Goal: Complete application form: Complete application form

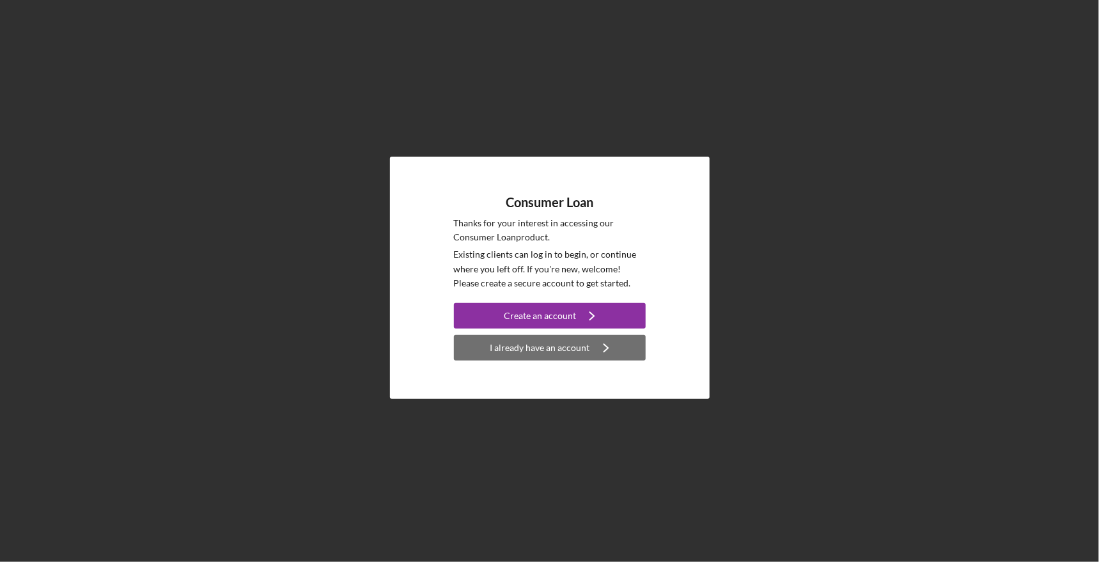
click at [567, 348] on div "I already have an account" at bounding box center [540, 348] width 100 height 26
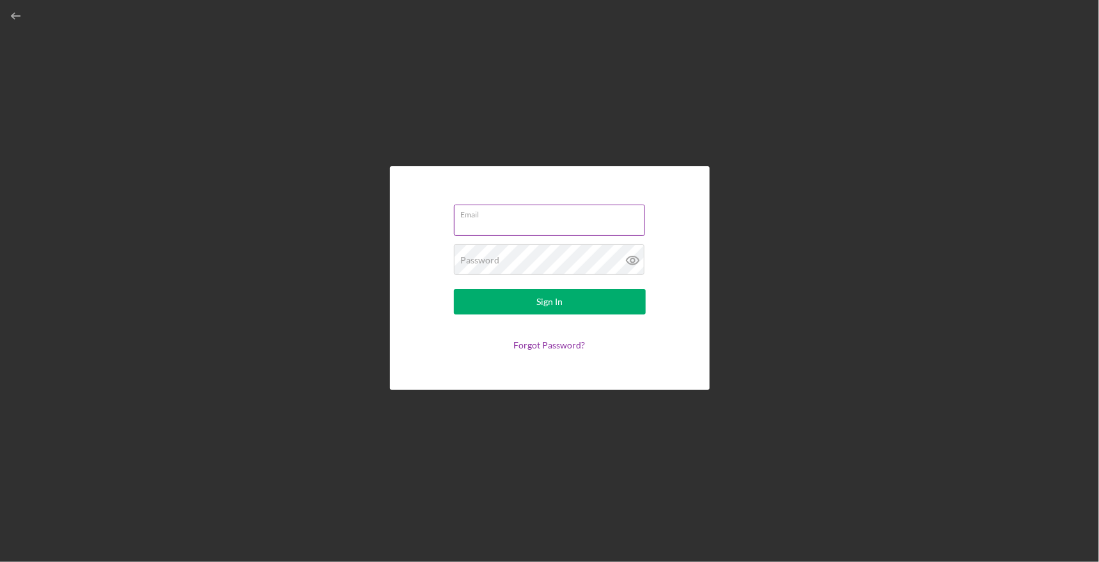
click at [561, 224] on input "Email" at bounding box center [549, 220] width 191 height 31
type input "[DOMAIN_NAME][EMAIL_ADDRESS][DOMAIN_NAME]"
click at [454, 289] on button "Sign In" at bounding box center [550, 302] width 192 height 26
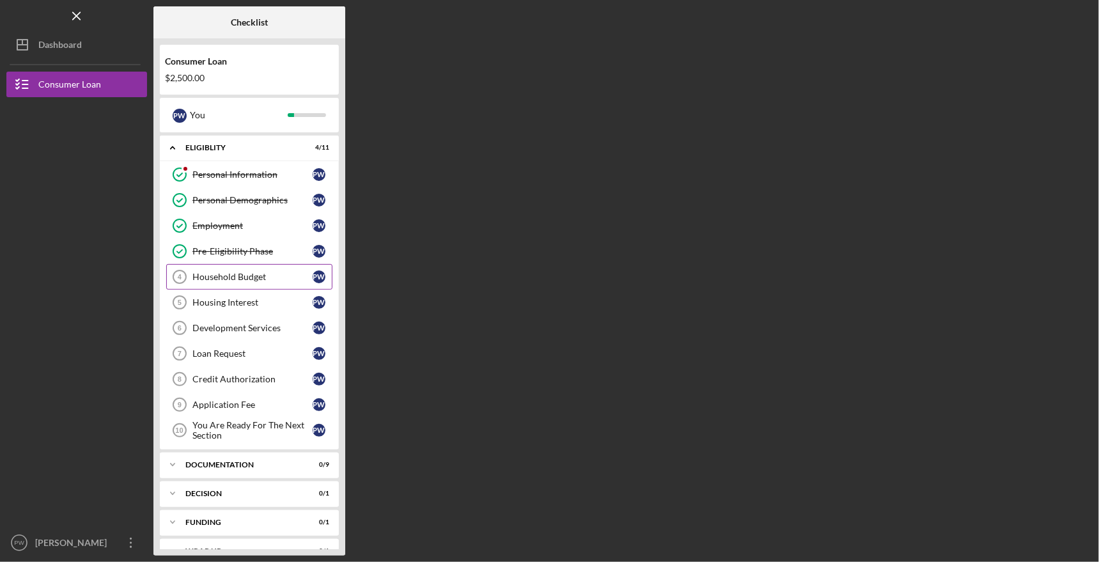
click at [253, 272] on div "Household Budget" at bounding box center [252, 277] width 120 height 10
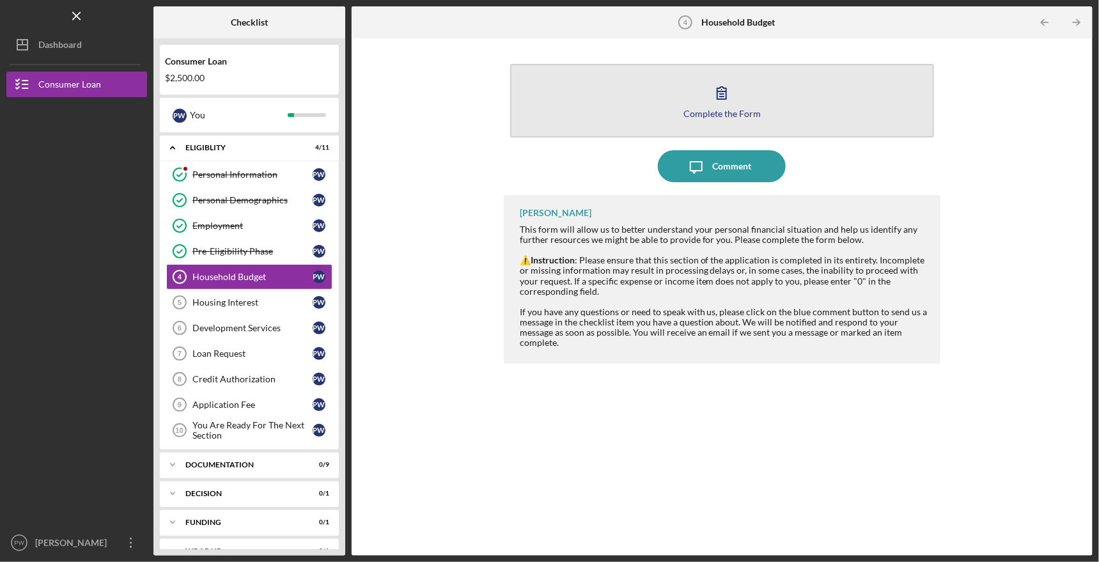
click at [721, 93] on icon "button" at bounding box center [722, 93] width 32 height 32
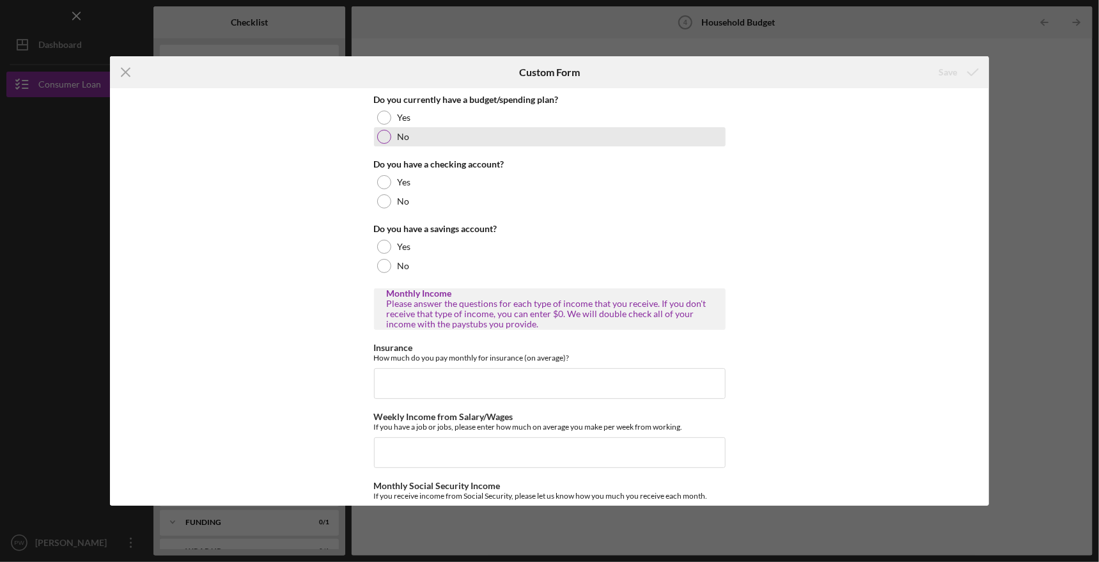
click at [389, 136] on div at bounding box center [384, 137] width 14 height 14
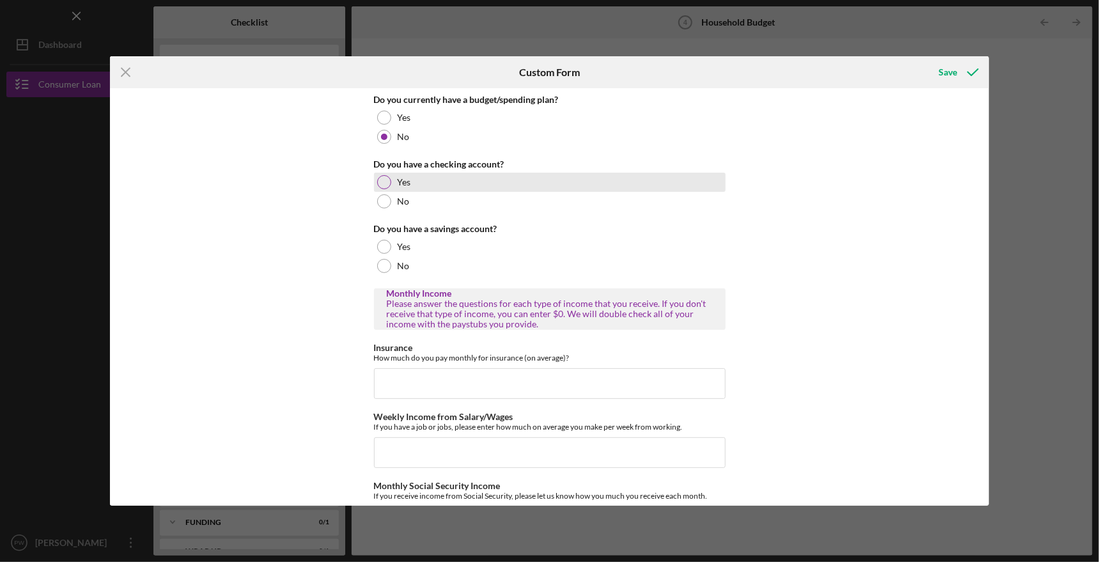
click at [393, 183] on div "Yes" at bounding box center [550, 182] width 352 height 19
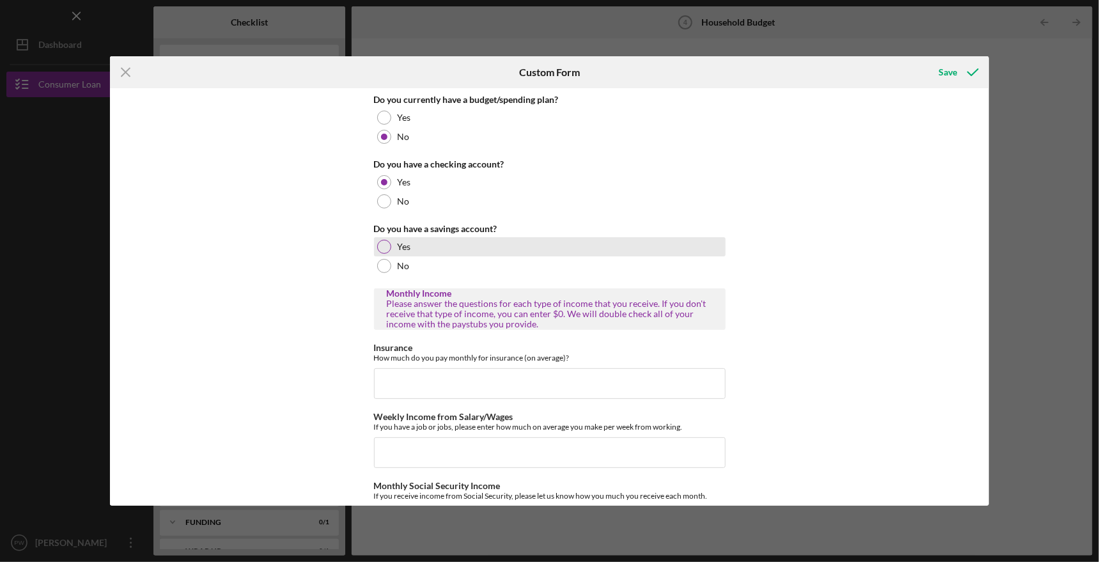
click at [392, 248] on div "Yes" at bounding box center [550, 246] width 352 height 19
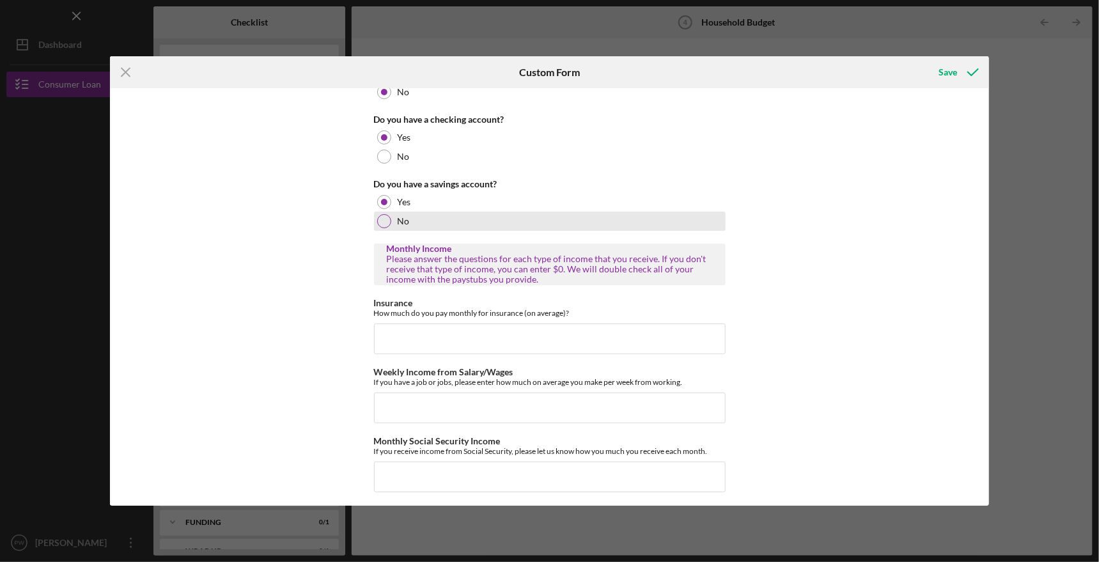
scroll to position [64, 0]
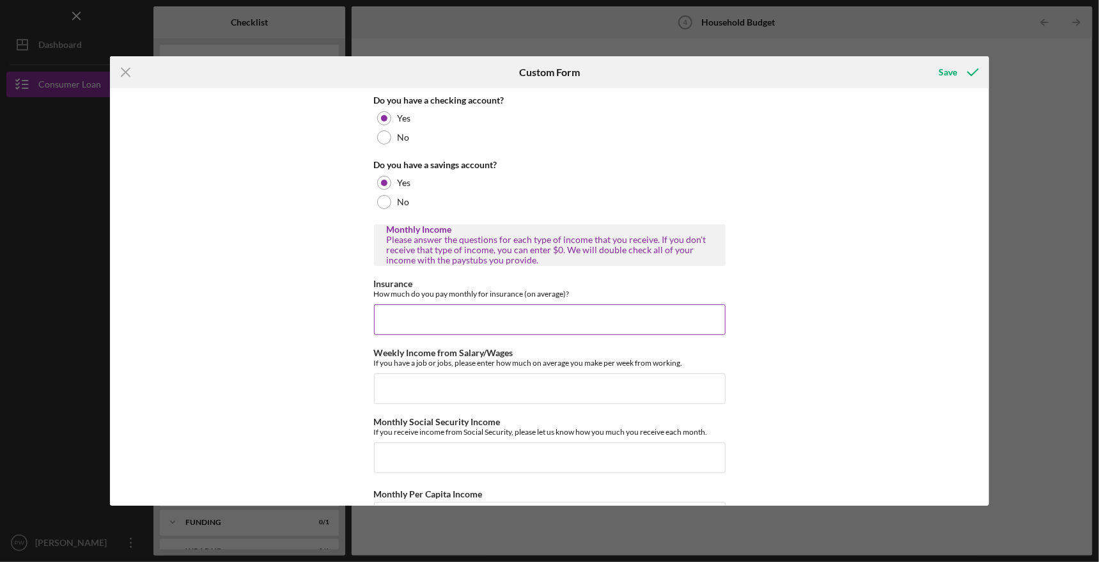
click at [483, 317] on input "Insurance" at bounding box center [550, 319] width 352 height 31
click at [486, 321] on input "Insurance" at bounding box center [550, 319] width 352 height 31
click at [587, 291] on div "How much do you pay monthly for insurance (on average)?" at bounding box center [550, 294] width 352 height 10
click at [515, 309] on input "Insurance" at bounding box center [550, 319] width 352 height 31
type input "$4"
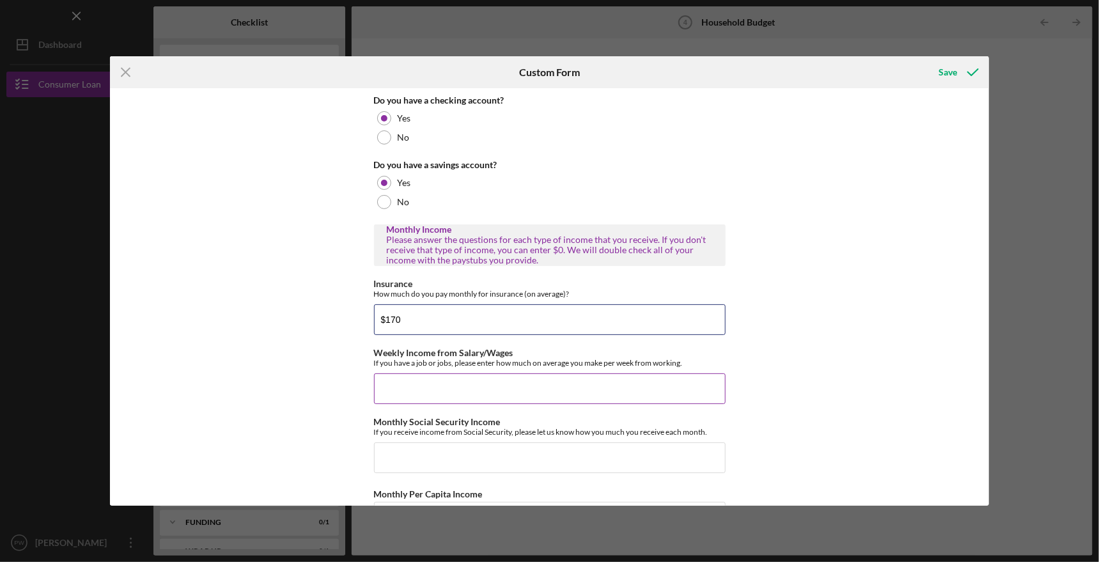
type input "$170"
click at [447, 383] on input "Weekly Income from Salary/Wages" at bounding box center [550, 388] width 352 height 31
type input "$1,480"
click at [490, 451] on input "Monthly Social Security Income" at bounding box center [550, 457] width 352 height 31
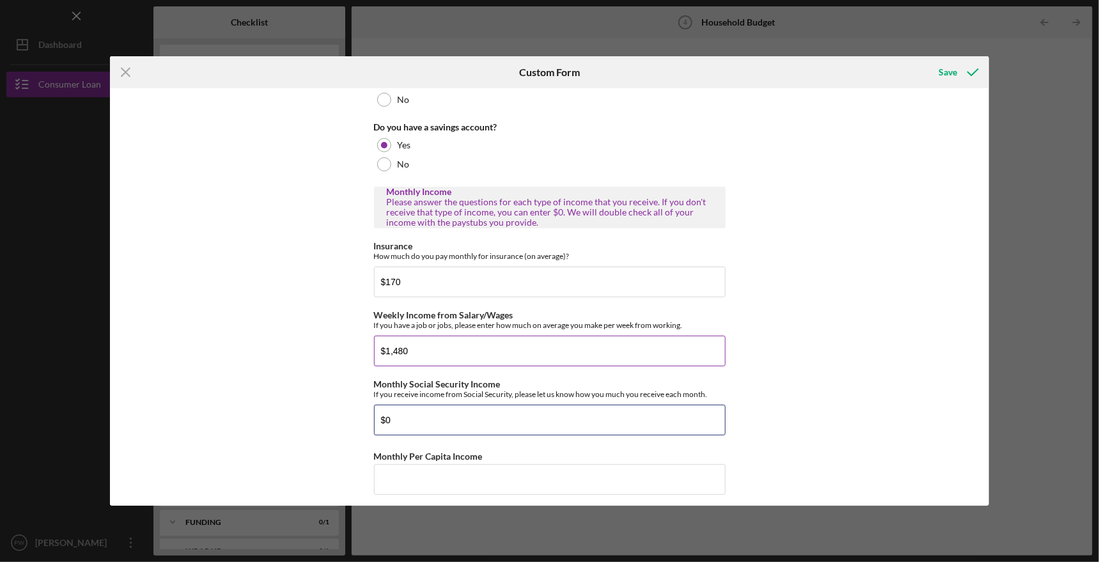
scroll to position [320, 0]
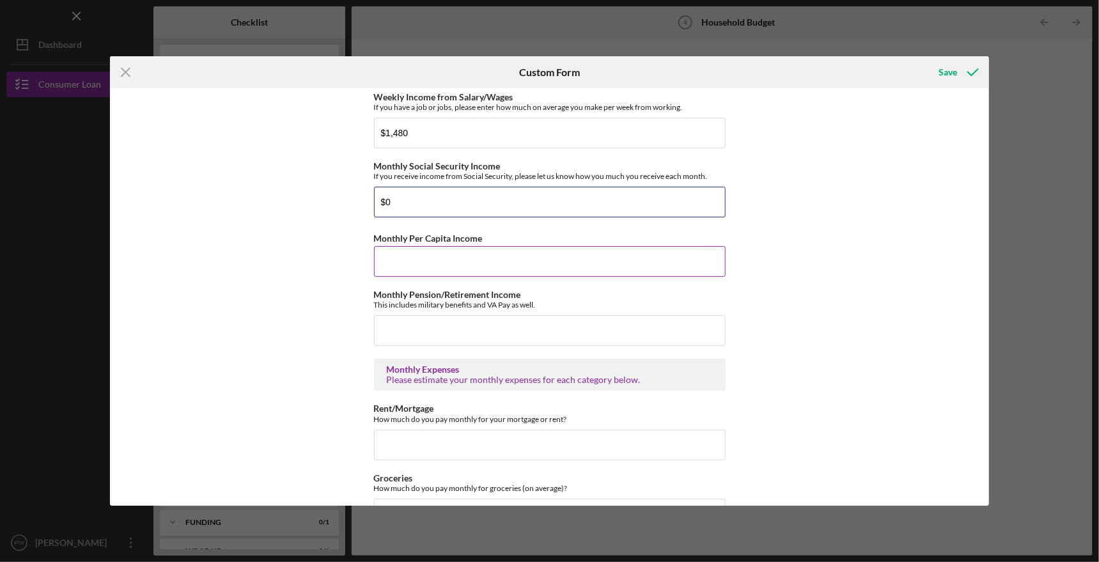
type input "$0"
click at [509, 261] on input "Monthly Per Capita Income" at bounding box center [550, 261] width 352 height 31
type input "$2,000"
click at [495, 330] on input "Monthly Pension/Retirement Income" at bounding box center [550, 330] width 352 height 31
type input "$0"
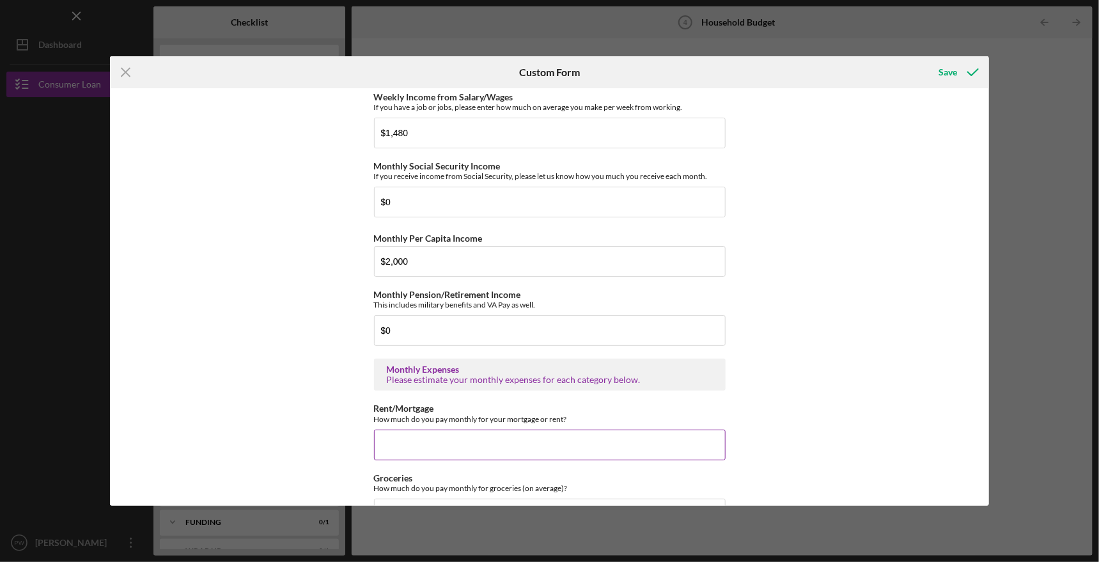
click at [435, 442] on input "Rent/Mortgage" at bounding box center [550, 445] width 352 height 31
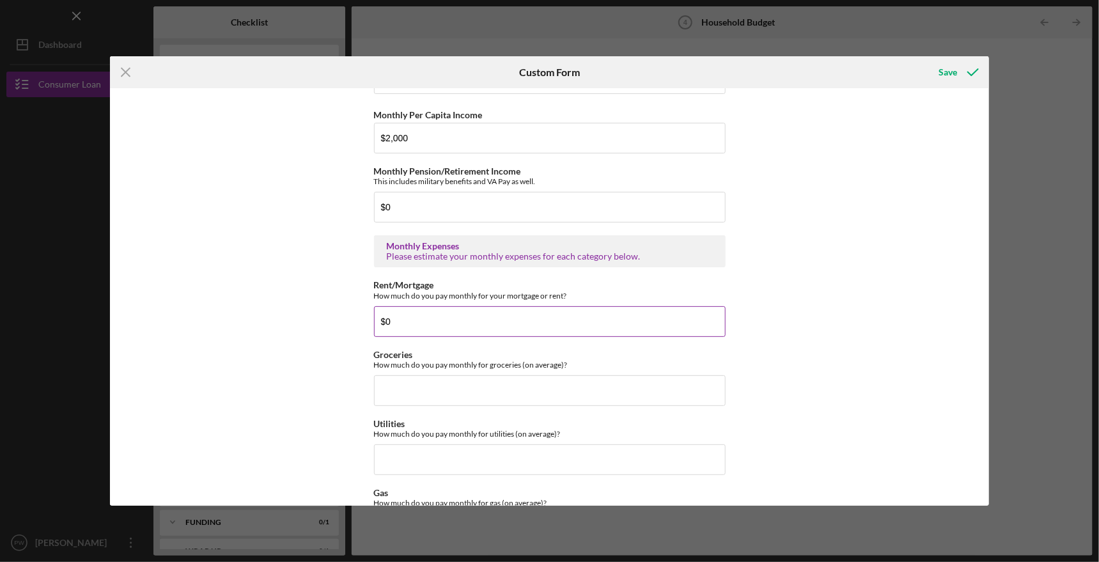
scroll to position [447, 0]
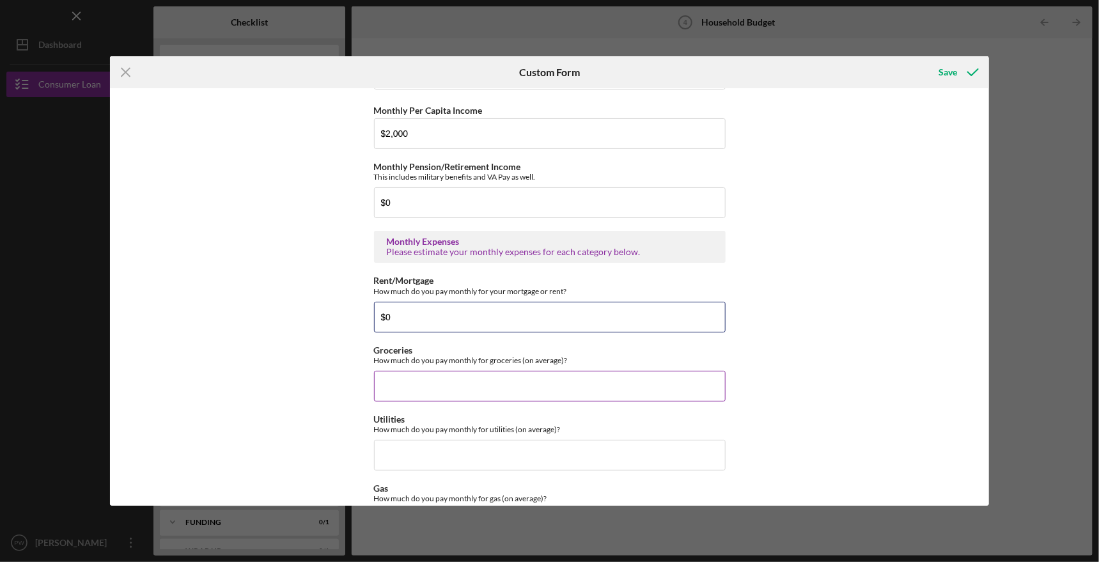
type input "$0"
click at [449, 381] on input "Groceries" at bounding box center [550, 386] width 352 height 31
type input "$800"
click at [456, 445] on input "Utilities" at bounding box center [550, 455] width 352 height 31
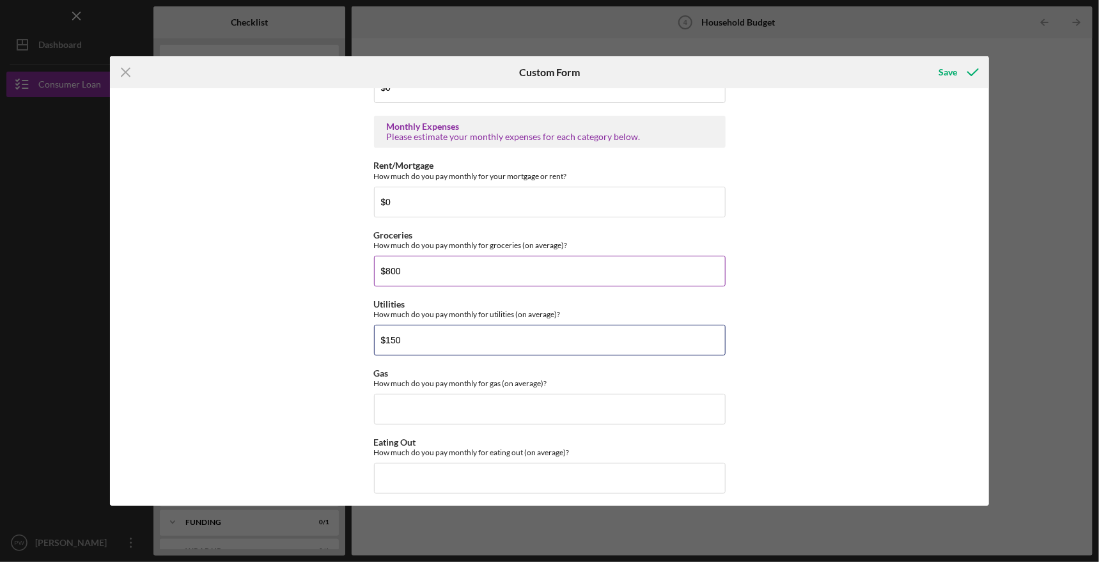
scroll to position [575, 0]
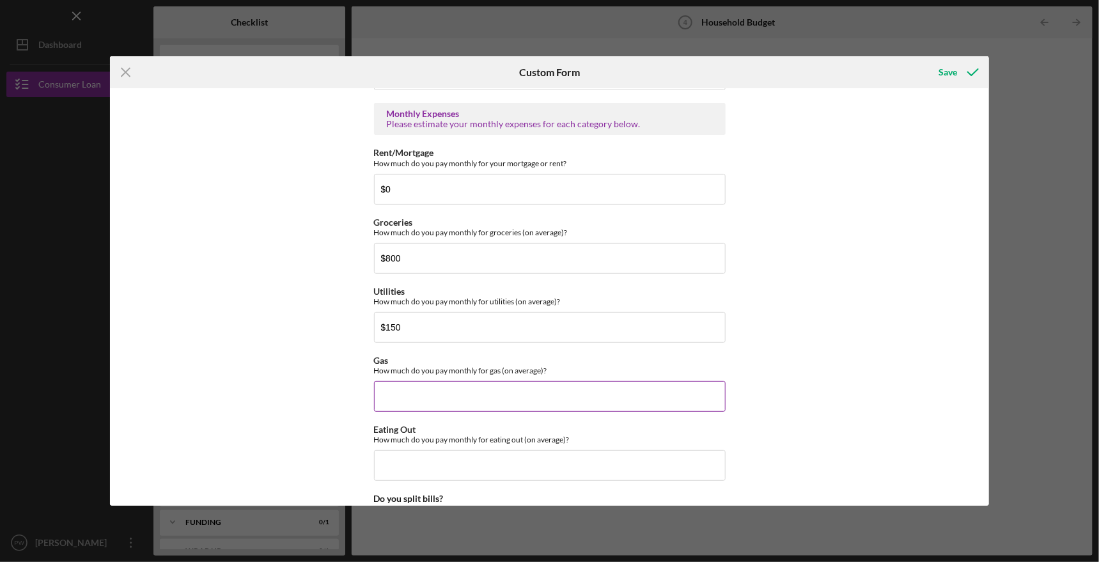
click at [463, 394] on input "Gas" at bounding box center [550, 396] width 352 height 31
click at [430, 316] on input "$150" at bounding box center [550, 327] width 352 height 31
type input "$1"
type input "$80"
click at [429, 394] on input "Gas" at bounding box center [550, 396] width 352 height 31
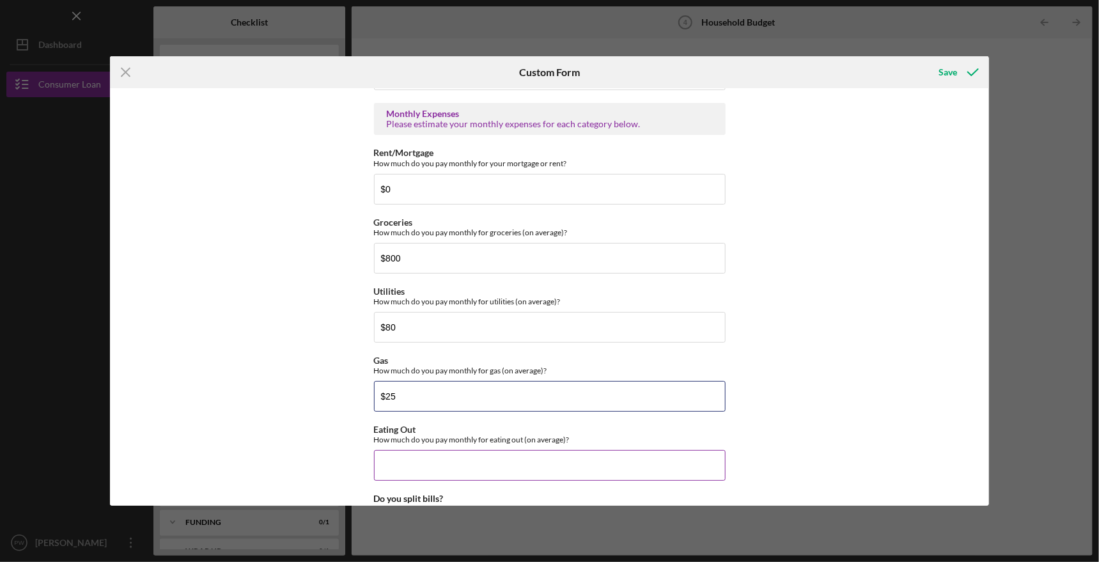
type input "$25"
click at [484, 454] on input "Eating Out" at bounding box center [550, 465] width 352 height 31
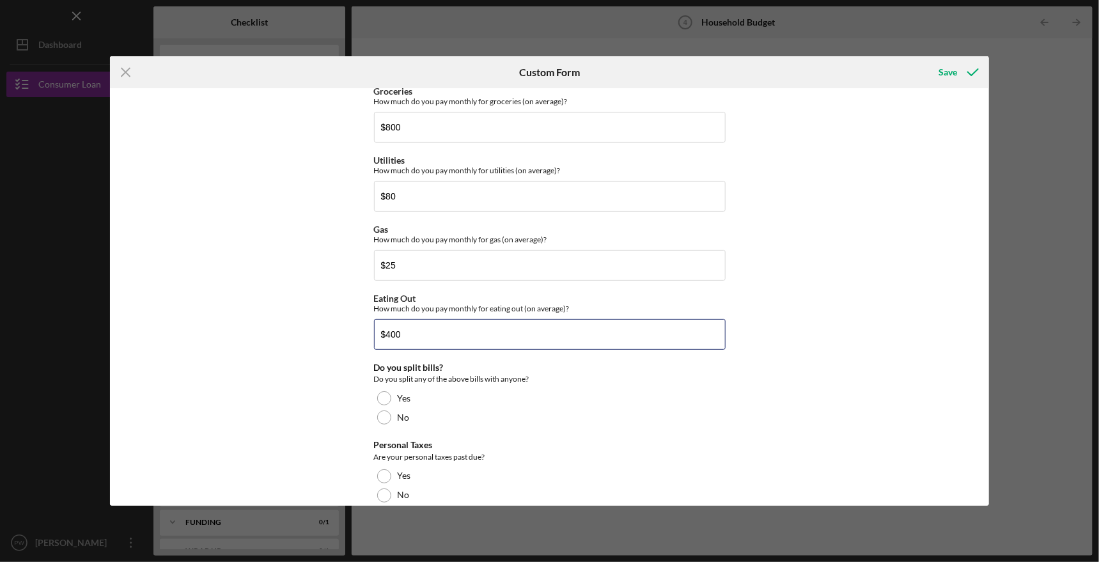
scroll to position [767, 0]
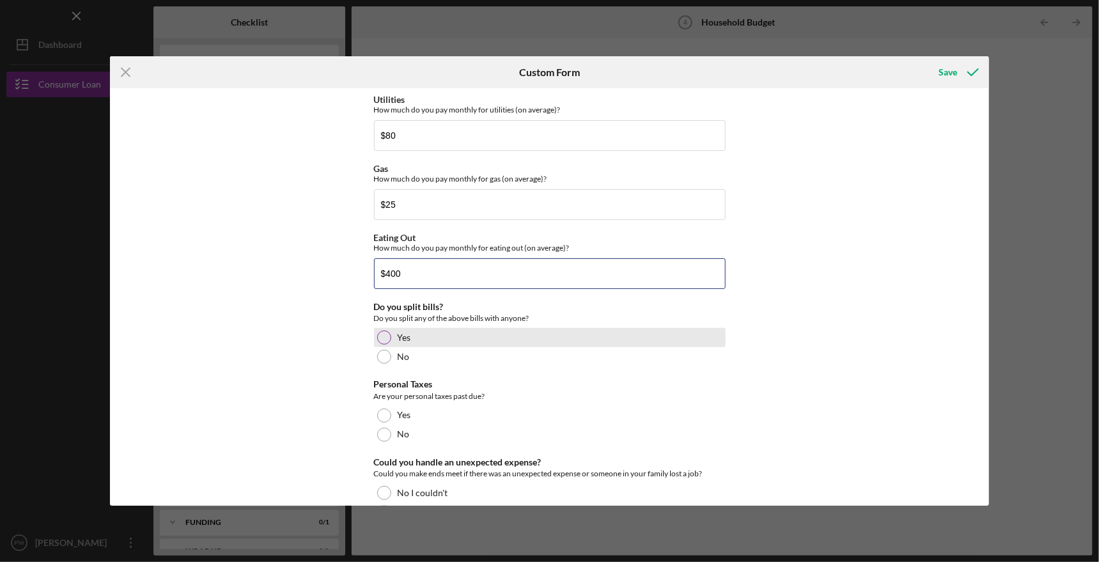
type input "$400"
click at [381, 332] on div at bounding box center [384, 337] width 14 height 14
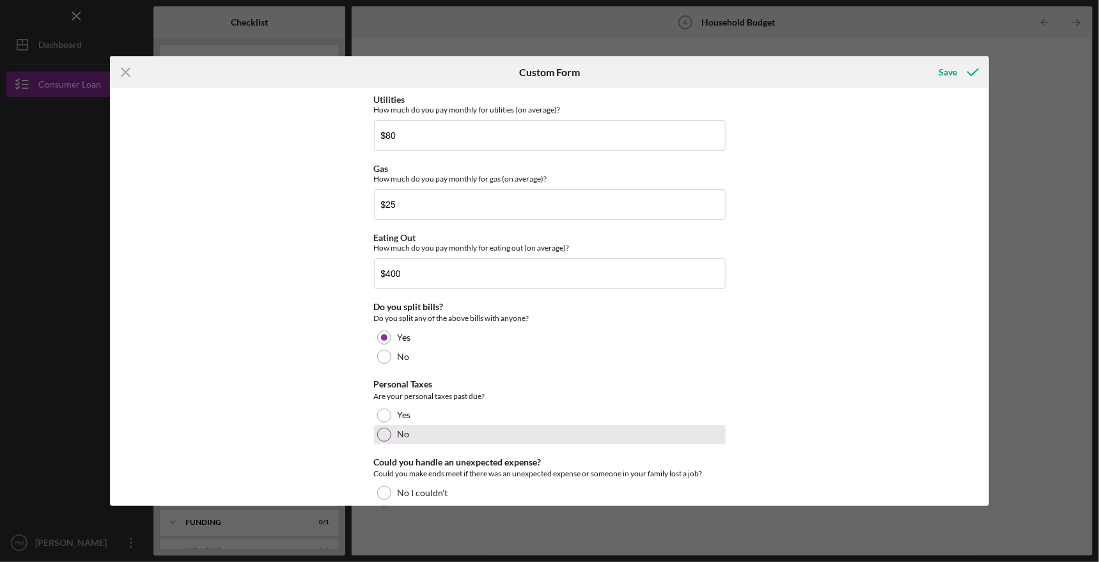
click at [381, 431] on div at bounding box center [384, 435] width 14 height 14
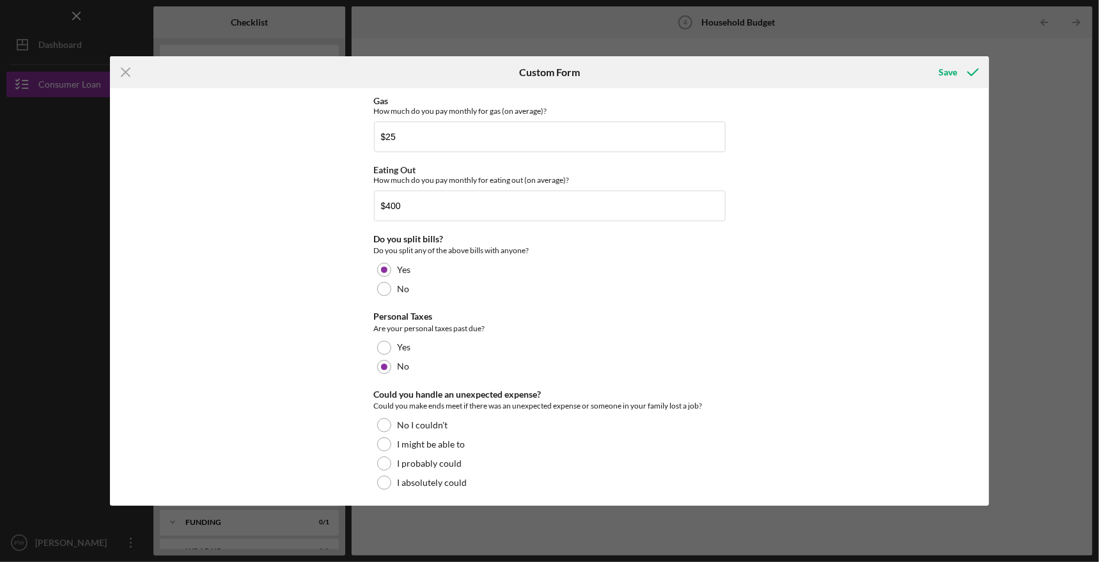
scroll to position [835, 0]
click at [380, 475] on div at bounding box center [384, 482] width 14 height 14
click at [950, 74] on div "Save" at bounding box center [947, 72] width 19 height 26
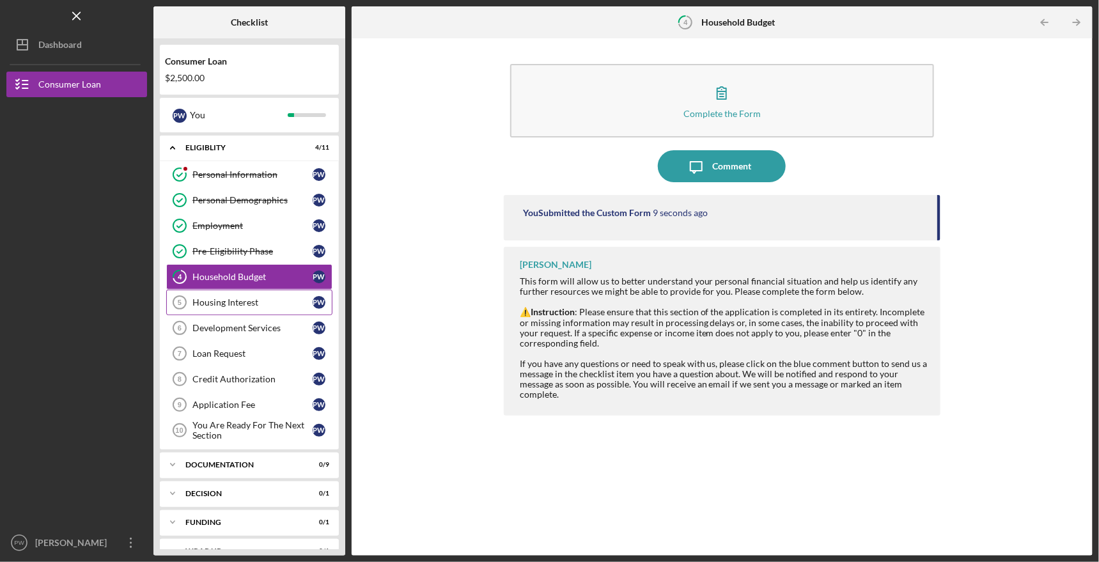
click at [247, 302] on div "Housing Interest" at bounding box center [252, 302] width 120 height 10
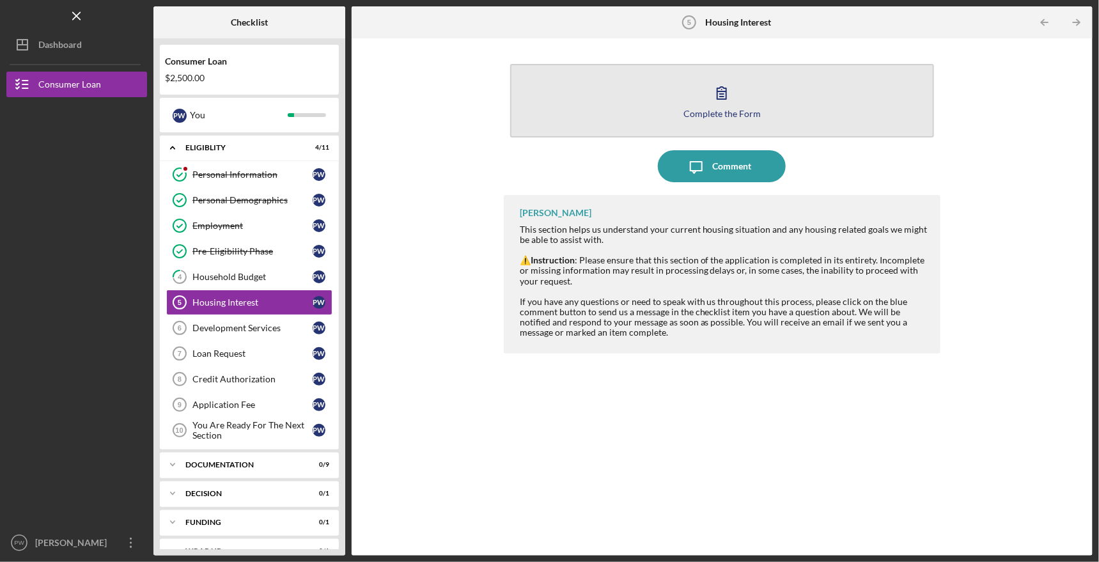
click at [718, 89] on icon "button" at bounding box center [721, 93] width 9 height 12
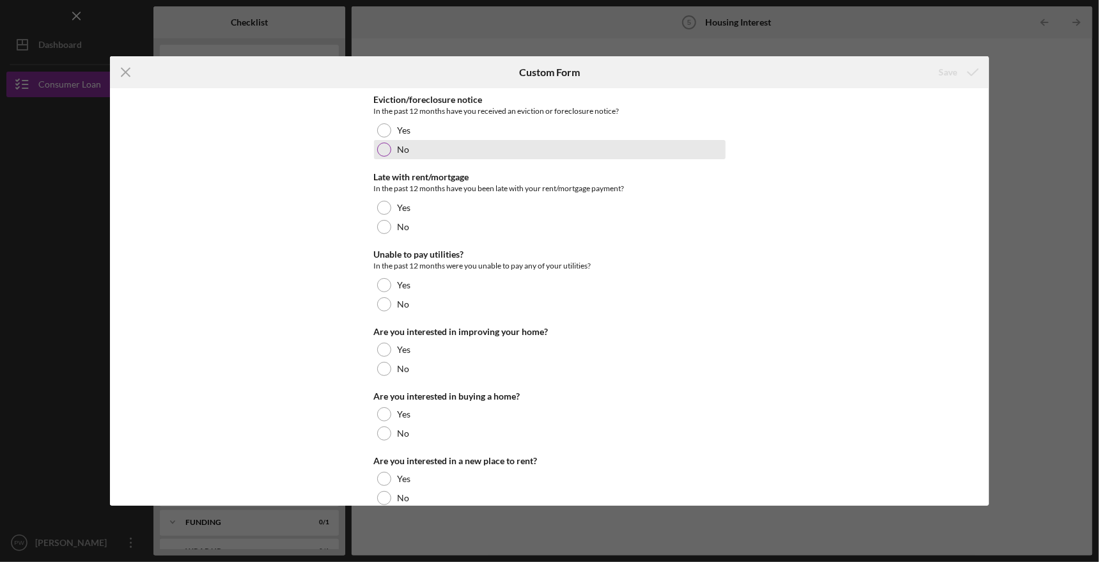
click at [393, 146] on div "No" at bounding box center [550, 149] width 352 height 19
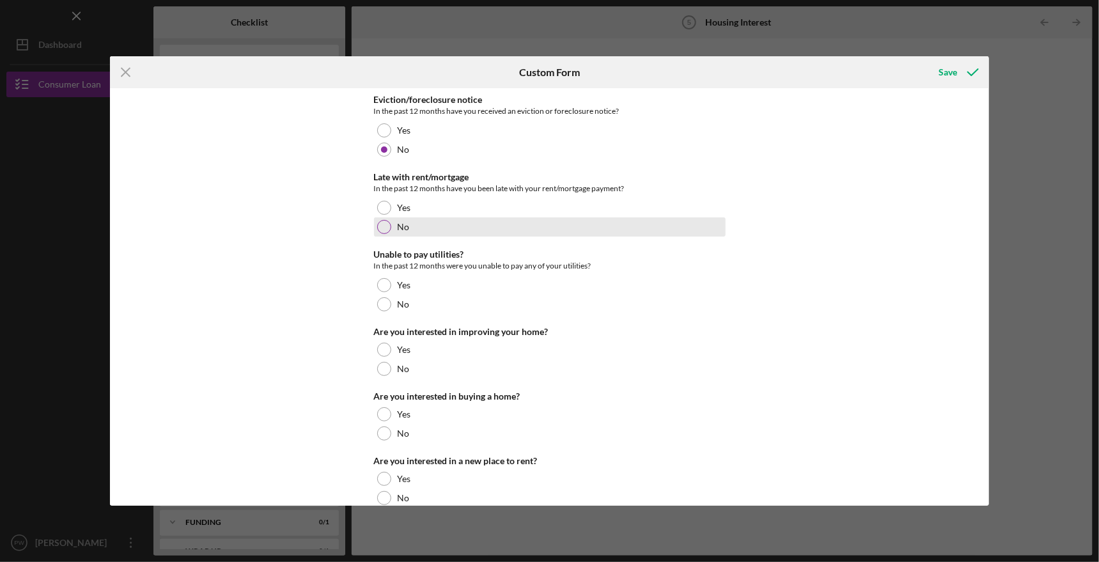
click at [383, 229] on div at bounding box center [384, 227] width 14 height 14
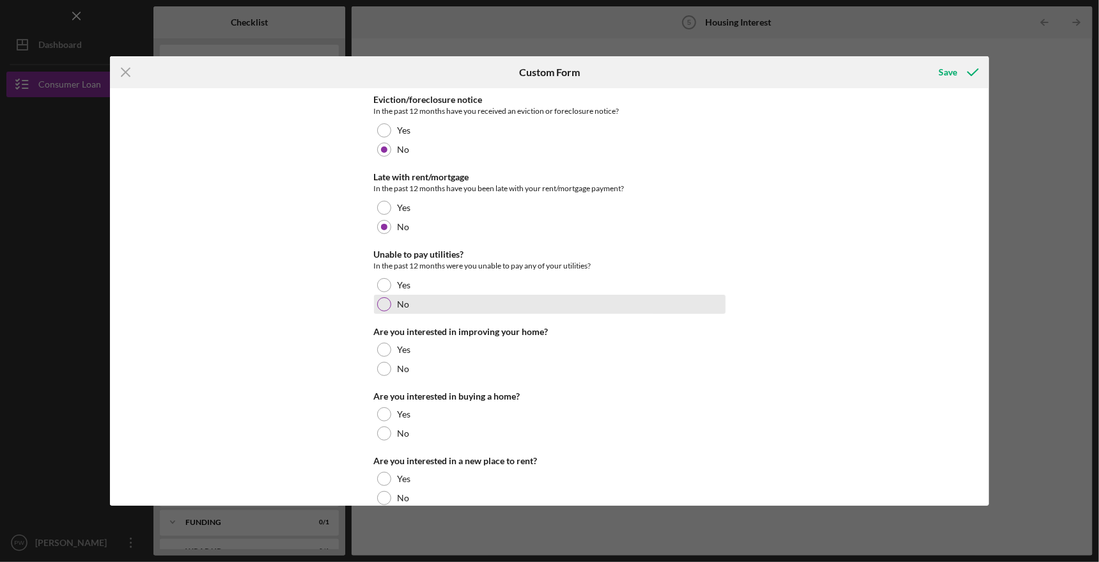
click at [385, 303] on div at bounding box center [384, 304] width 14 height 14
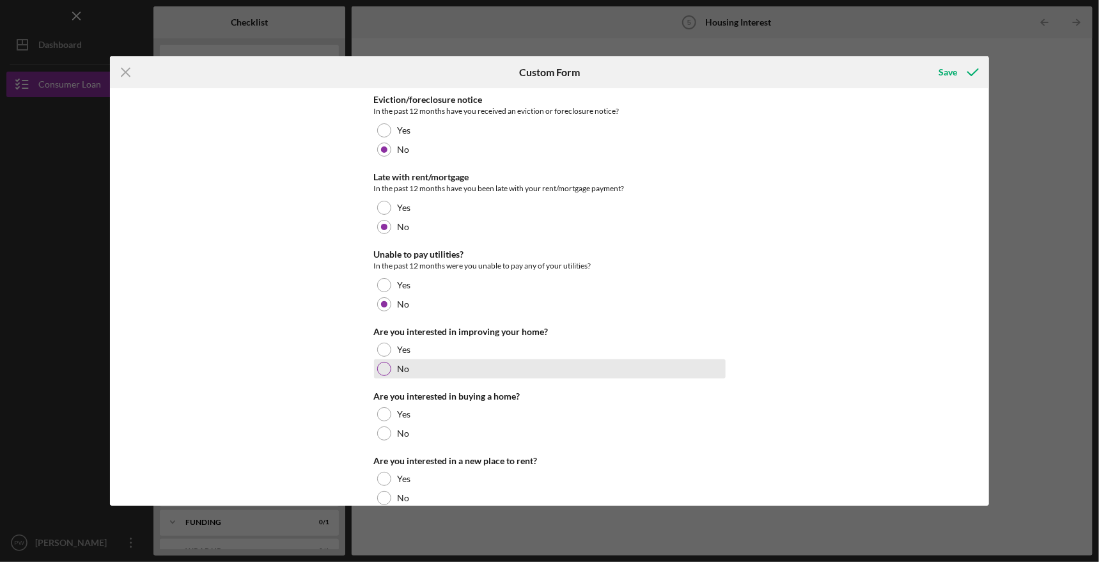
click at [380, 367] on div at bounding box center [384, 369] width 14 height 14
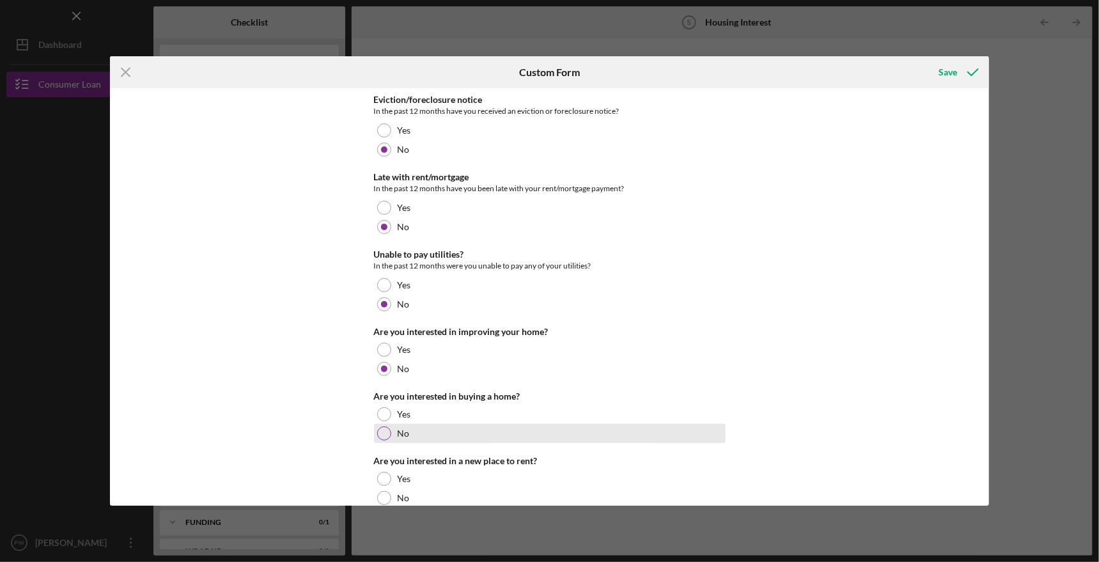
click at [379, 432] on div at bounding box center [384, 433] width 14 height 14
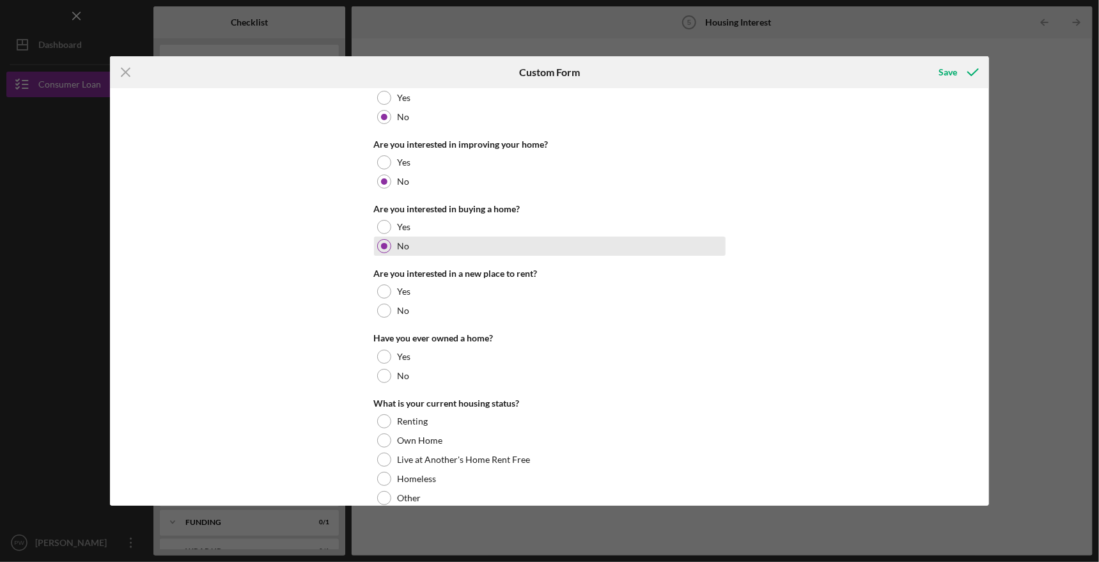
scroll to position [192, 0]
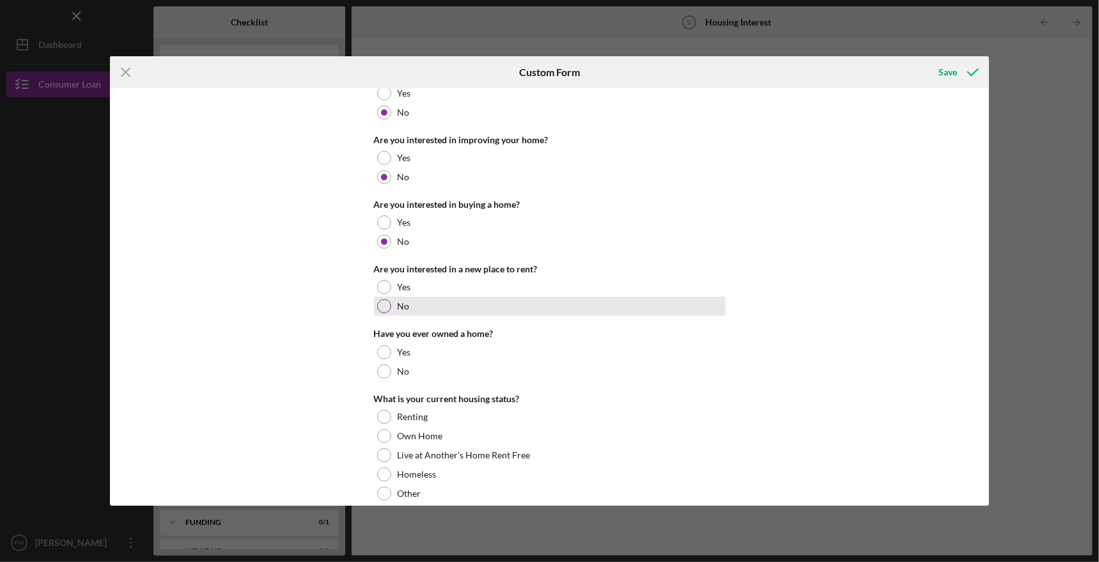
click at [382, 305] on div at bounding box center [384, 306] width 14 height 14
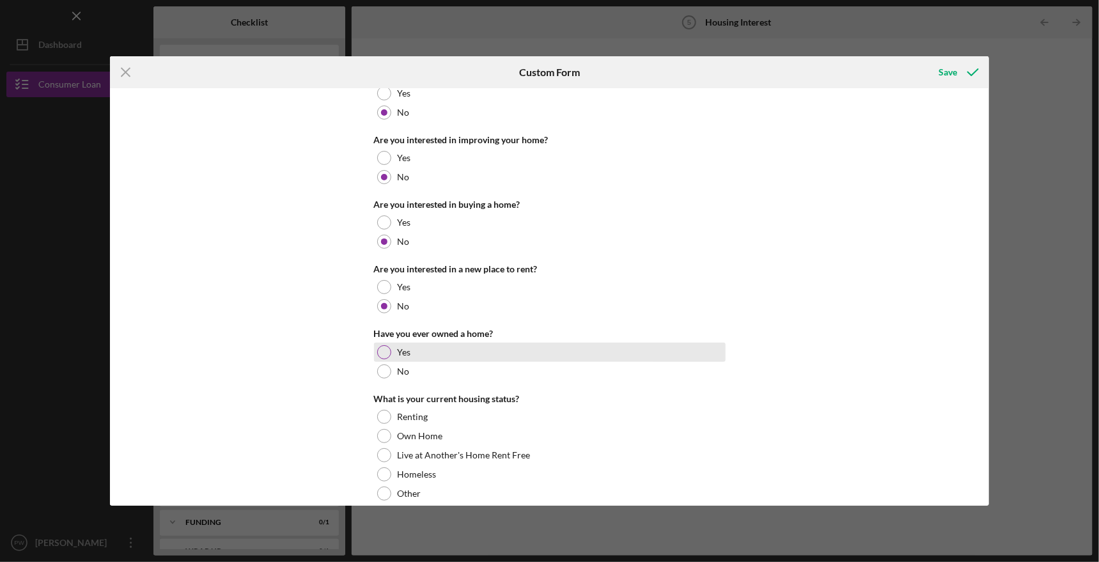
click at [383, 351] on div at bounding box center [384, 352] width 14 height 14
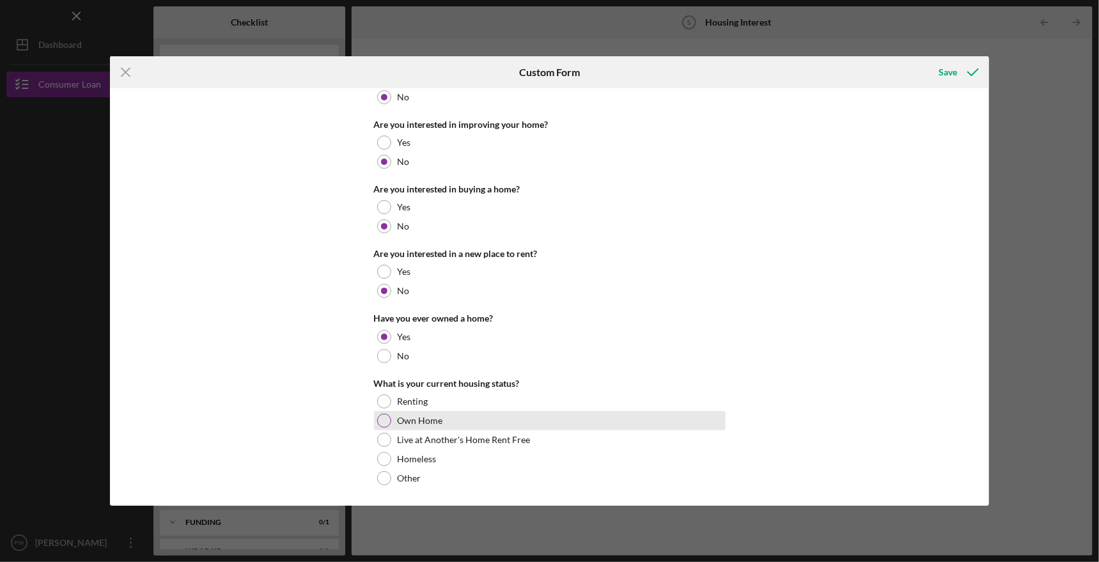
click at [380, 417] on div at bounding box center [384, 421] width 14 height 14
click at [949, 72] on div "Save" at bounding box center [947, 72] width 19 height 26
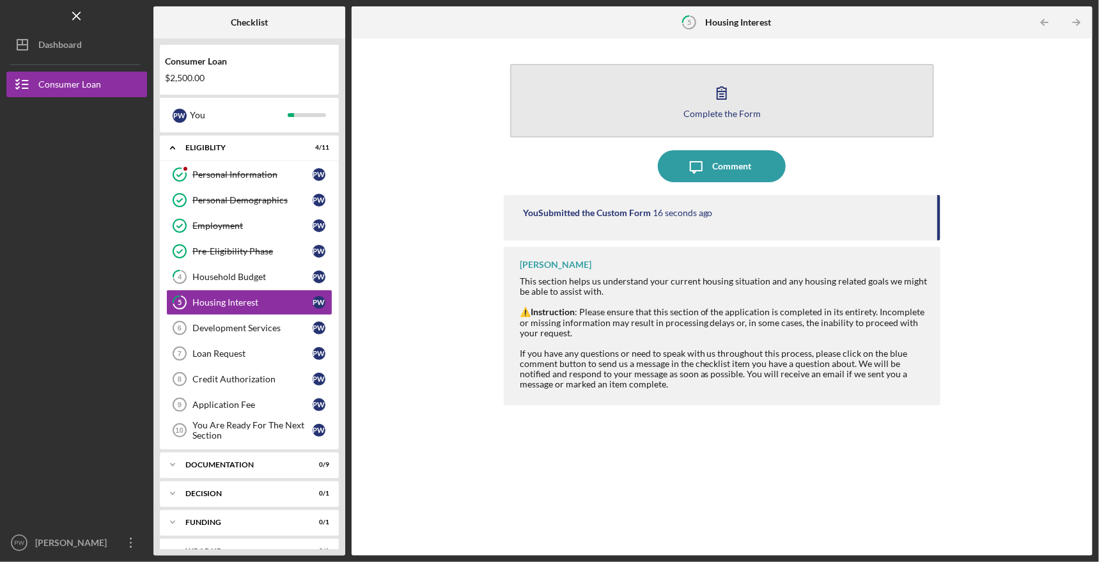
click at [722, 91] on icon "button" at bounding box center [721, 93] width 9 height 12
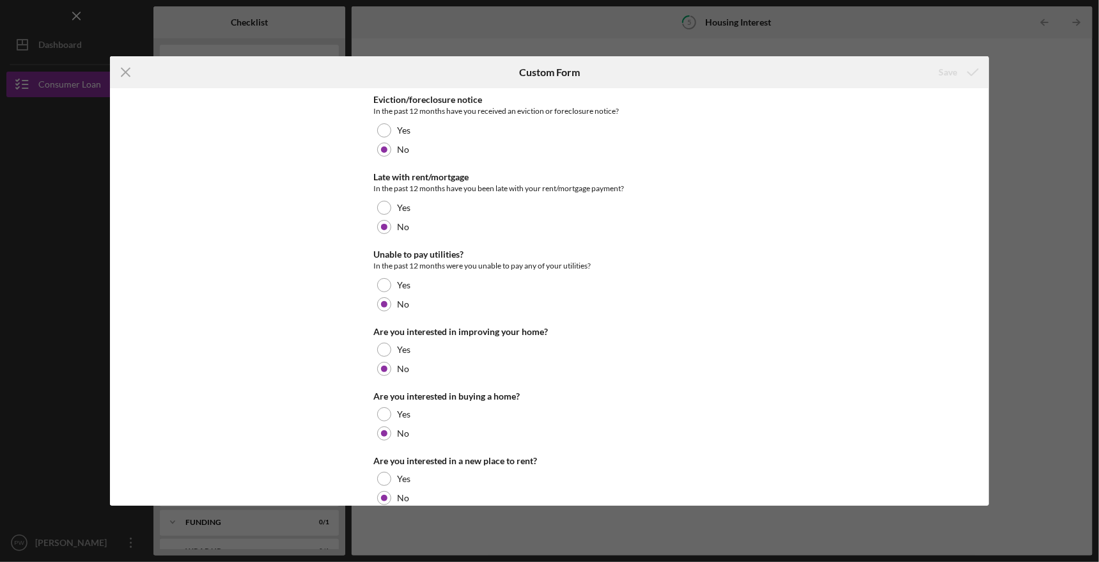
click at [810, 33] on div "Icon/Menu Close Custom Form Save Eviction/foreclosure notice In the past 12 mon…" at bounding box center [549, 281] width 1099 height 562
click at [122, 72] on icon "Icon/Menu Close" at bounding box center [126, 72] width 32 height 32
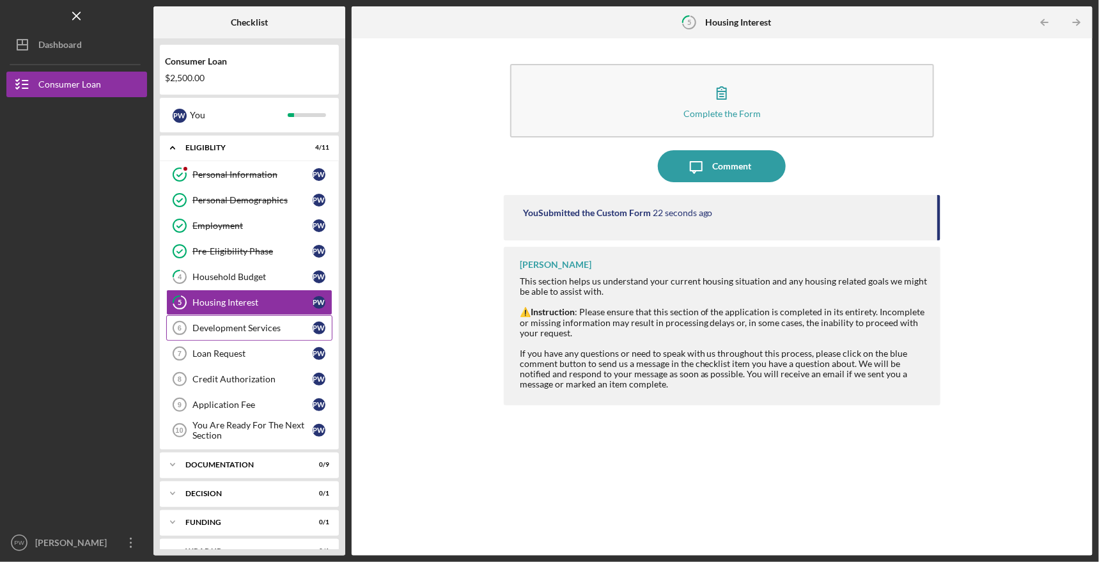
click at [234, 323] on div "Development Services" at bounding box center [252, 328] width 120 height 10
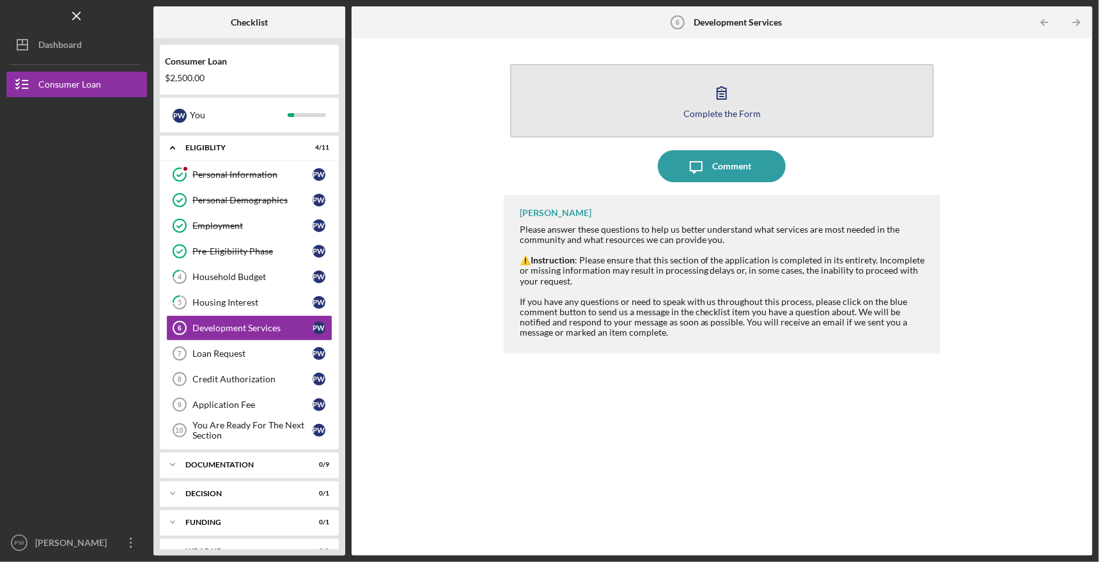
click at [718, 93] on icon "button" at bounding box center [722, 93] width 32 height 32
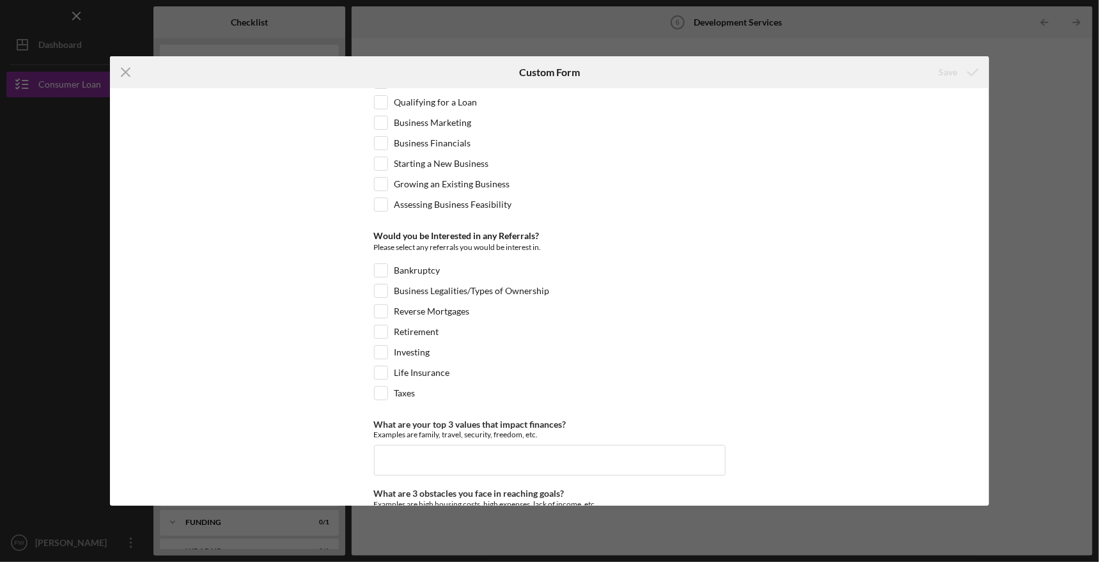
scroll to position [555, 0]
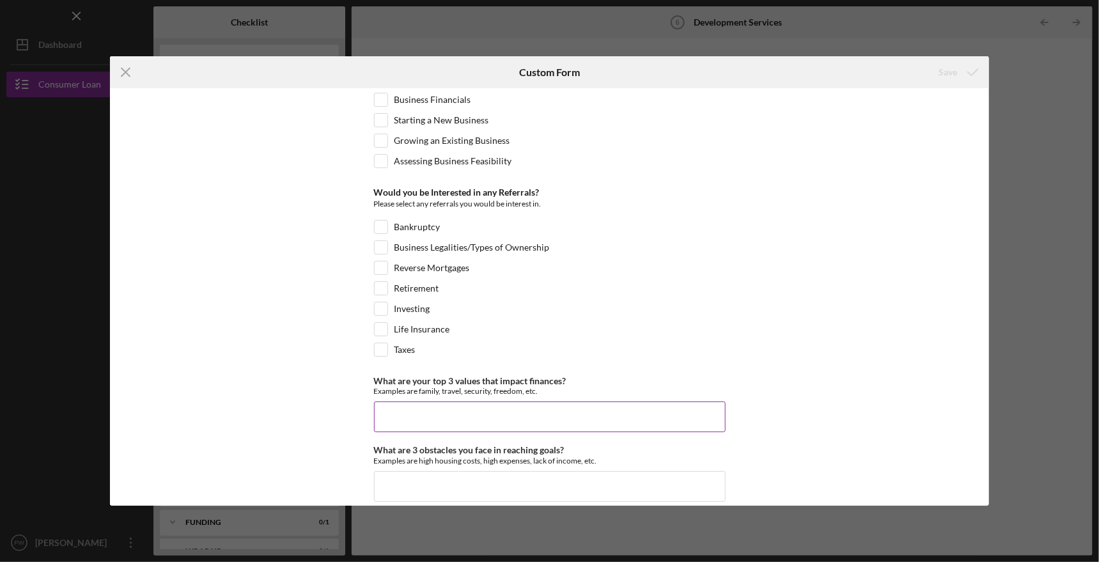
click at [460, 404] on input "What are your top 3 values that impact finances?" at bounding box center [550, 416] width 352 height 31
type input "t"
type input "more travel, freedom, retirement"
drag, startPoint x: 472, startPoint y: 472, endPoint x: 635, endPoint y: 297, distance: 239.2
click at [473, 471] on input "What are 3 obstacles you face in reaching goals?" at bounding box center [550, 486] width 352 height 31
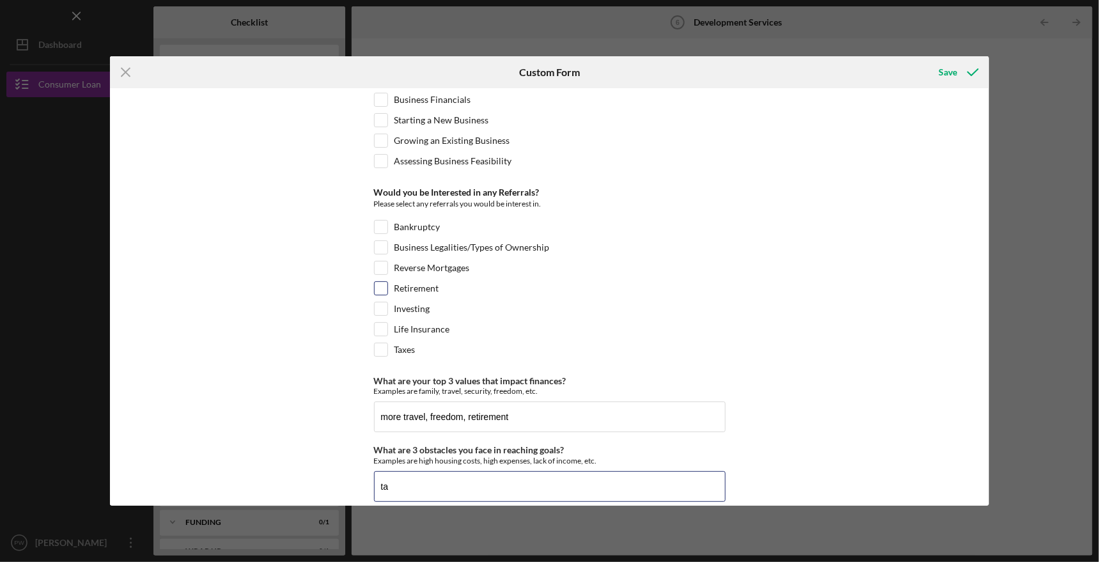
type input "t"
type input "property taxes, homeowner's & car insurance and high food costs"
click at [960, 71] on icon "submit" at bounding box center [973, 72] width 32 height 32
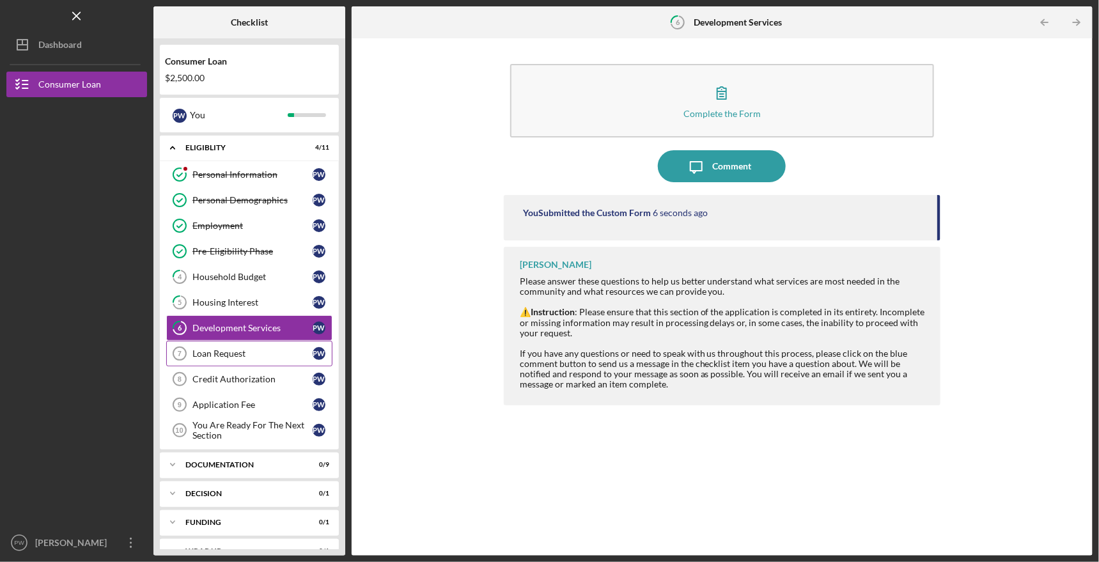
click at [254, 349] on div "Loan Request" at bounding box center [252, 353] width 120 height 10
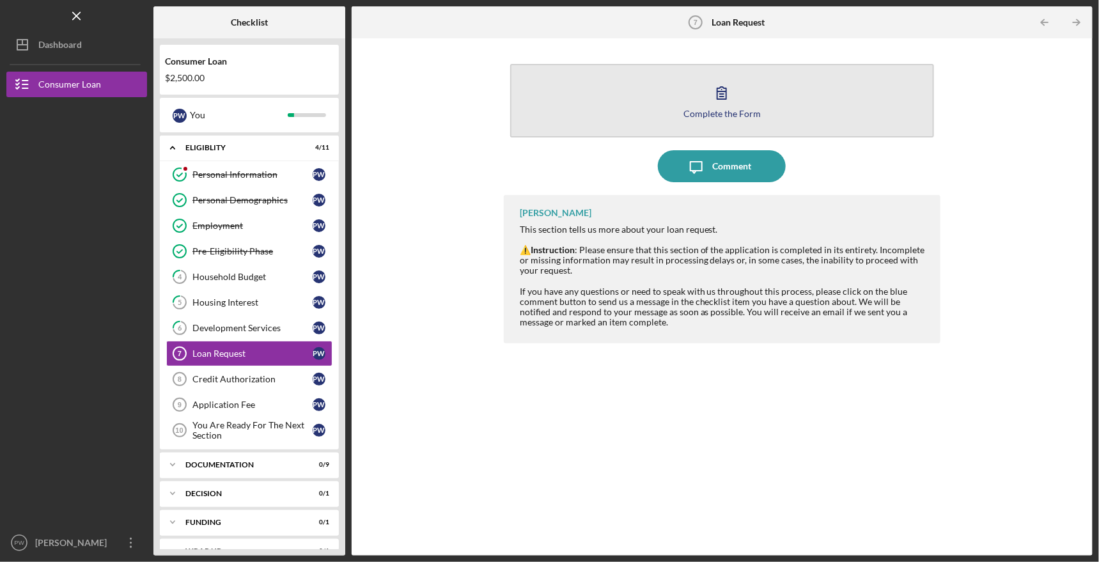
click at [723, 90] on icon "button" at bounding box center [722, 93] width 32 height 32
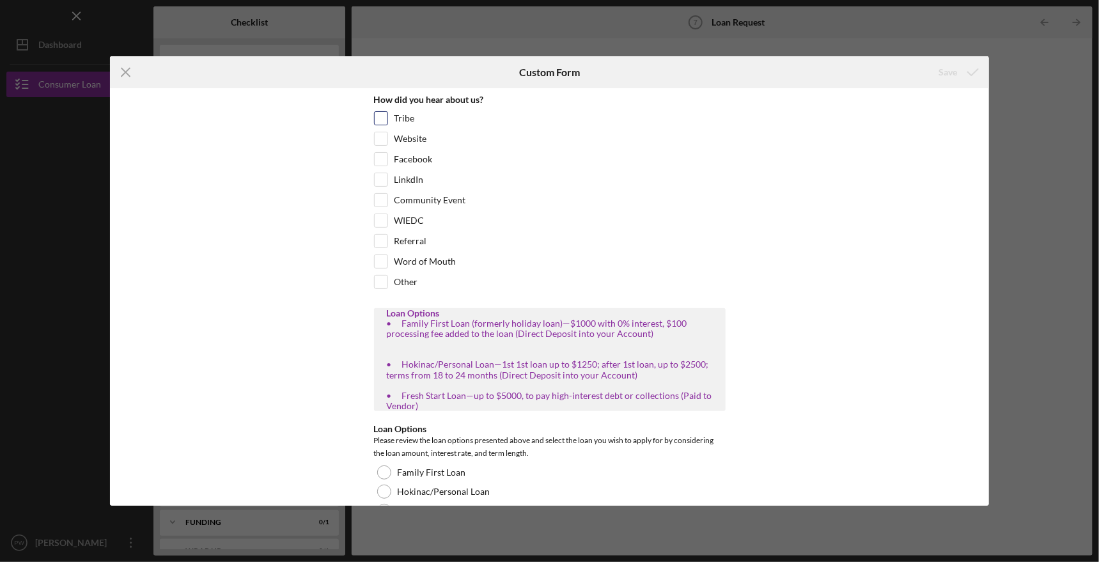
click at [376, 118] on input "Tribe" at bounding box center [381, 118] width 13 height 13
checkbox input "true"
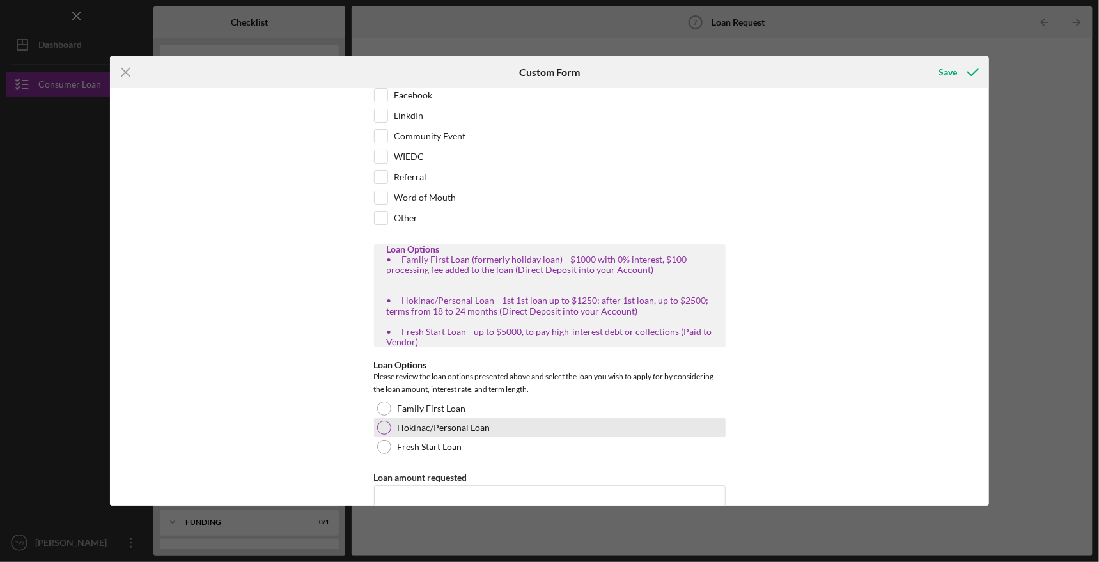
click at [383, 424] on div at bounding box center [384, 428] width 14 height 14
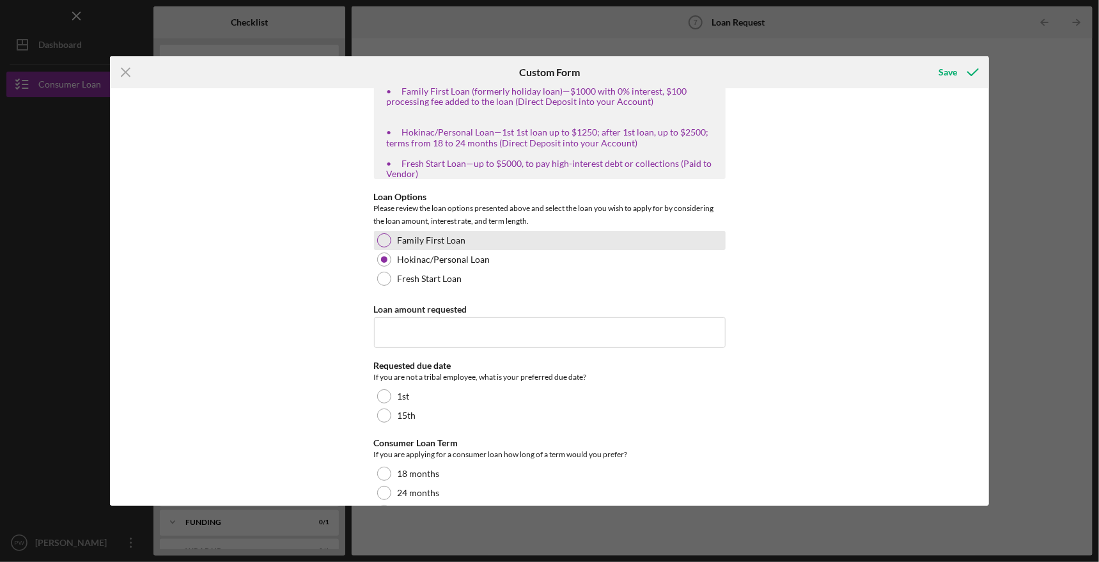
scroll to position [256, 0]
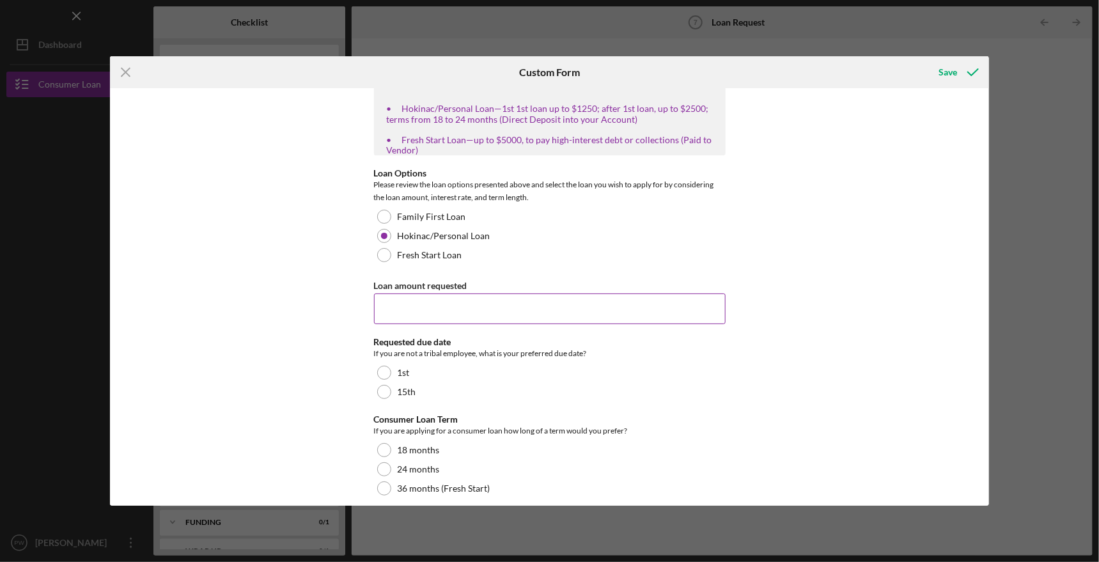
click at [467, 298] on input "Loan amount requested" at bounding box center [550, 308] width 352 height 31
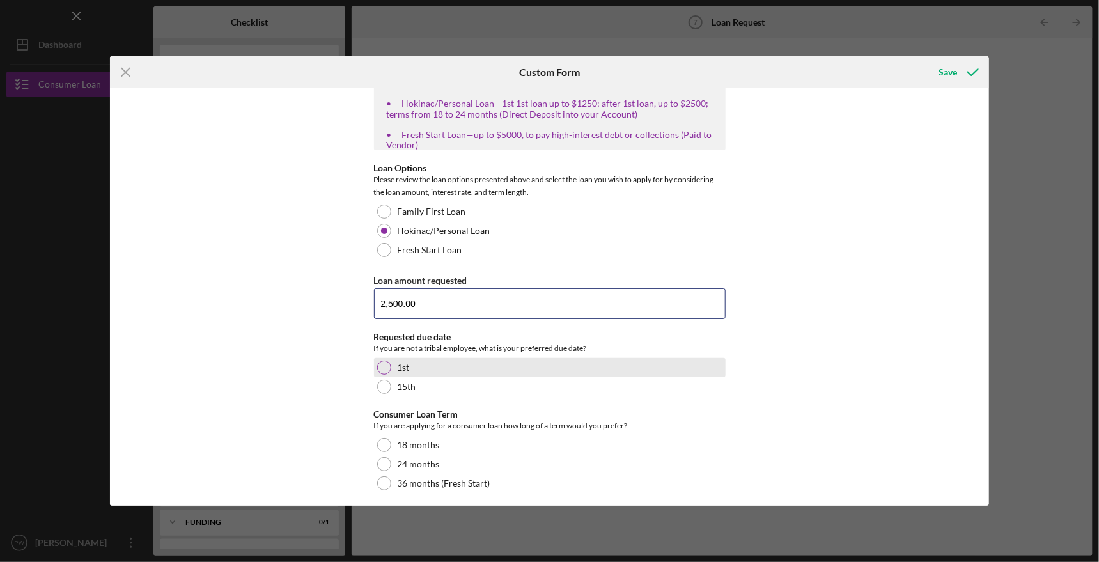
scroll to position [262, 0]
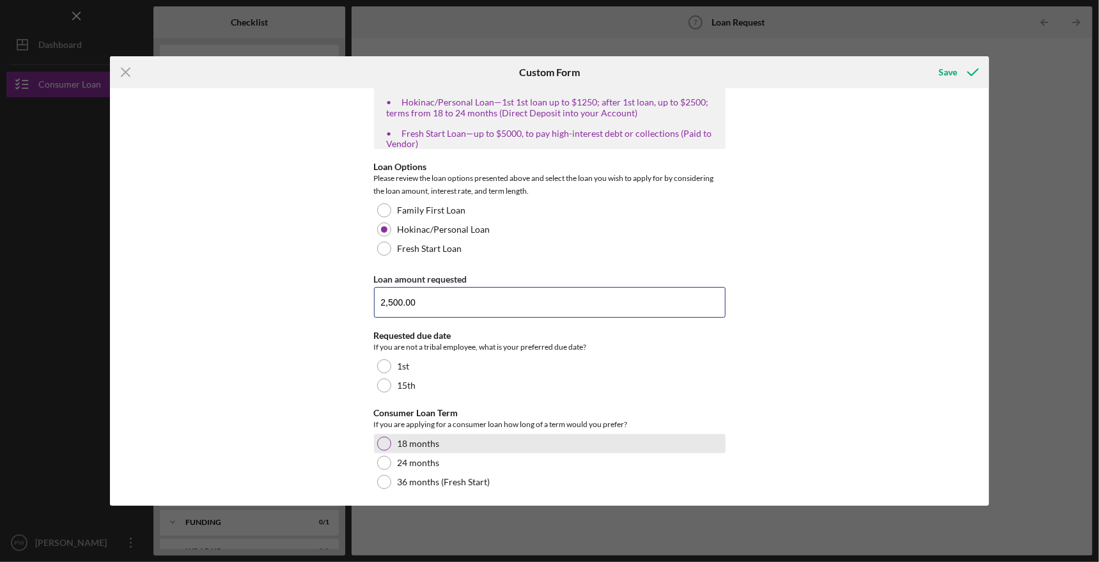
type input "2,500.00"
click at [383, 438] on div at bounding box center [384, 444] width 14 height 14
click at [952, 70] on div "Save" at bounding box center [947, 72] width 19 height 26
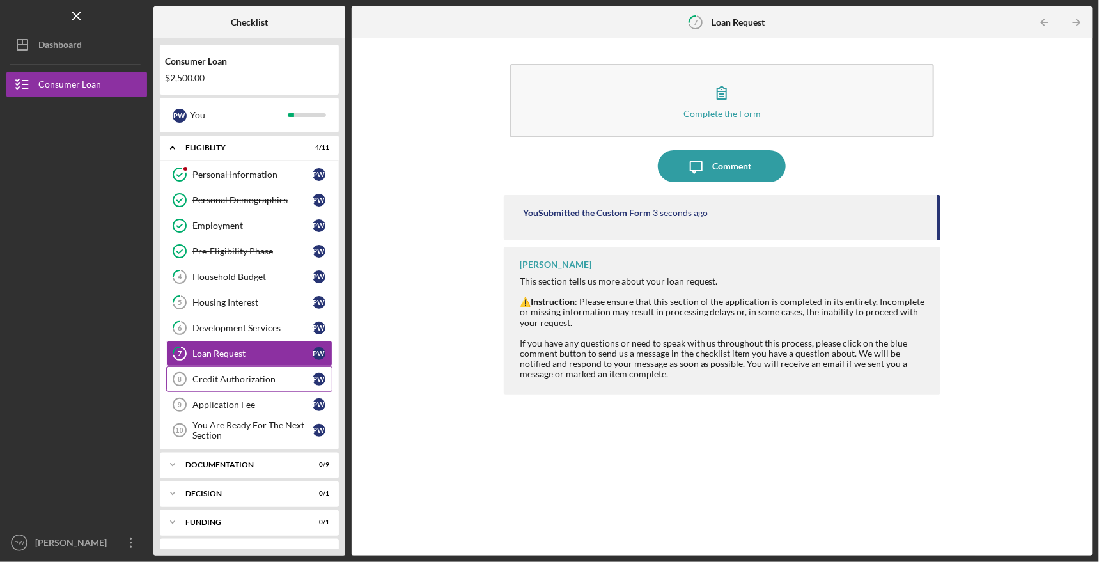
click at [223, 374] on div "Credit Authorization" at bounding box center [252, 379] width 120 height 10
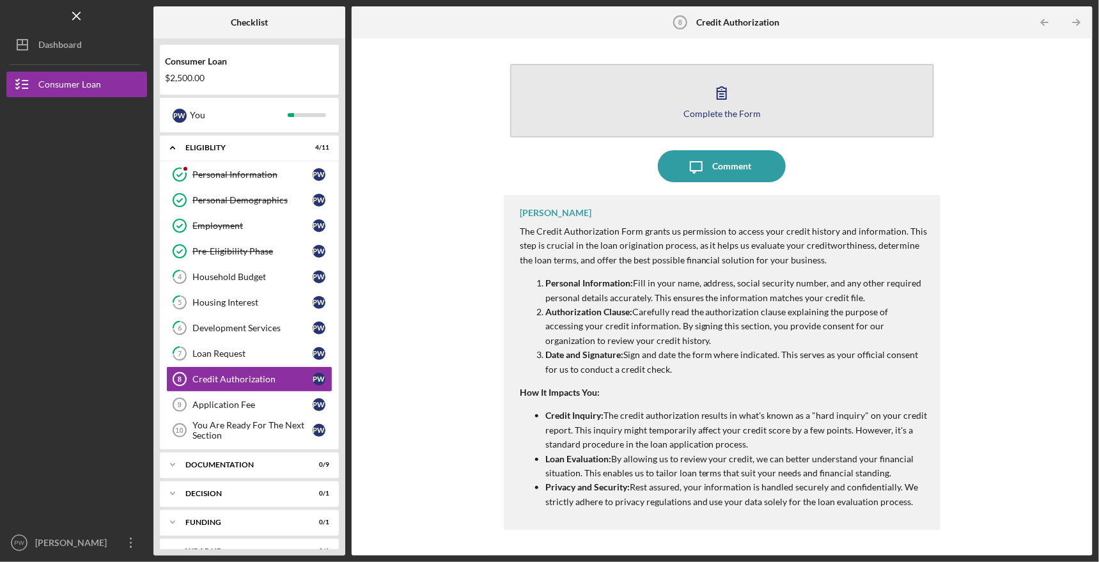
click at [724, 97] on icon "button" at bounding box center [721, 93] width 9 height 12
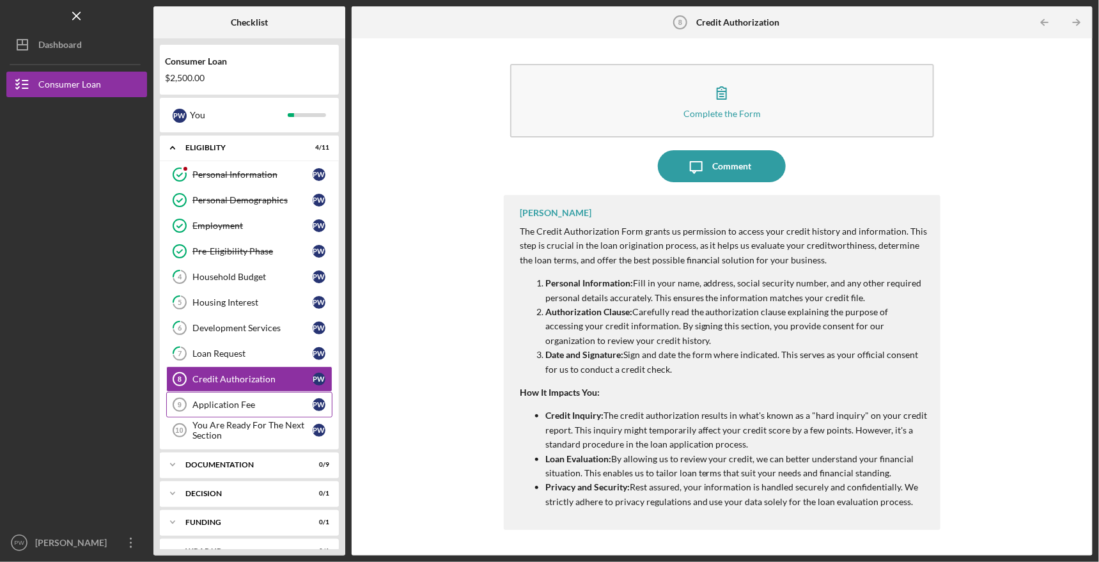
click at [267, 399] on div "Application Fee" at bounding box center [252, 404] width 120 height 10
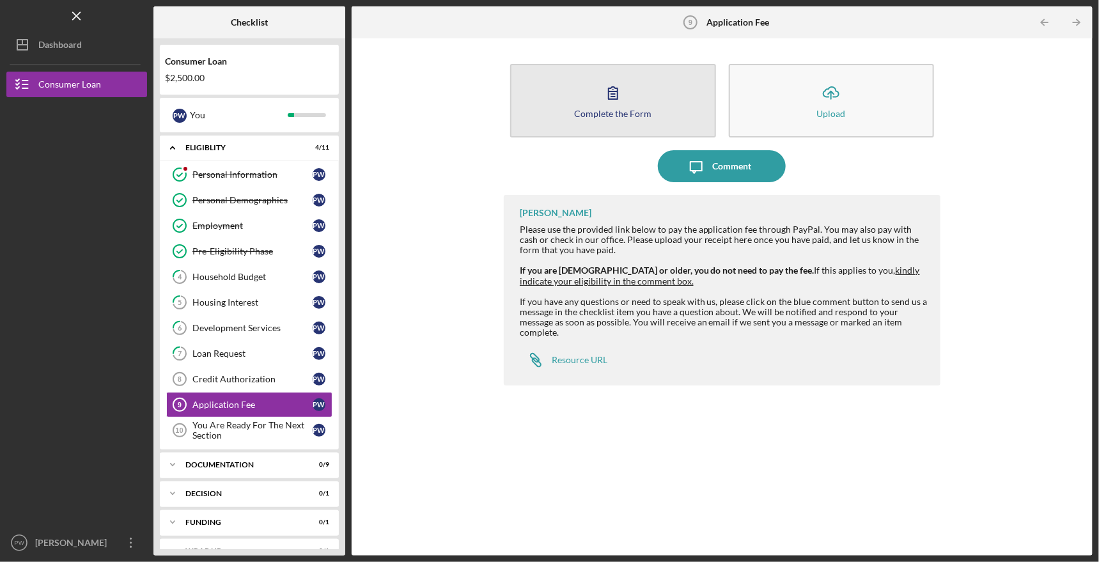
click at [605, 95] on icon "button" at bounding box center [613, 93] width 32 height 32
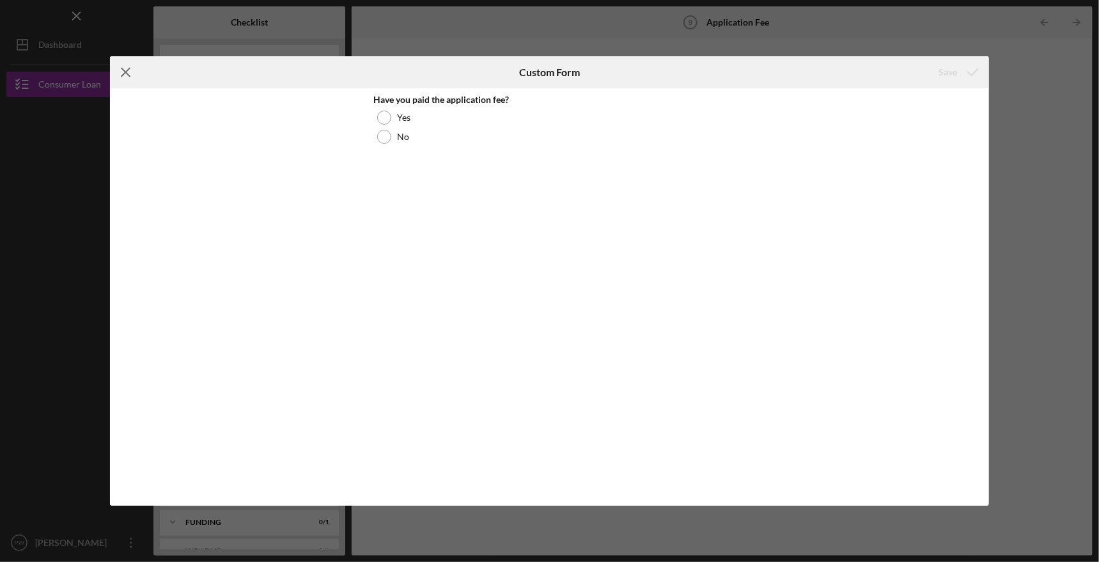
click at [123, 70] on line at bounding box center [125, 72] width 8 height 8
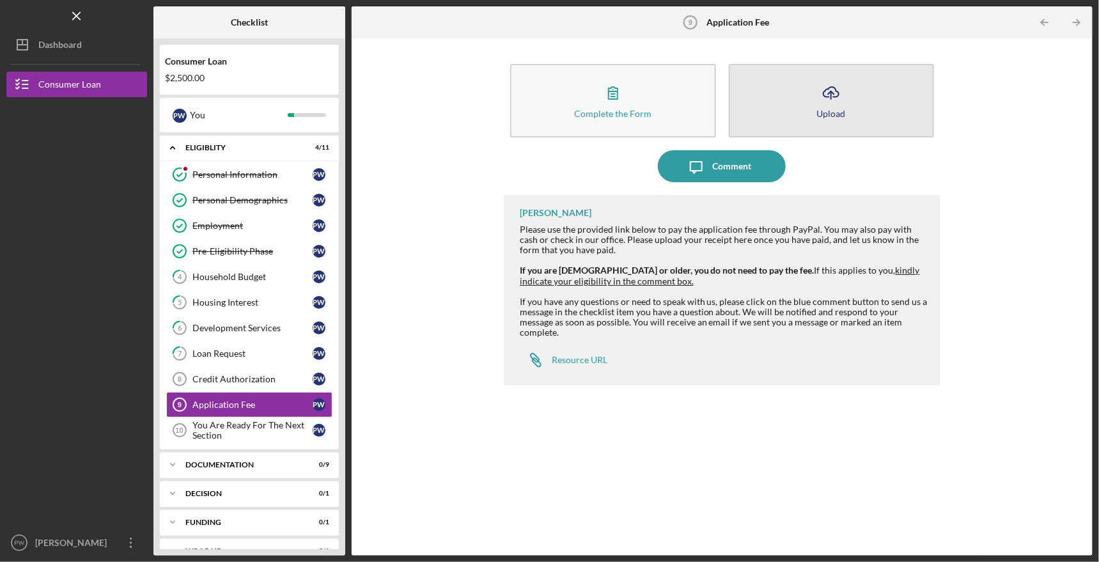
click at [772, 98] on button "Icon/Upload Upload" at bounding box center [832, 101] width 206 height 74
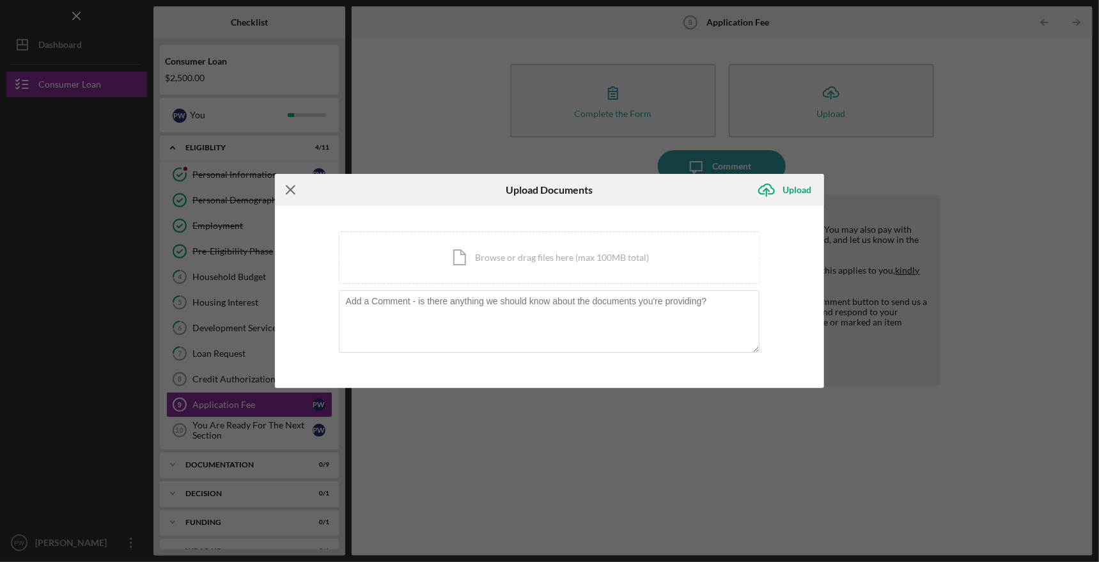
click at [291, 190] on icon "Icon/Menu Close" at bounding box center [291, 190] width 32 height 32
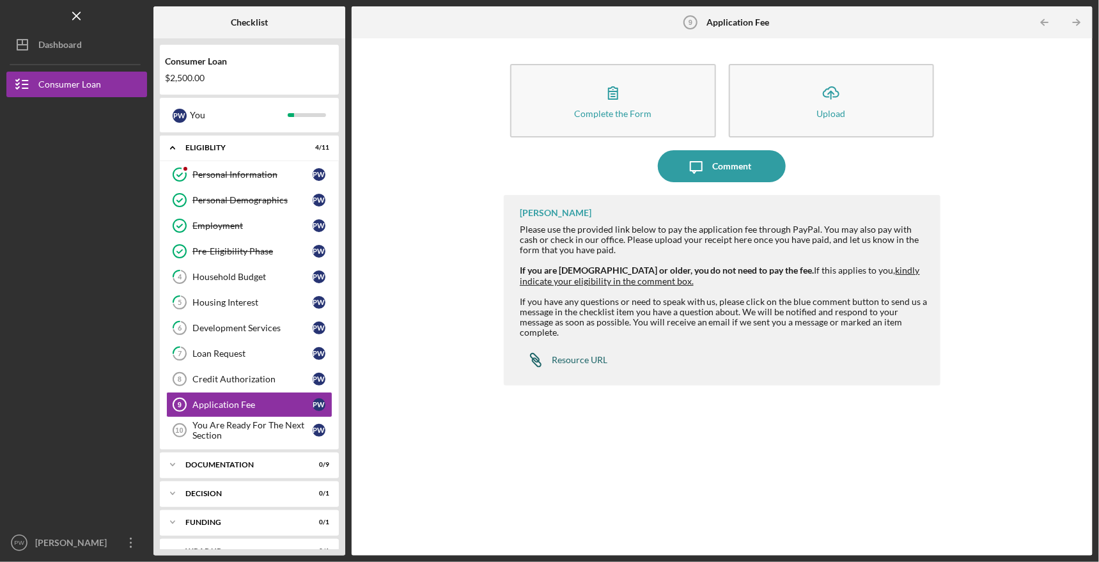
click at [572, 355] on div "Resource URL" at bounding box center [580, 360] width 56 height 10
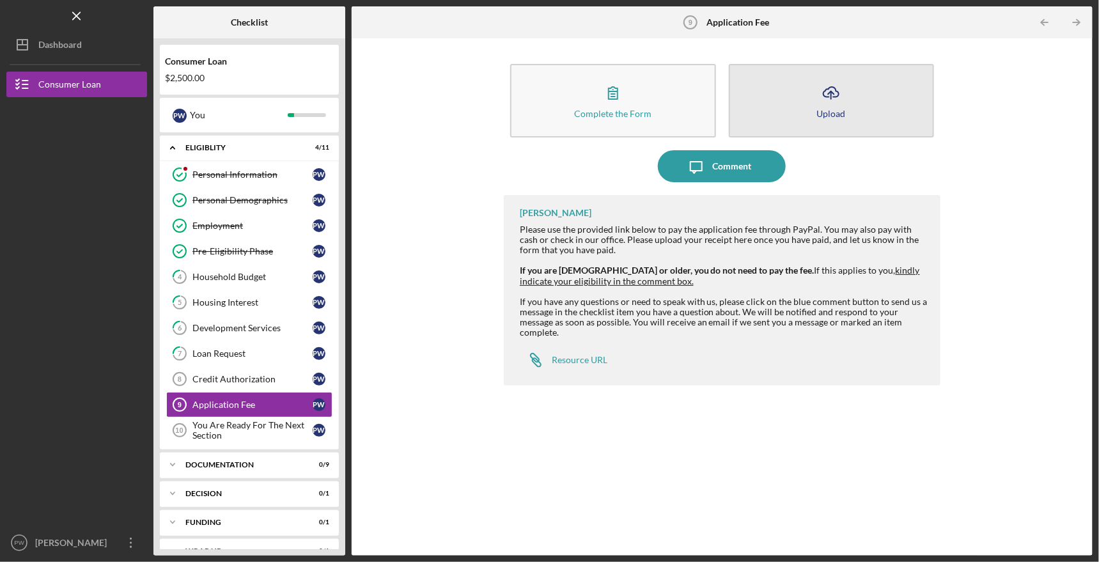
click at [816, 93] on icon "Icon/Upload" at bounding box center [831, 93] width 32 height 32
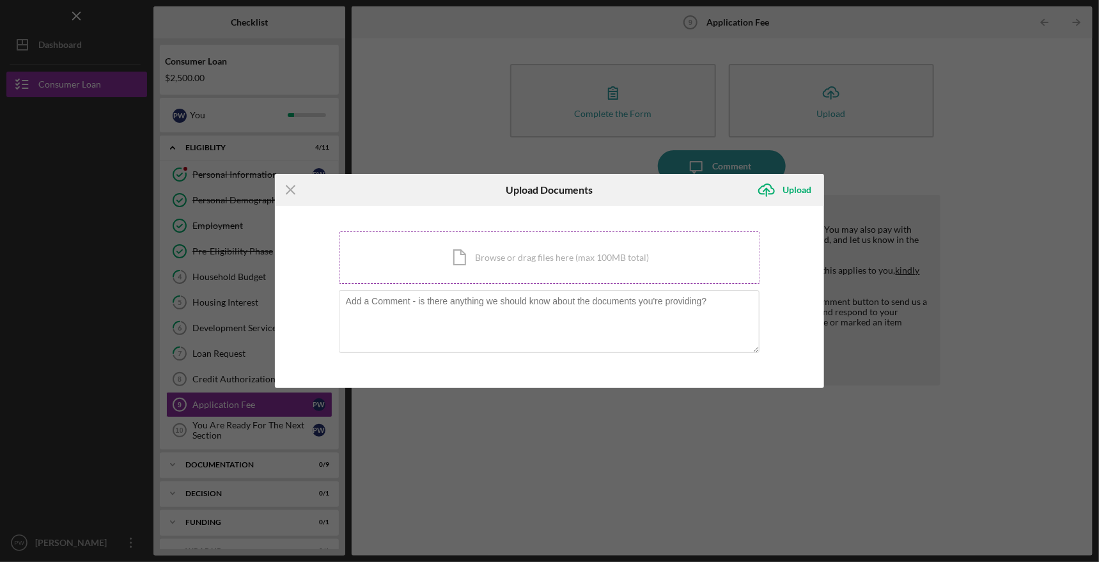
drag, startPoint x: 507, startPoint y: 258, endPoint x: 468, endPoint y: 267, distance: 40.5
click at [468, 267] on div "Icon/Document Browse or drag files here (max 100MB total) Tap to choose files o…" at bounding box center [550, 257] width 422 height 52
click at [614, 257] on div "Icon/Document Browse or drag files here (max 100MB total) Tap to choose files o…" at bounding box center [550, 257] width 422 height 52
drag, startPoint x: 632, startPoint y: 259, endPoint x: 565, endPoint y: 258, distance: 67.1
click at [565, 258] on div "Icon/Document Browse or drag files here (max 100MB total) Tap to choose files o…" at bounding box center [550, 257] width 422 height 52
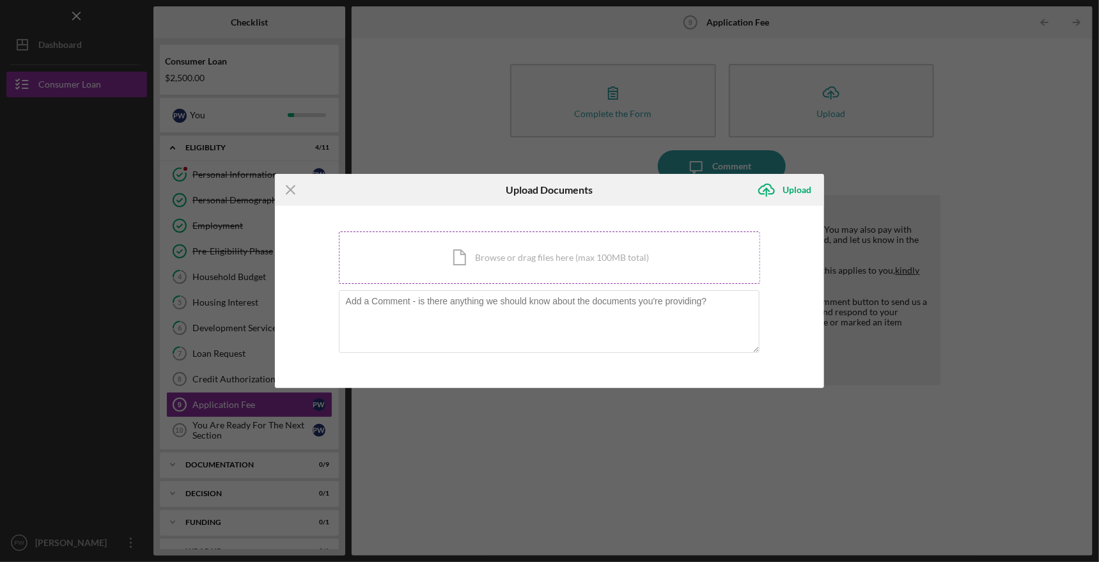
click at [515, 259] on div "Icon/Document Browse or drag files here (max 100MB total) Tap to choose files o…" at bounding box center [550, 257] width 422 height 52
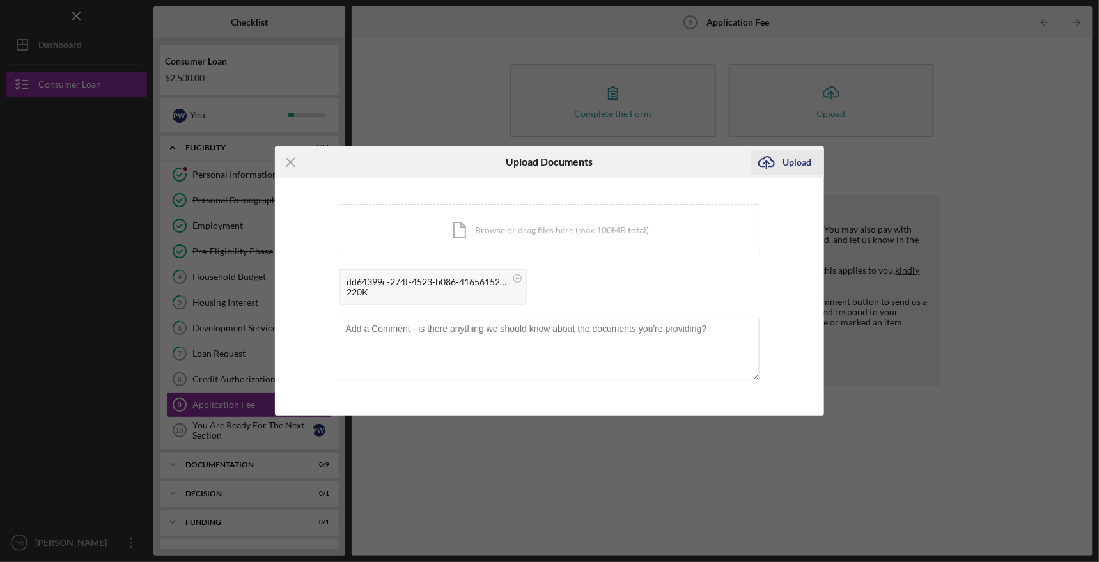
click at [786, 162] on div "Upload" at bounding box center [796, 163] width 29 height 26
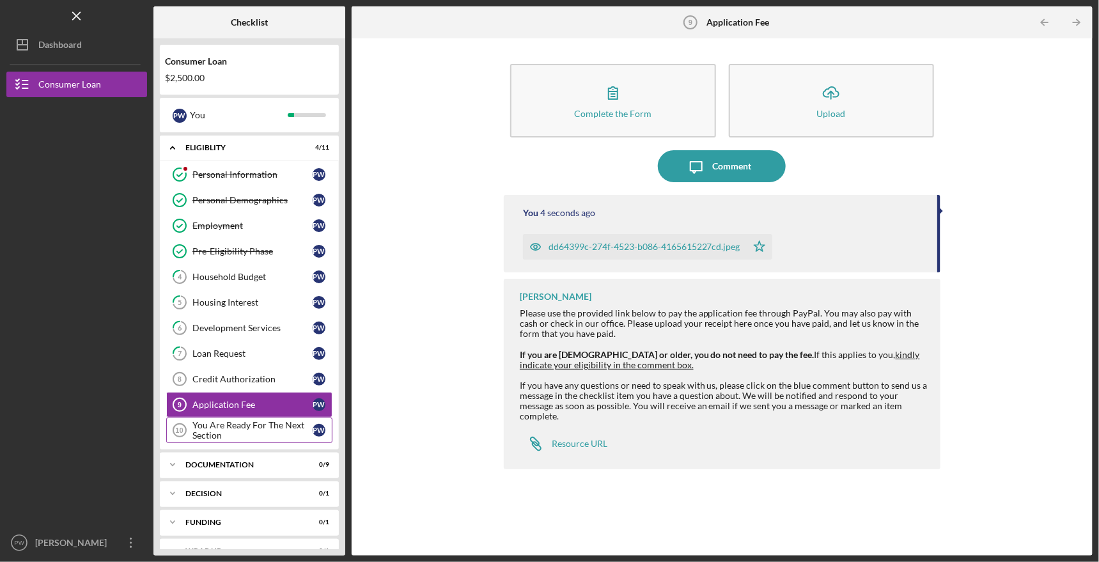
click at [233, 427] on div "You Are Ready For The Next Section" at bounding box center [252, 430] width 120 height 20
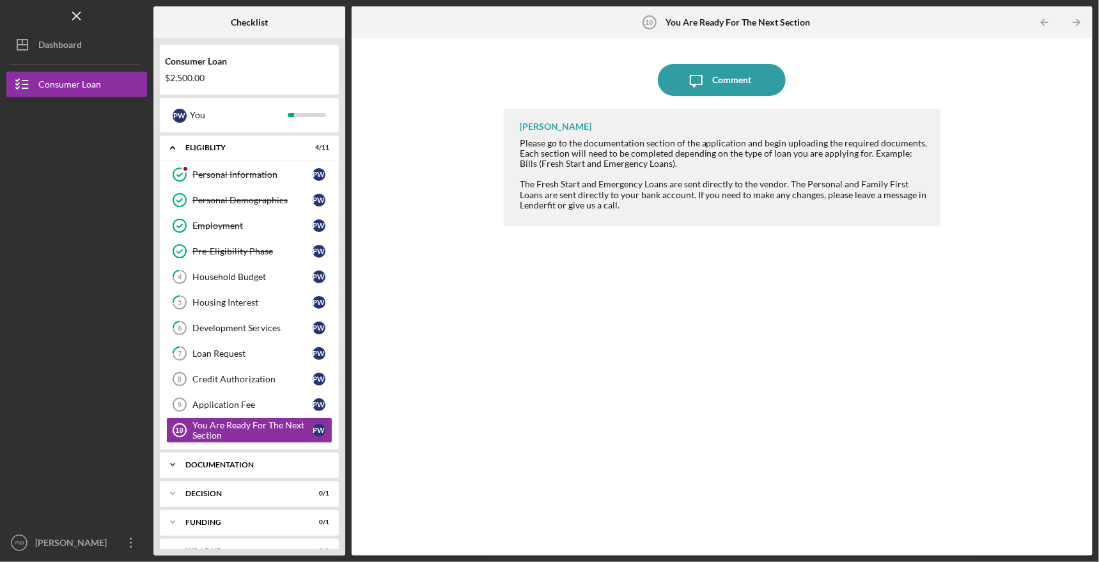
click at [246, 461] on div "Documentation" at bounding box center [253, 465] width 137 height 8
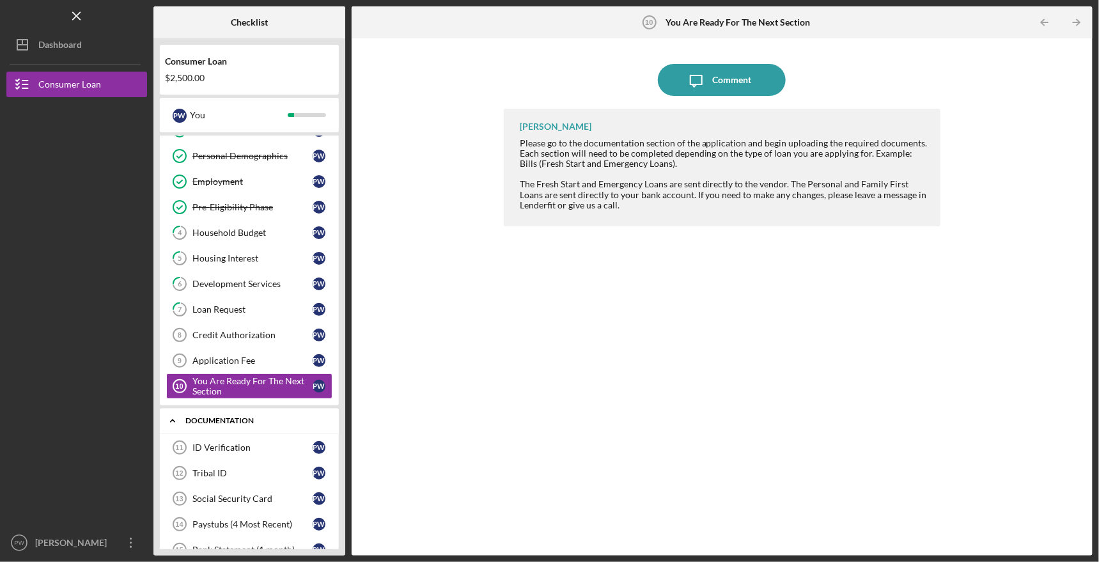
scroll to position [64, 0]
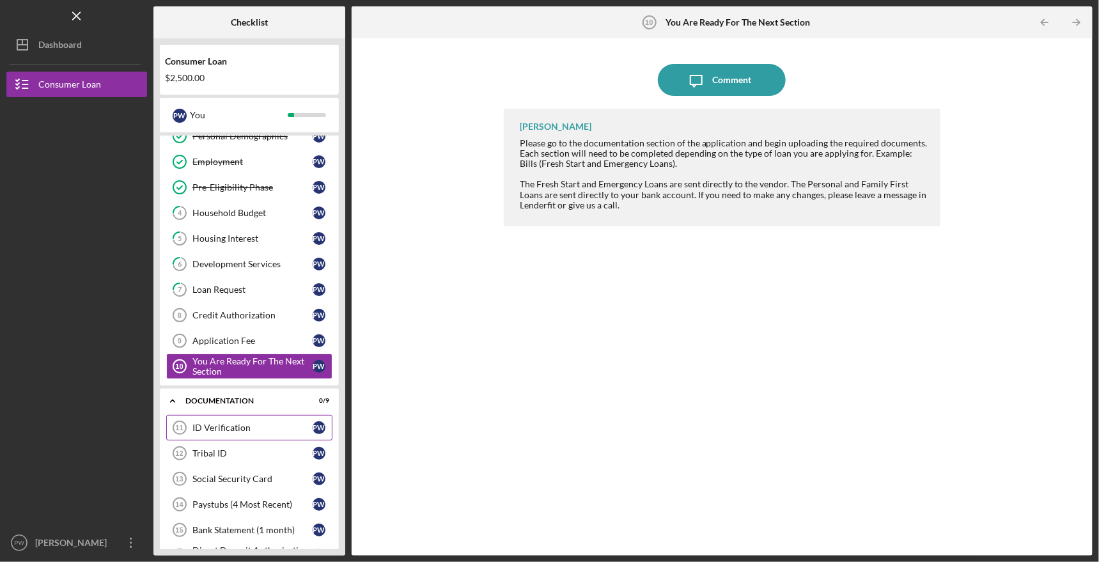
click at [251, 422] on div "ID Verification" at bounding box center [252, 427] width 120 height 10
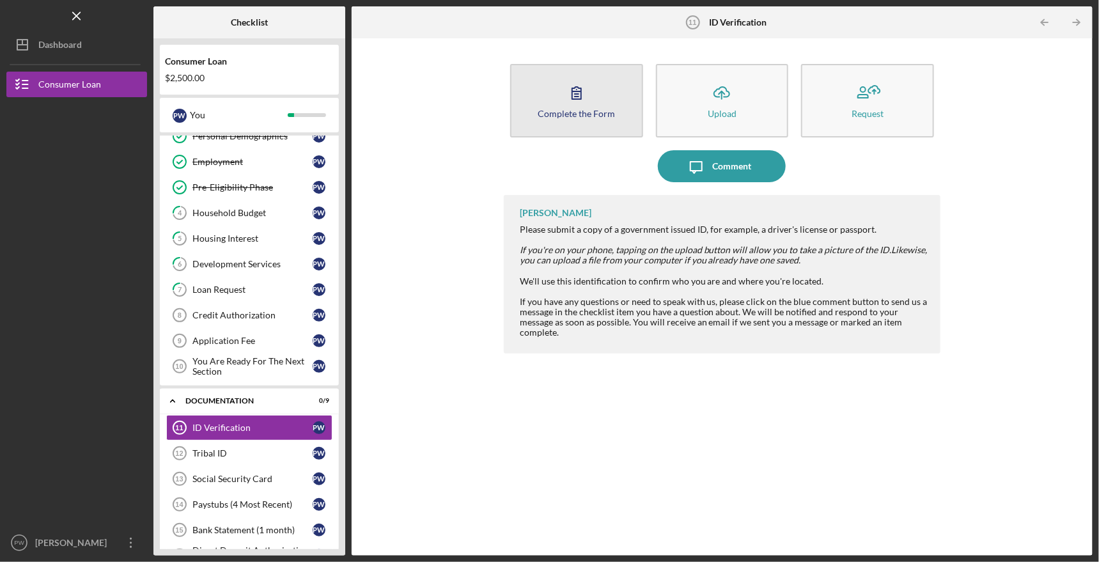
click at [563, 98] on icon "button" at bounding box center [577, 93] width 32 height 32
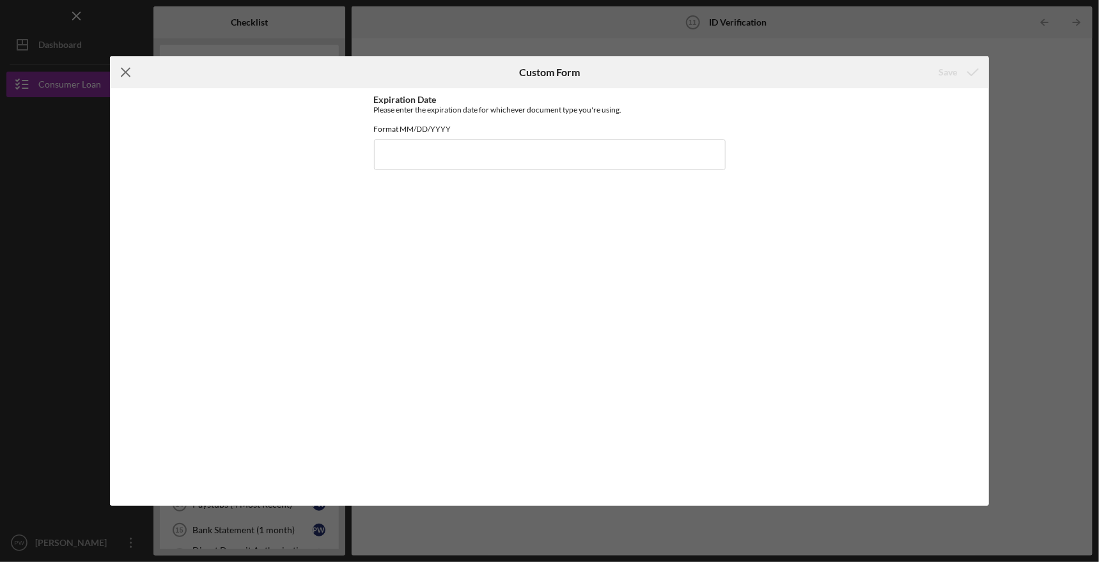
click at [121, 70] on icon "Icon/Menu Close" at bounding box center [126, 72] width 32 height 32
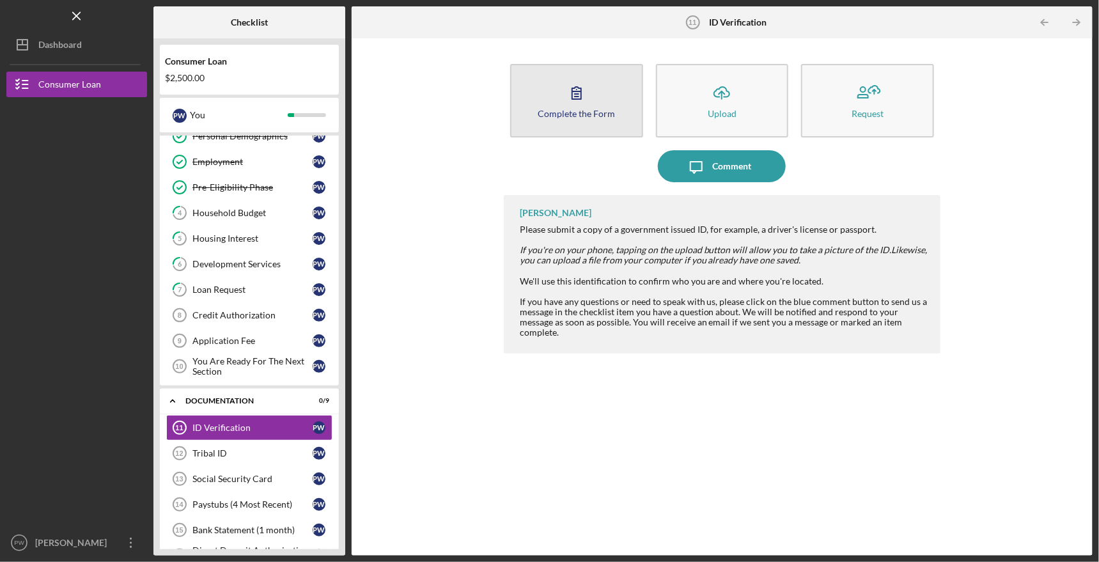
click at [574, 102] on icon "button" at bounding box center [577, 93] width 32 height 32
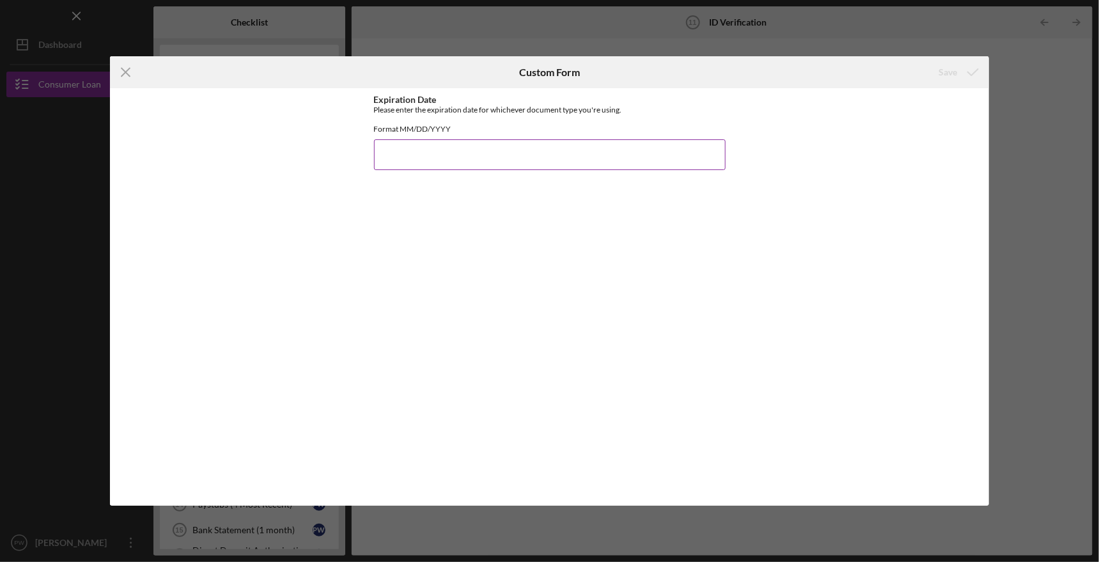
click at [434, 155] on input "Expiration Date" at bounding box center [550, 154] width 352 height 31
type input "[DATE]"
click at [954, 72] on div "Save" at bounding box center [947, 72] width 19 height 26
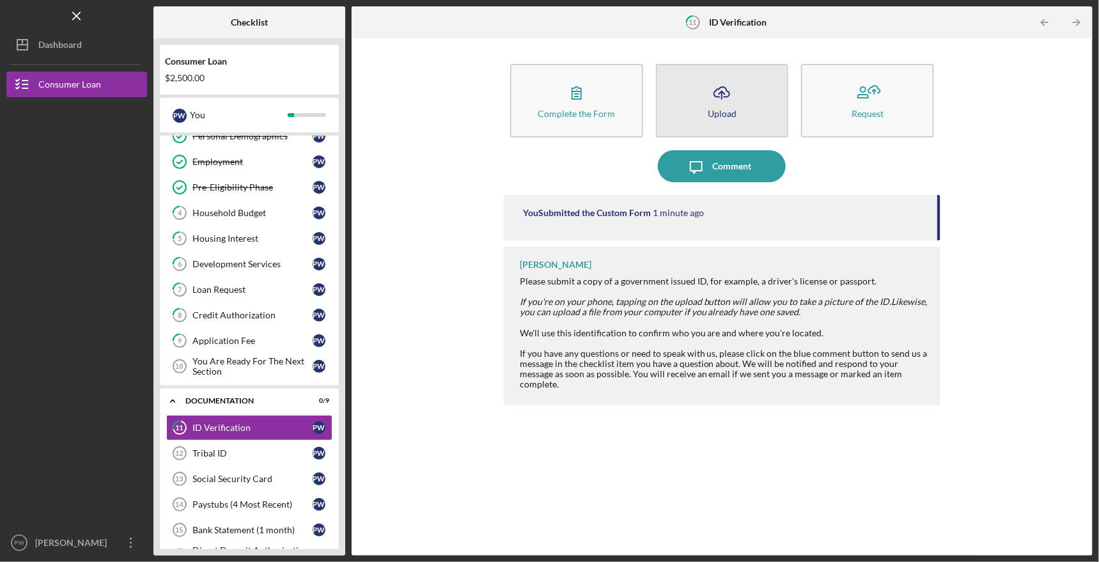
click at [717, 98] on icon "Icon/Upload" at bounding box center [722, 93] width 32 height 32
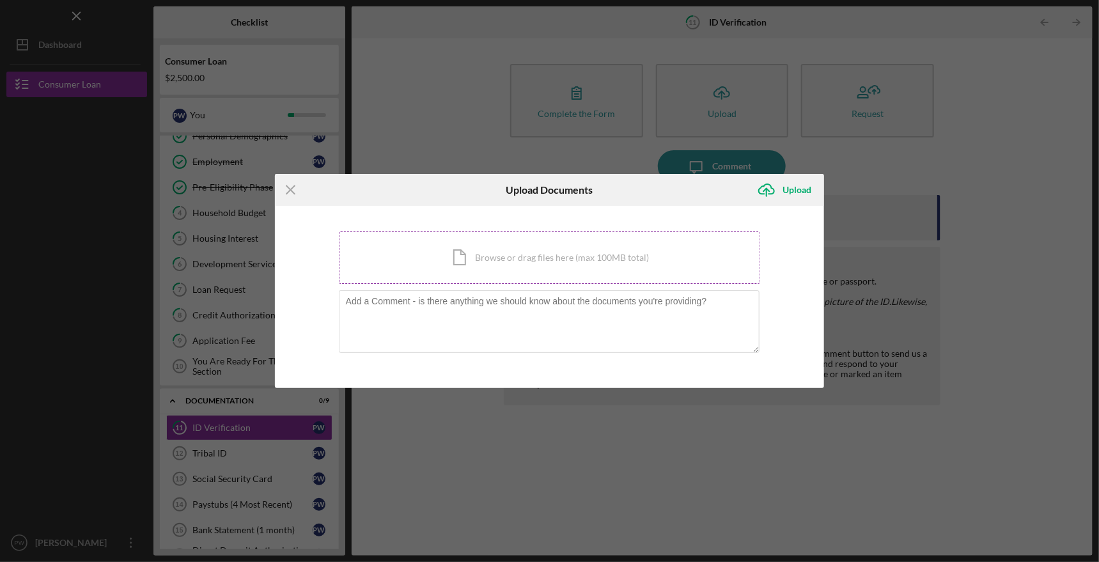
click at [572, 270] on div "Icon/Document Browse or drag files here (max 100MB total) Tap to choose files o…" at bounding box center [550, 257] width 422 height 52
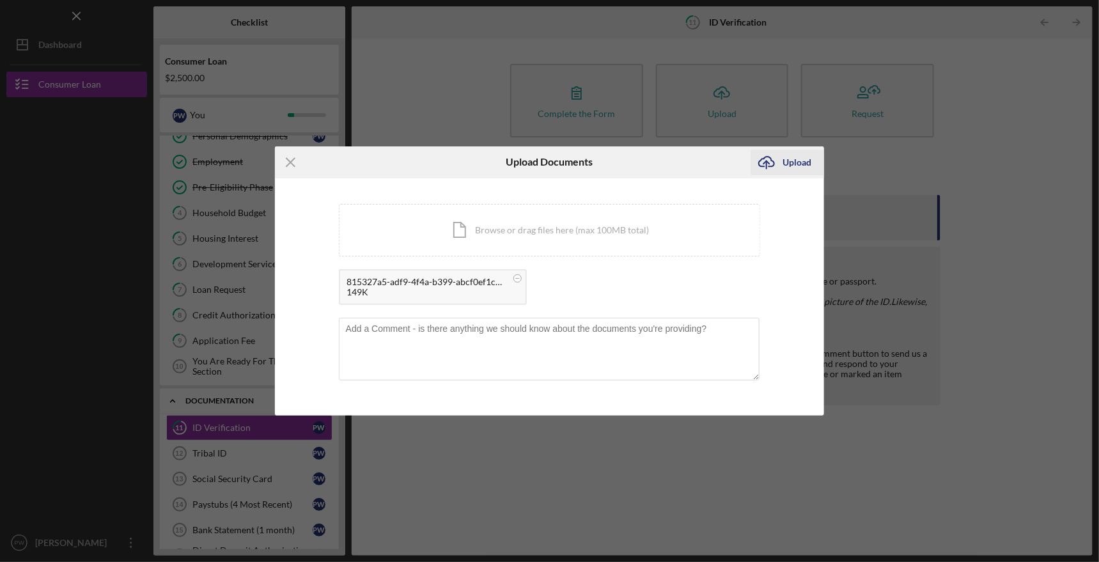
click at [787, 160] on div "Upload" at bounding box center [796, 163] width 29 height 26
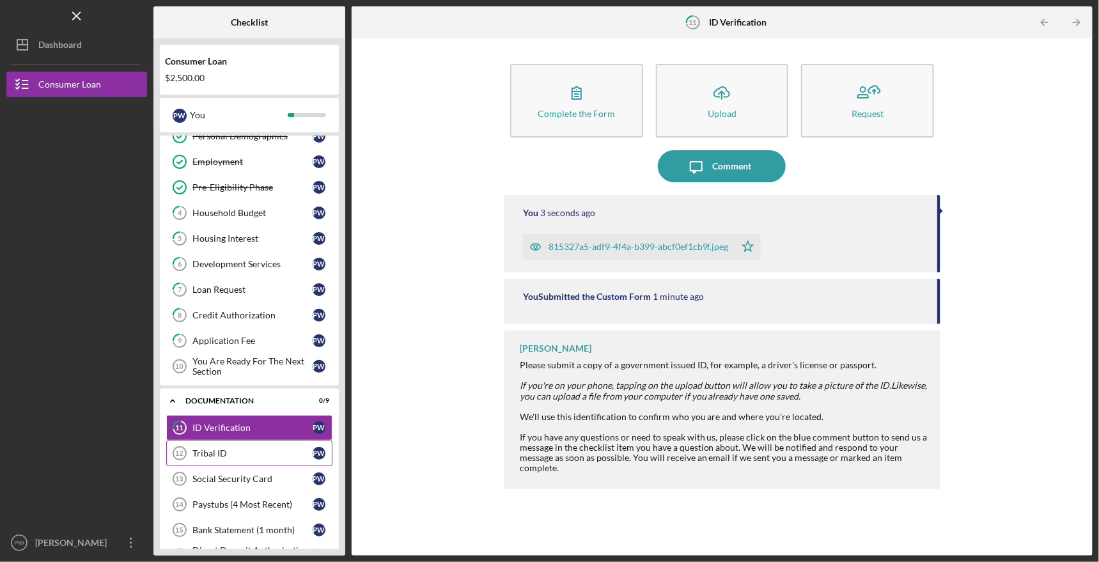
click at [248, 448] on div "Tribal ID" at bounding box center [252, 453] width 120 height 10
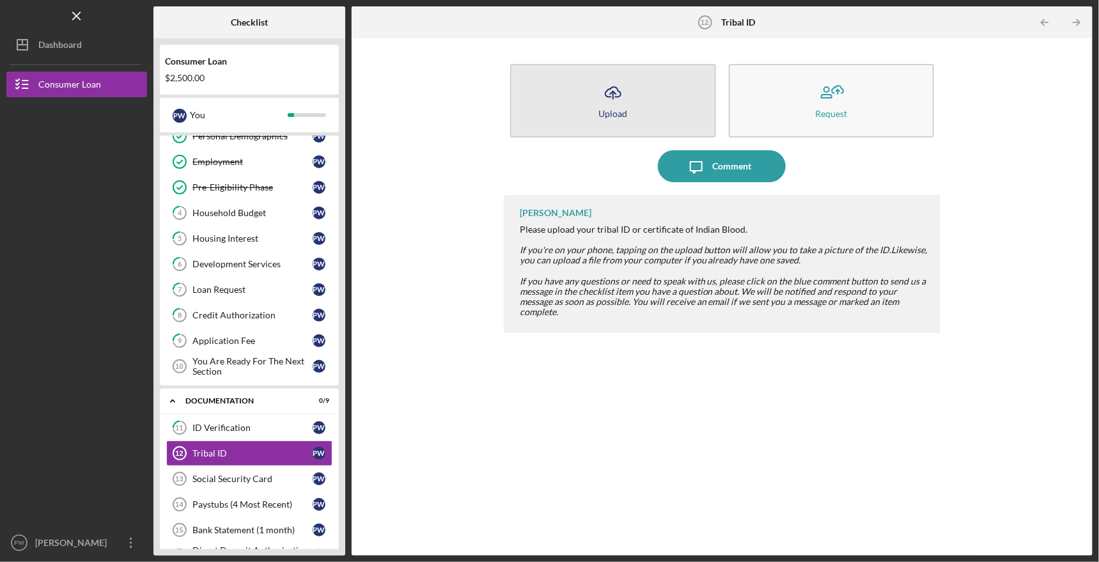
click at [647, 99] on button "Icon/Upload Upload" at bounding box center [613, 101] width 206 height 74
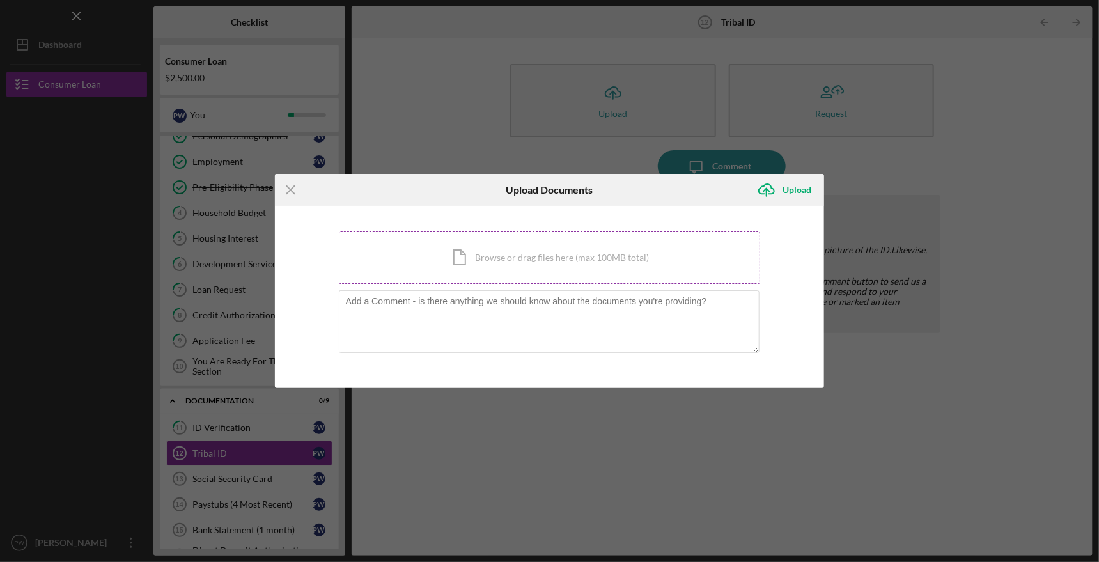
click at [592, 258] on div "Icon/Document Browse or drag files here (max 100MB total) Tap to choose files o…" at bounding box center [550, 257] width 422 height 52
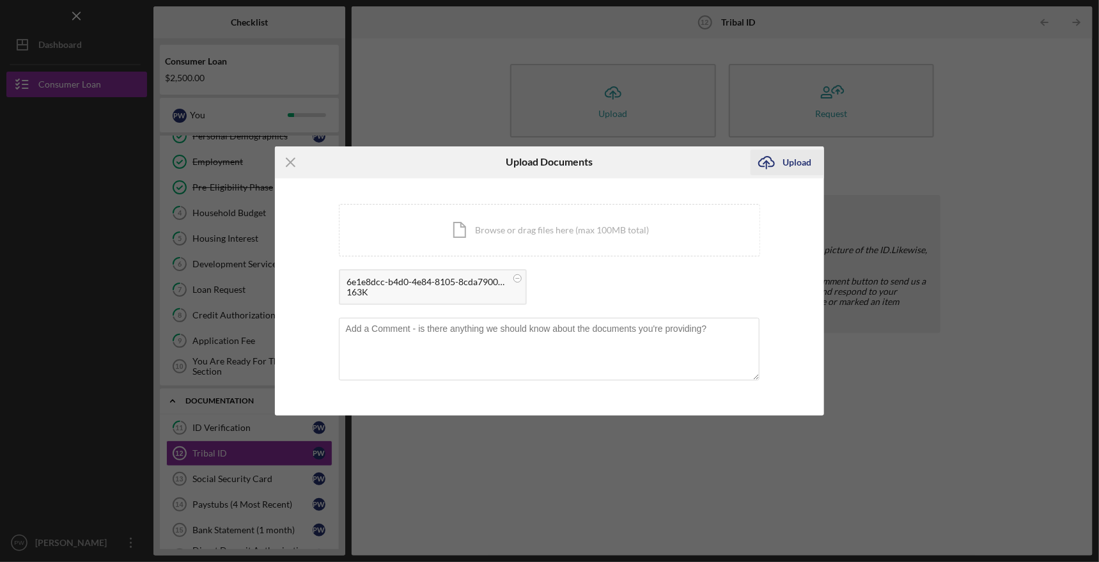
click at [778, 160] on icon "Icon/Upload" at bounding box center [766, 162] width 32 height 32
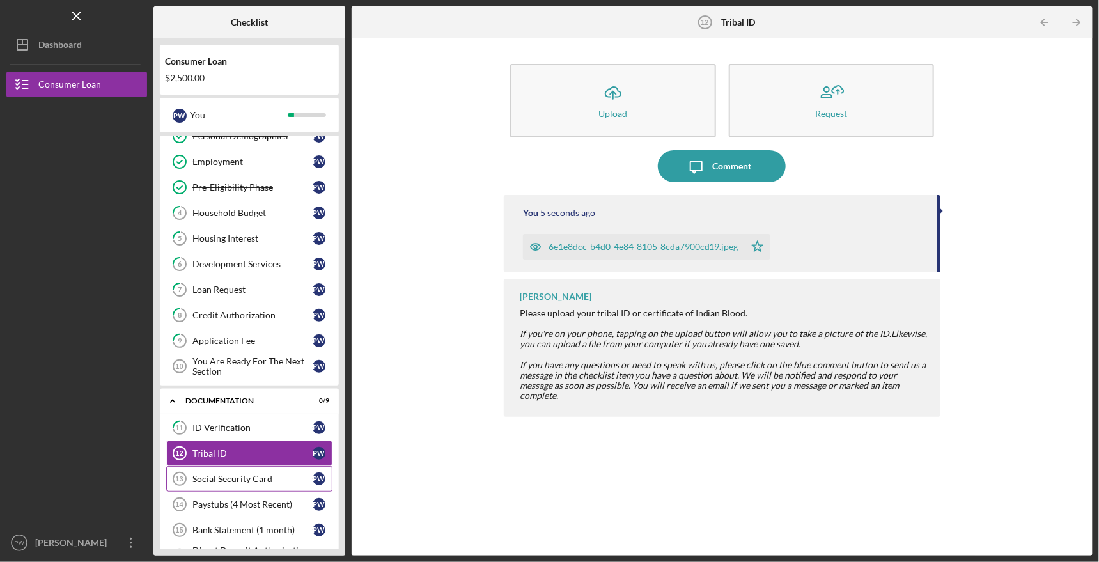
click at [265, 474] on div "Social Security Card" at bounding box center [252, 479] width 120 height 10
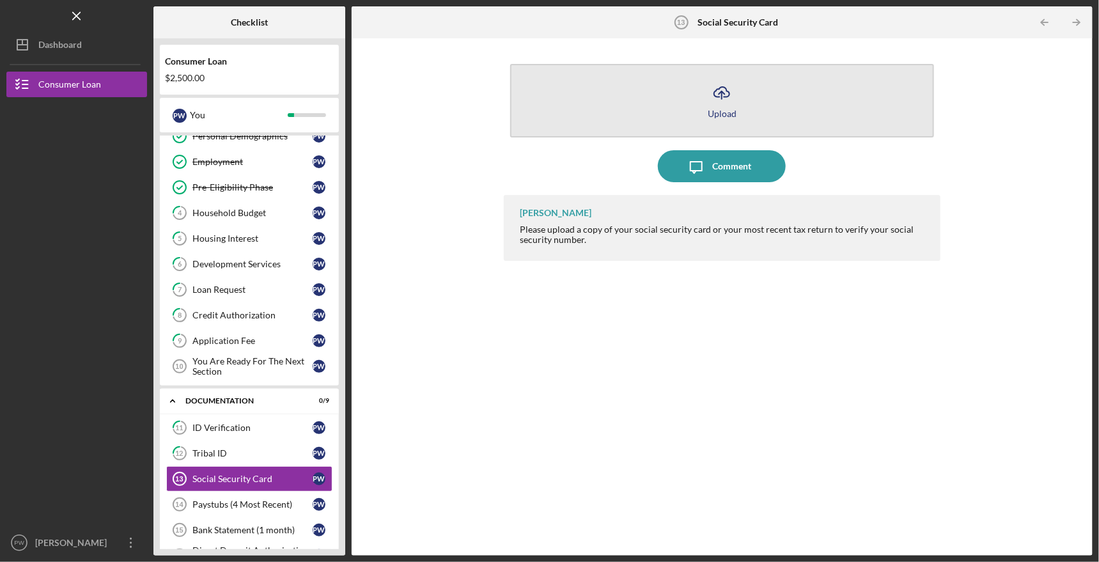
click at [639, 84] on button "Icon/Upload Upload" at bounding box center [722, 101] width 424 height 74
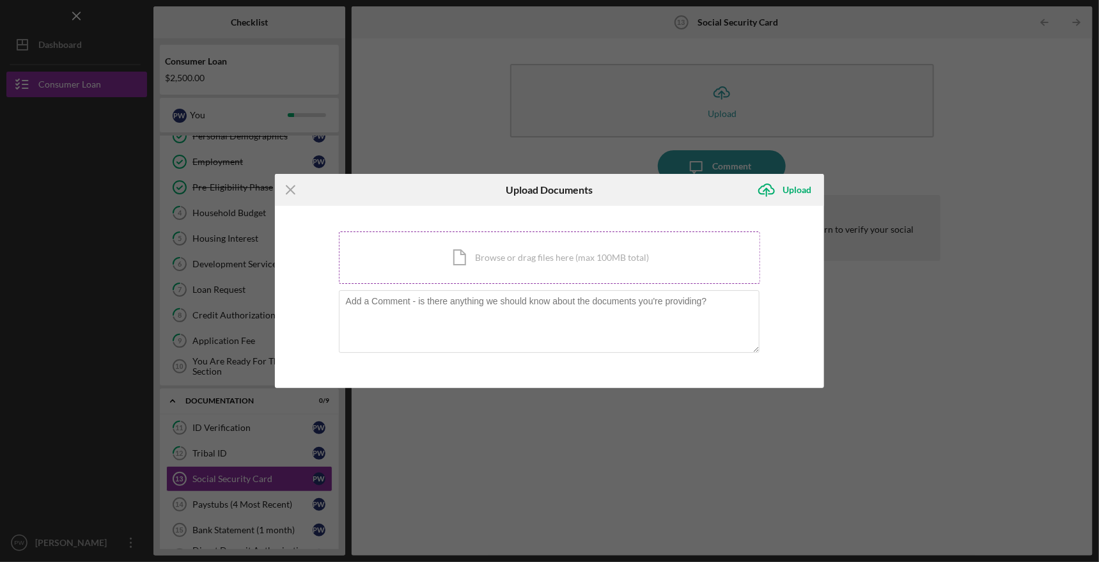
click at [579, 263] on div "Icon/Document Browse or drag files here (max 100MB total) Tap to choose files o…" at bounding box center [550, 257] width 422 height 52
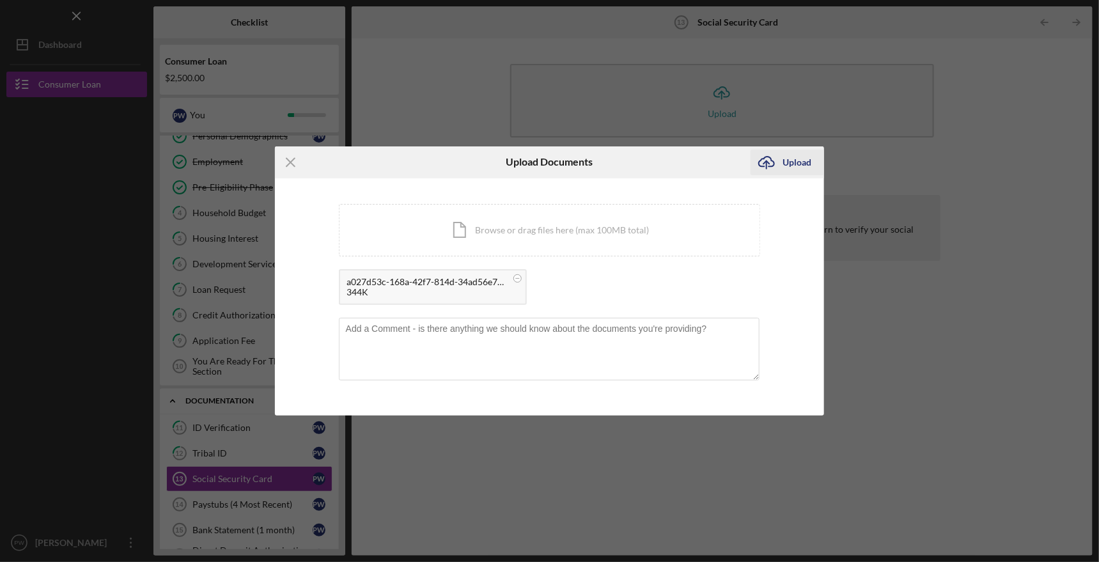
click at [798, 159] on div "Upload" at bounding box center [796, 163] width 29 height 26
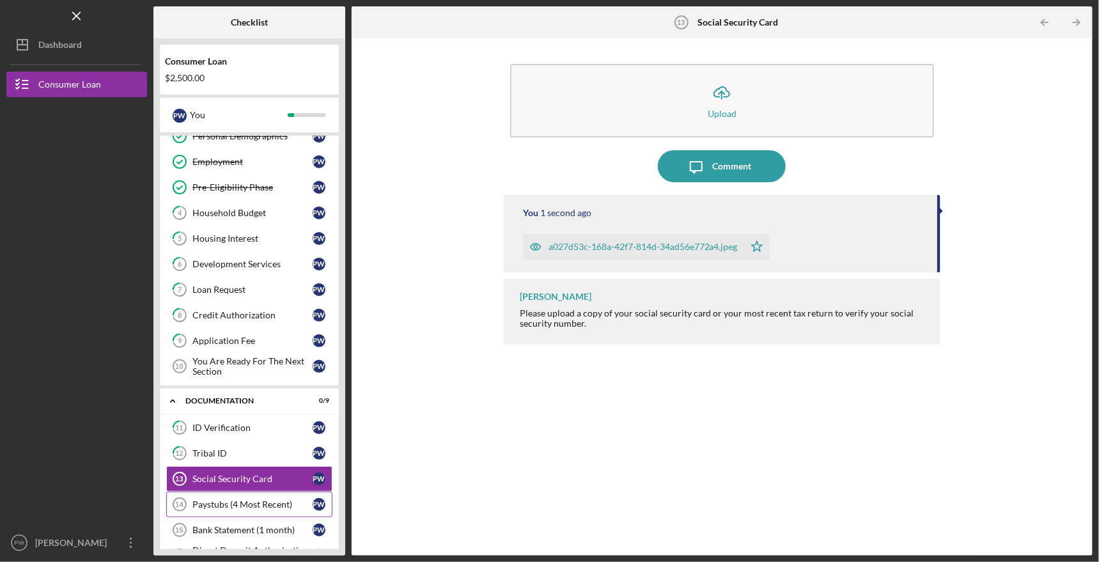
click at [252, 499] on div "Paystubs (4 Most Recent)" at bounding box center [252, 504] width 120 height 10
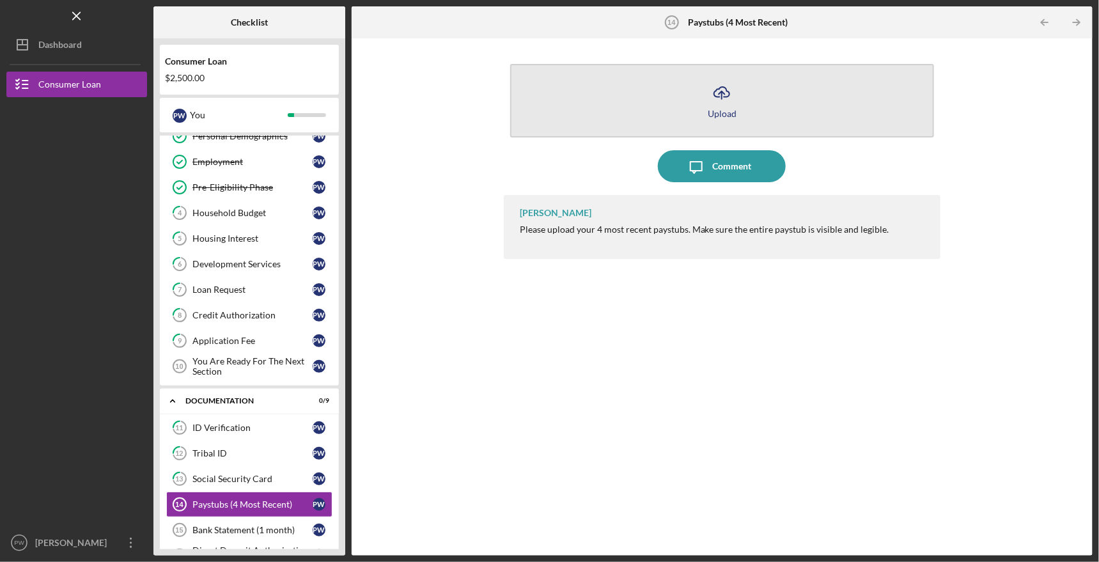
click at [718, 104] on icon "Icon/Upload" at bounding box center [722, 93] width 32 height 32
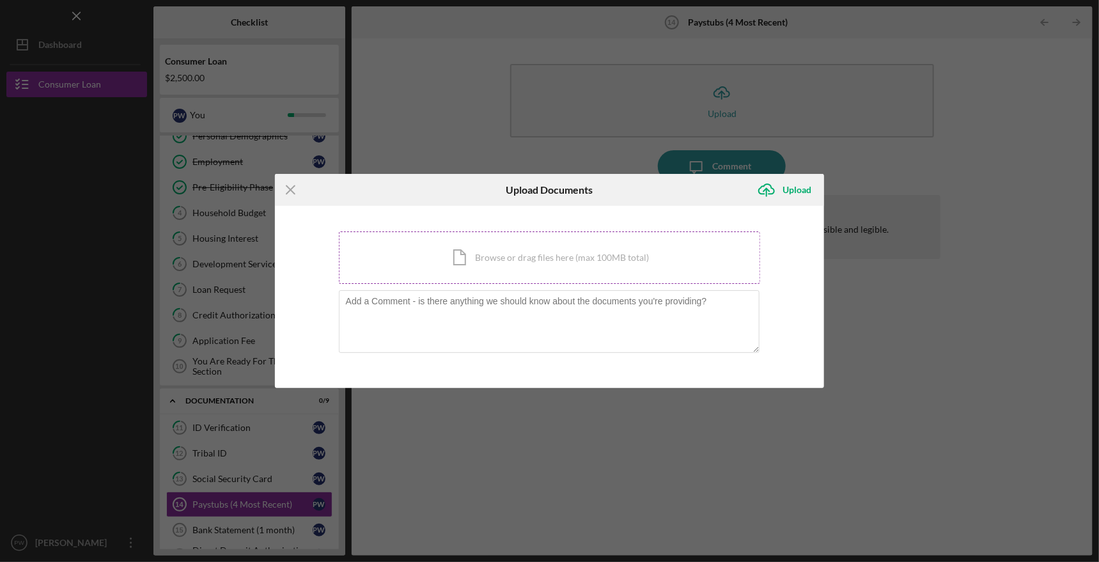
click at [539, 257] on div "Icon/Document Browse or drag files here (max 100MB total) Tap to choose files o…" at bounding box center [550, 257] width 422 height 52
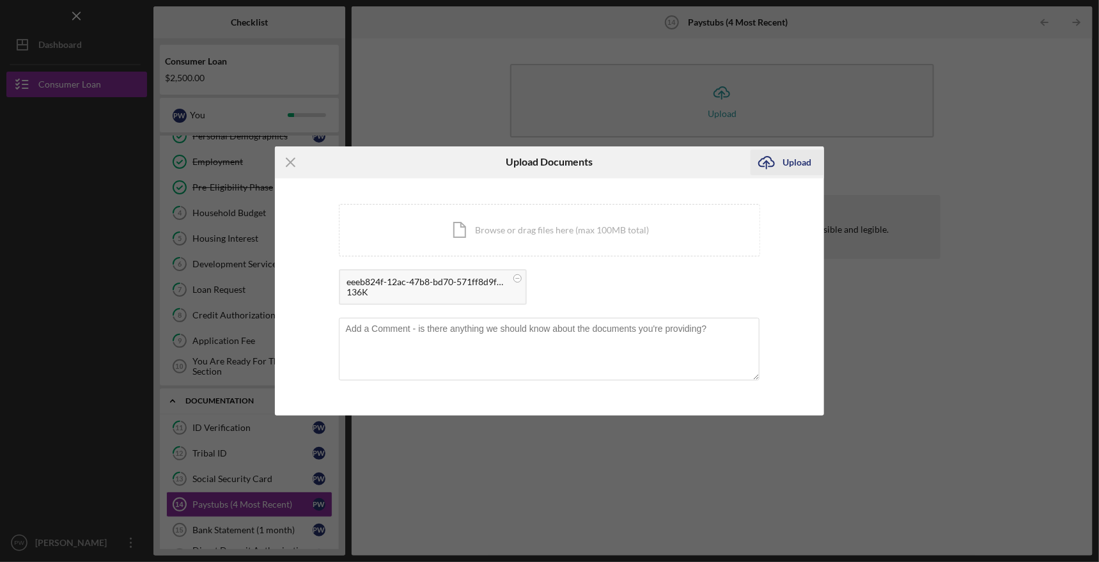
click at [798, 162] on div "Upload" at bounding box center [796, 163] width 29 height 26
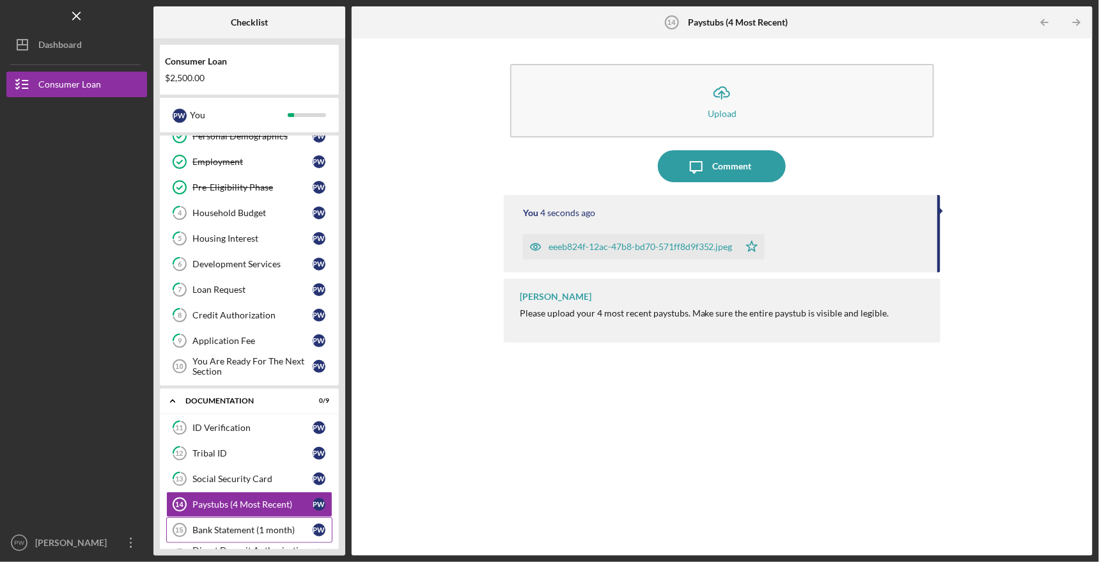
click at [235, 525] on div "Bank Statement (1 month)" at bounding box center [252, 530] width 120 height 10
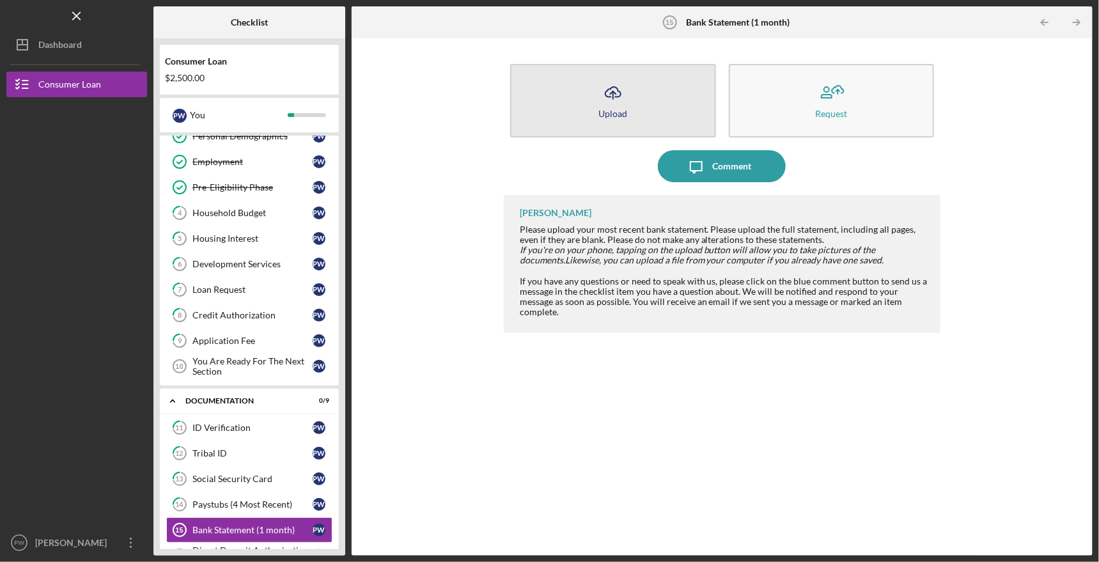
click at [608, 105] on icon "Icon/Upload" at bounding box center [613, 93] width 32 height 32
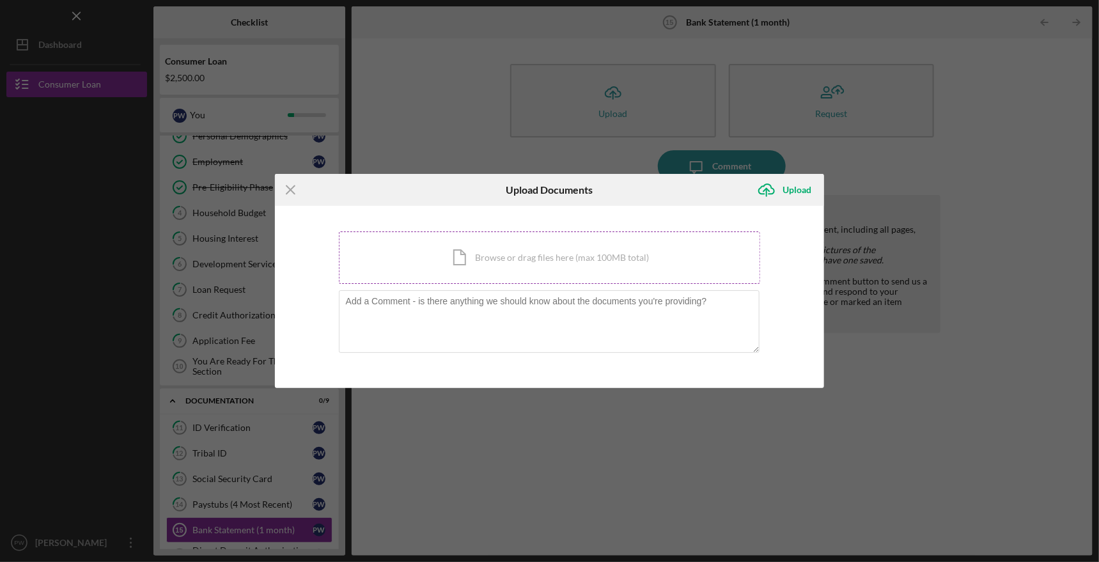
click at [537, 254] on div "Icon/Document Browse or drag files here (max 100MB total) Tap to choose files o…" at bounding box center [550, 257] width 422 height 52
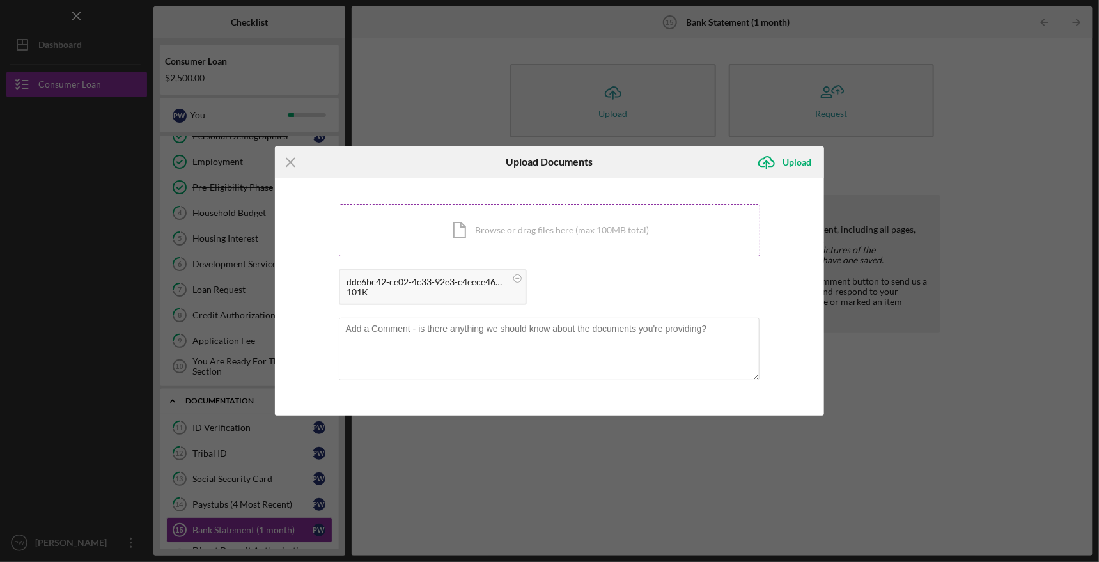
click at [527, 235] on div "Icon/Document Browse or drag files here (max 100MB total) Tap to choose files o…" at bounding box center [550, 230] width 422 height 52
click at [528, 228] on div "Icon/Document Browse or drag files here (max 100MB total) Tap to choose files o…" at bounding box center [550, 230] width 422 height 52
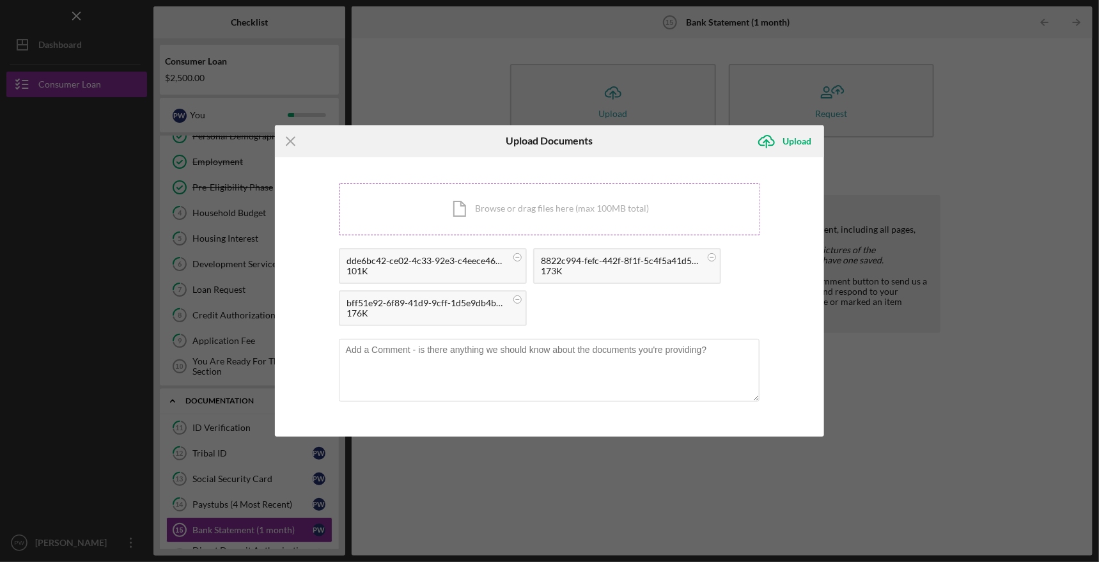
click at [459, 196] on div "Icon/Document Browse or drag files here (max 100MB total) Tap to choose files o…" at bounding box center [550, 209] width 422 height 52
click at [774, 141] on icon "Icon/Upload" at bounding box center [766, 141] width 32 height 32
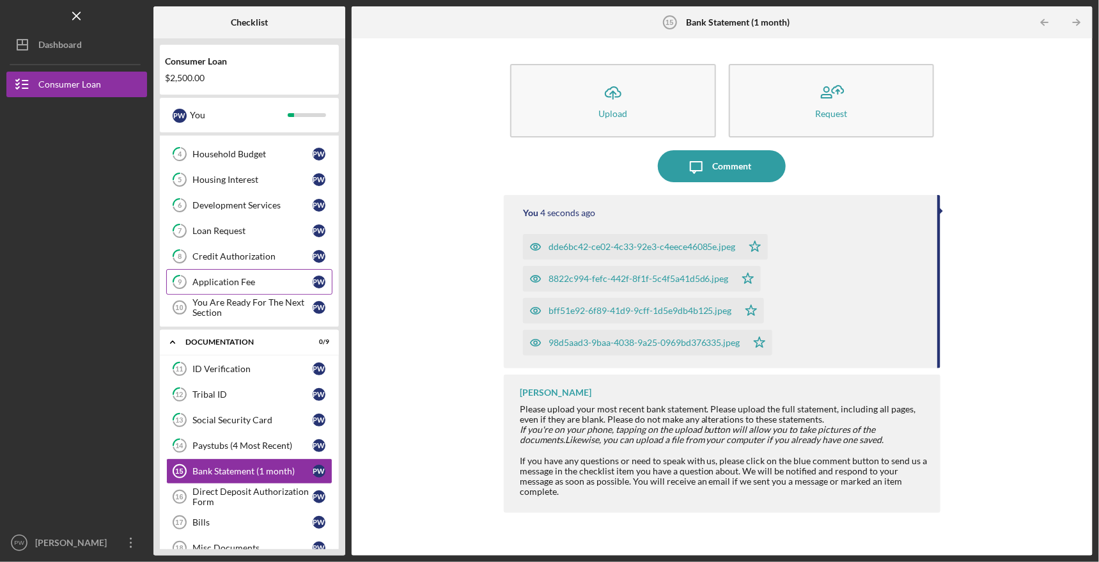
scroll to position [192, 0]
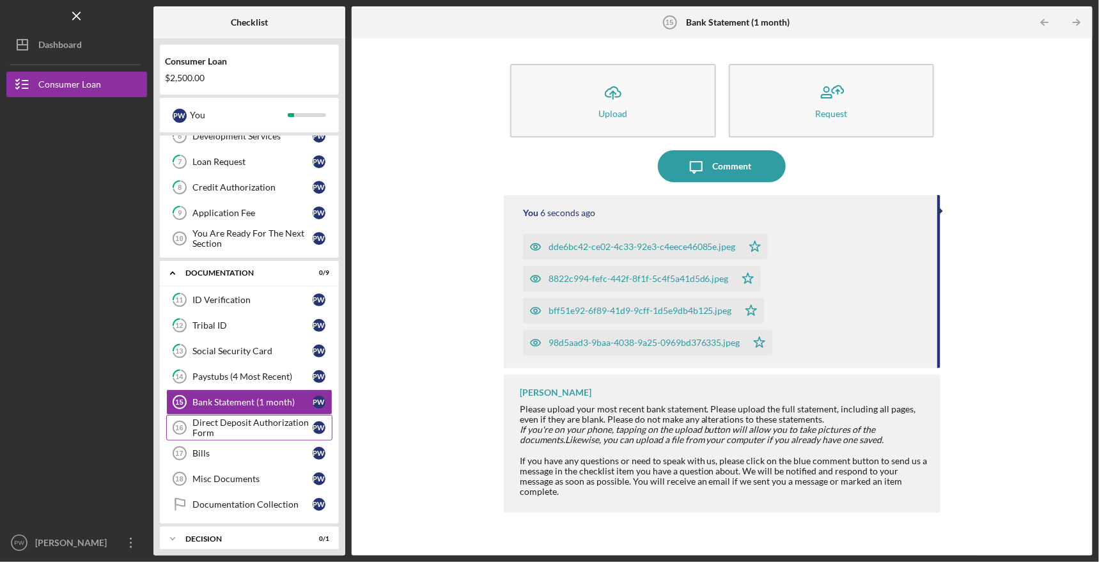
click at [227, 418] on div "Direct Deposit Authorization Form" at bounding box center [252, 427] width 120 height 20
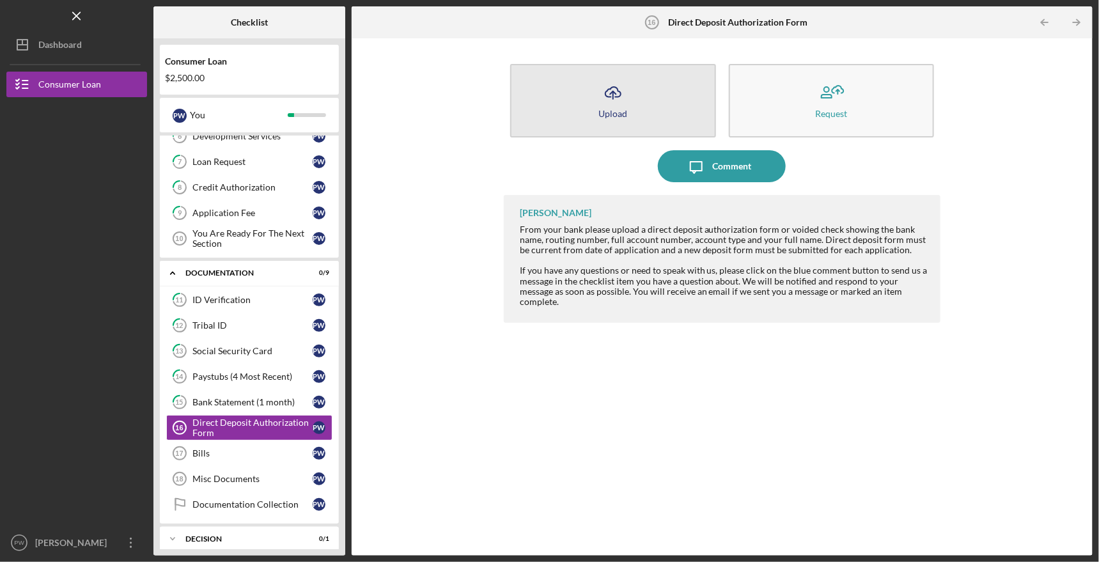
click at [612, 105] on icon "Icon/Upload" at bounding box center [613, 93] width 32 height 32
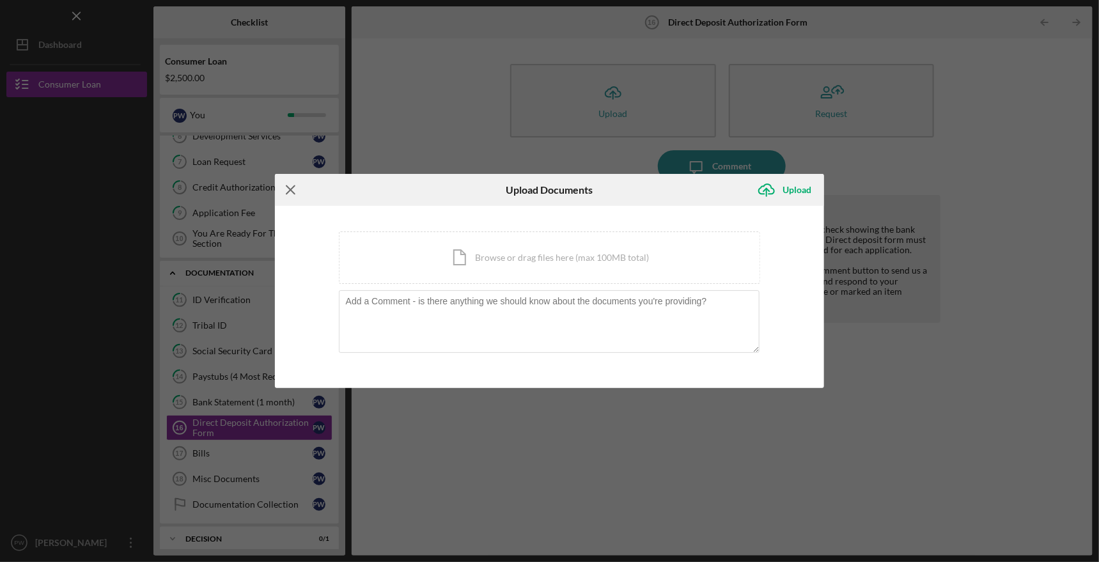
click at [293, 190] on icon "Icon/Menu Close" at bounding box center [291, 190] width 32 height 32
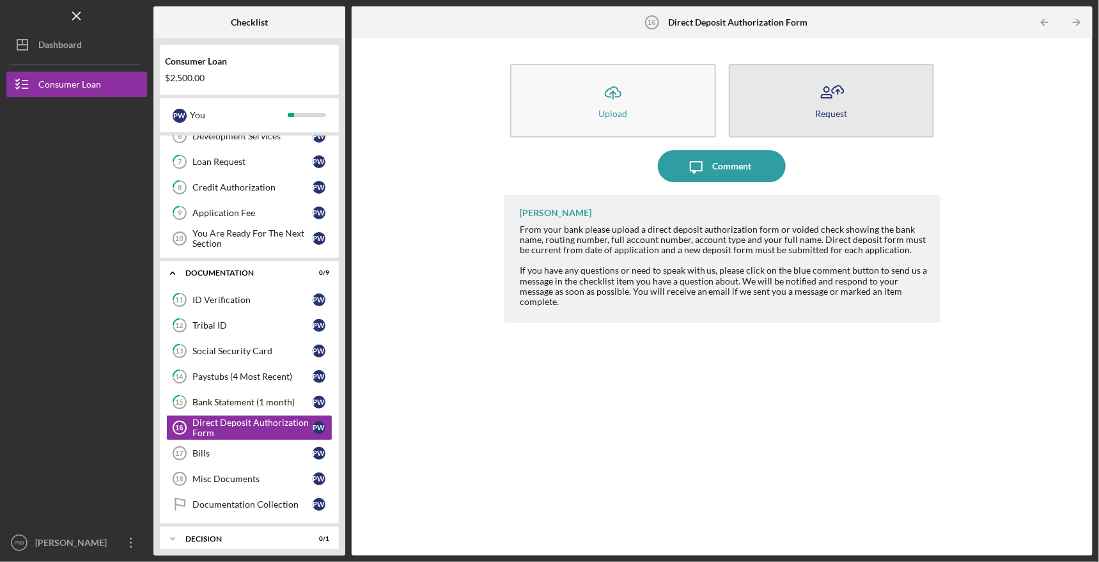
click at [849, 105] on button "Request" at bounding box center [832, 101] width 206 height 74
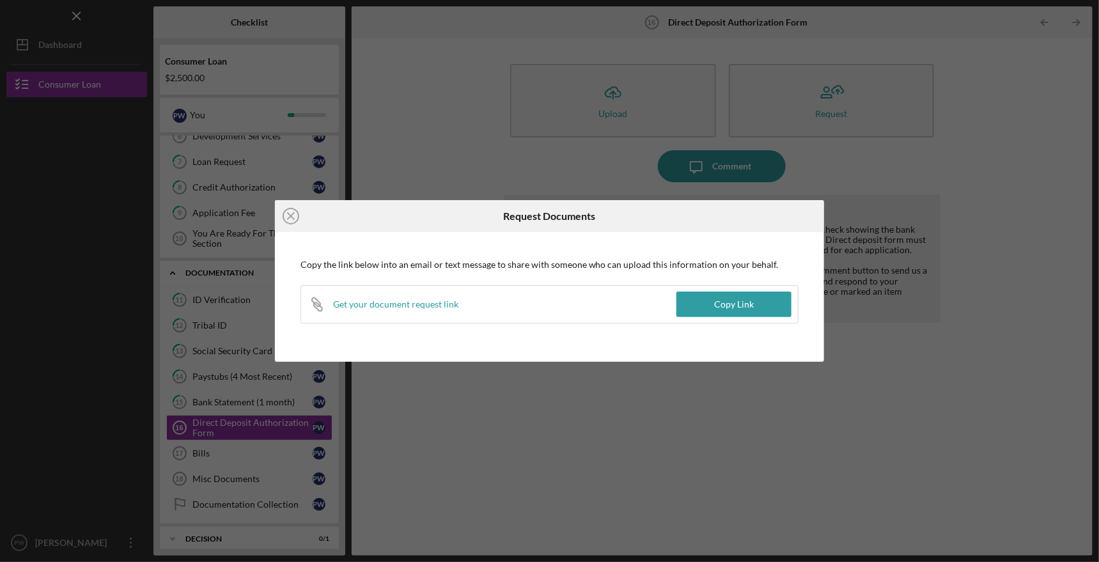
click at [394, 306] on div "Get your document request link" at bounding box center [395, 304] width 125 height 10
click at [290, 215] on line at bounding box center [291, 216] width 6 height 6
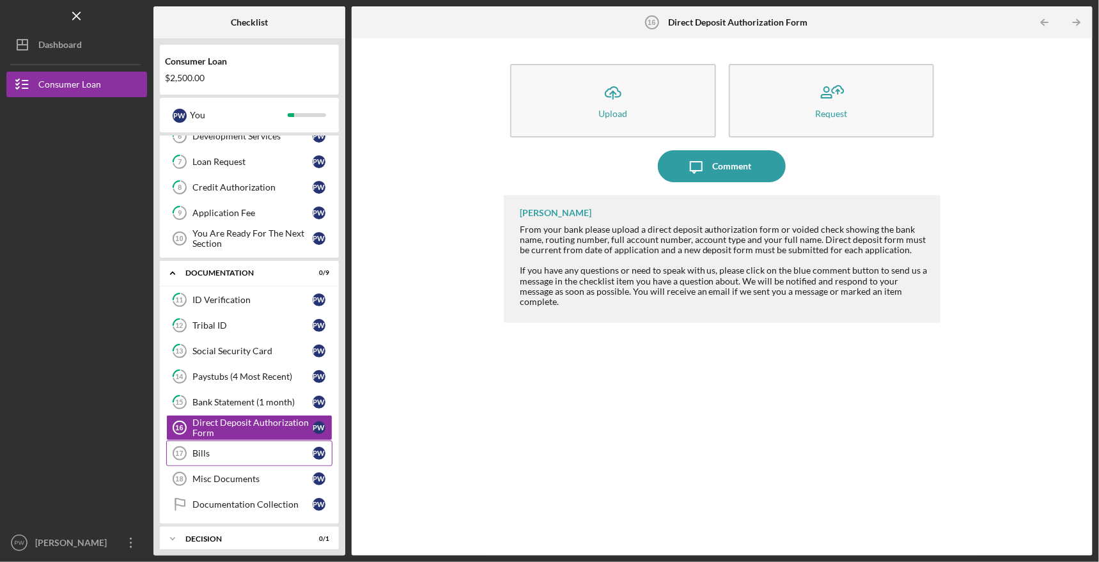
click at [247, 449] on div "Bills" at bounding box center [252, 453] width 120 height 10
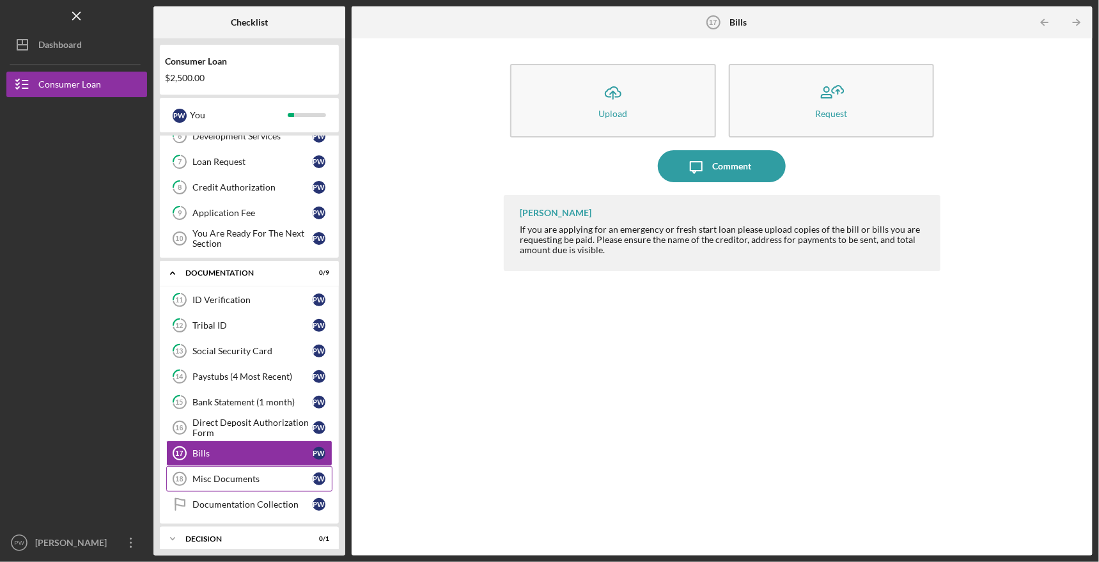
click at [235, 474] on div "Misc Documents" at bounding box center [252, 479] width 120 height 10
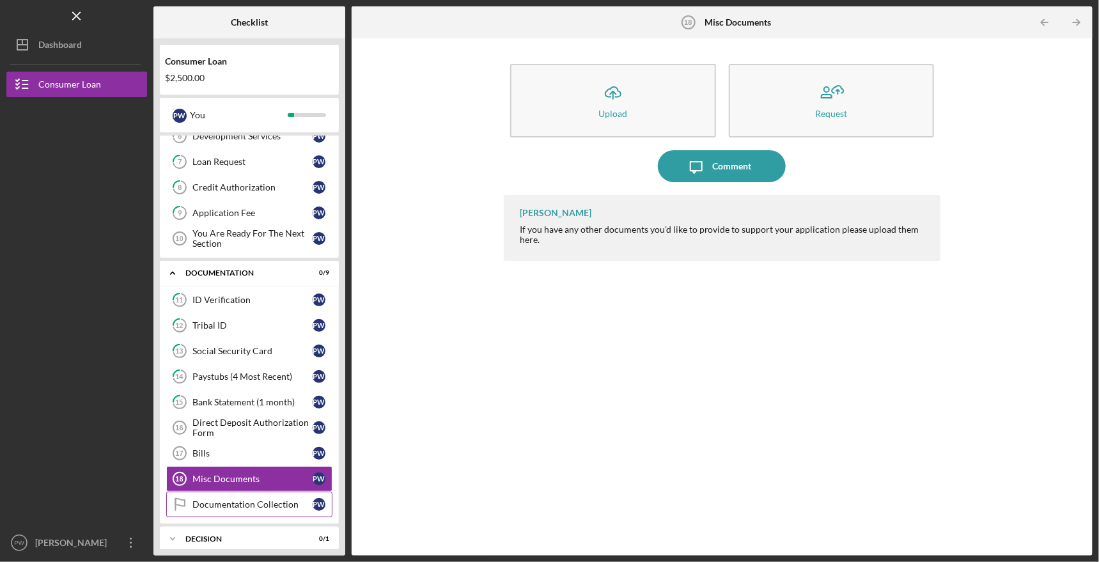
click at [233, 499] on div "Documentation Collection" at bounding box center [252, 504] width 120 height 10
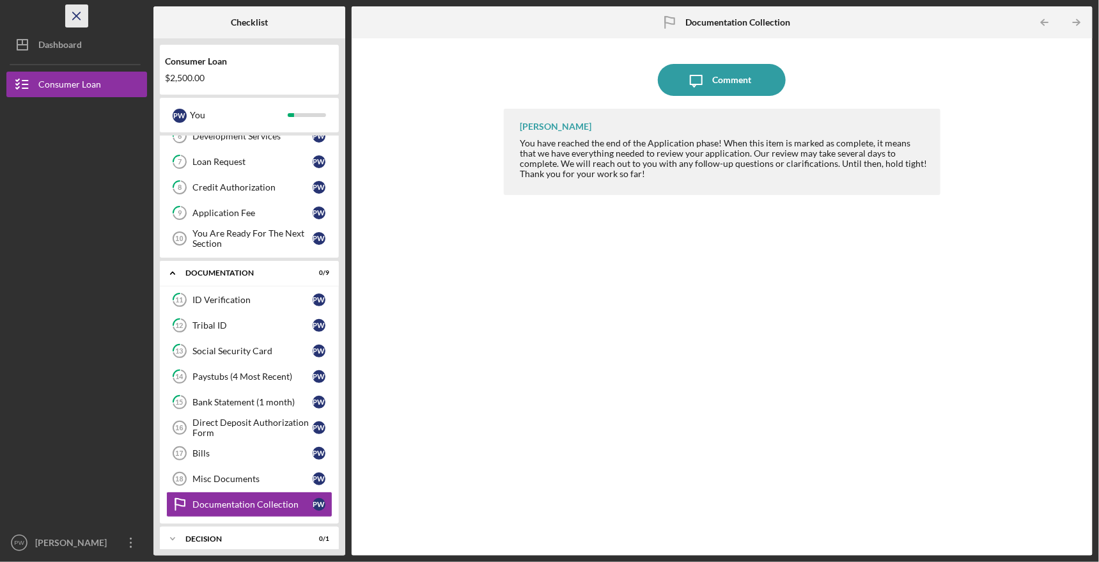
click at [74, 14] on line "button" at bounding box center [76, 15] width 7 height 7
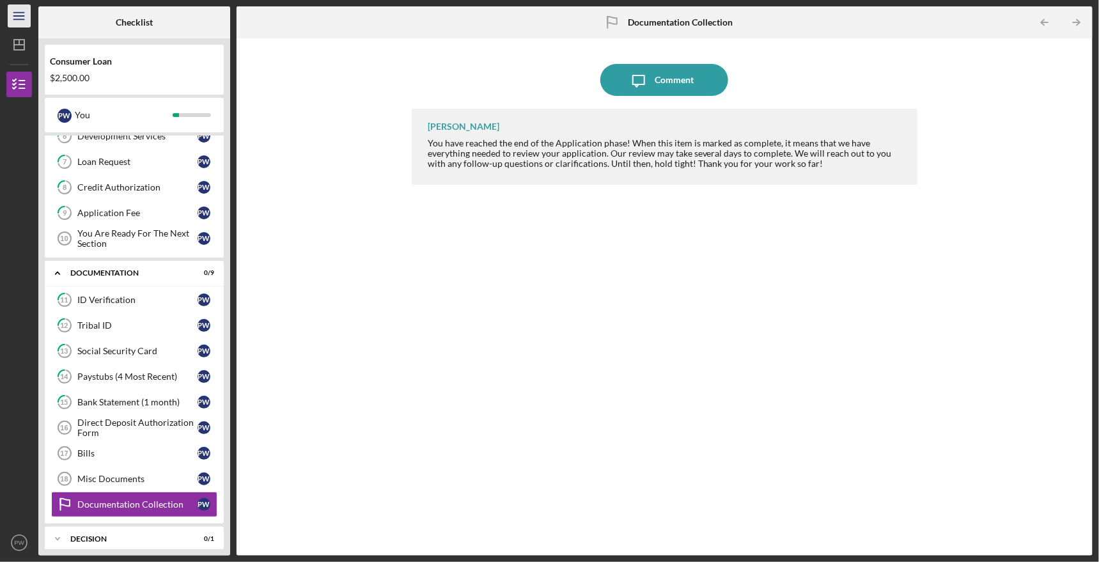
click at [15, 13] on icon "Icon/Menu" at bounding box center [19, 16] width 29 height 29
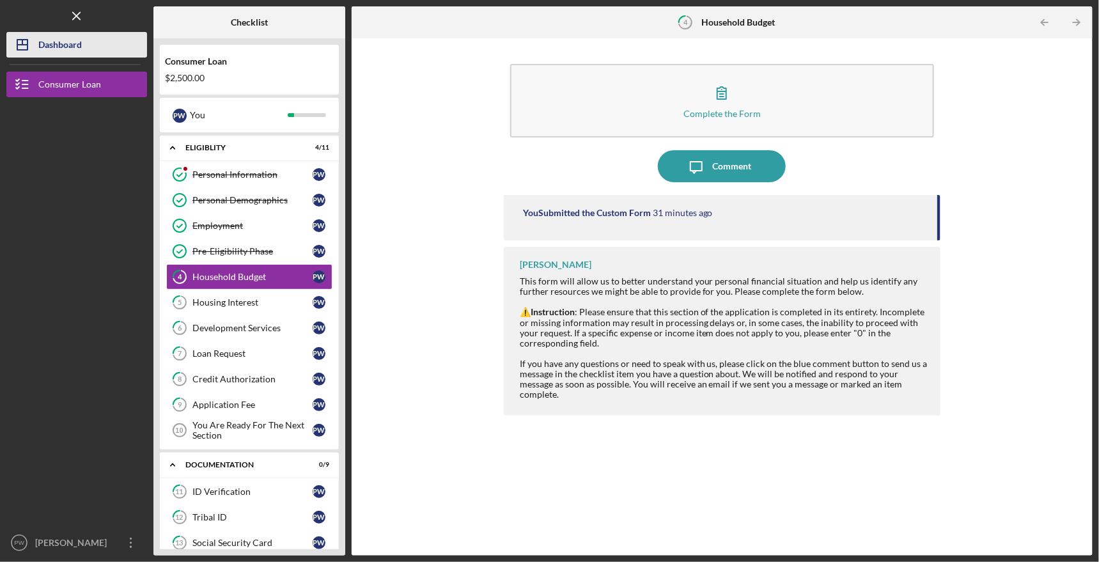
click at [85, 40] on button "Icon/Dashboard Dashboard" at bounding box center [76, 45] width 141 height 26
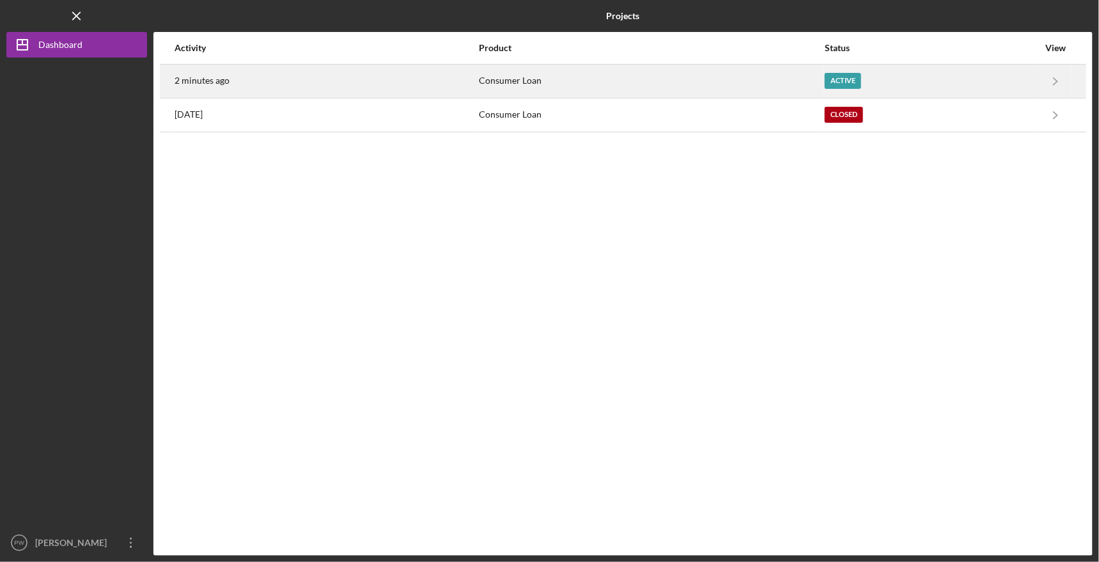
click at [1023, 80] on div "Active" at bounding box center [931, 81] width 213 height 32
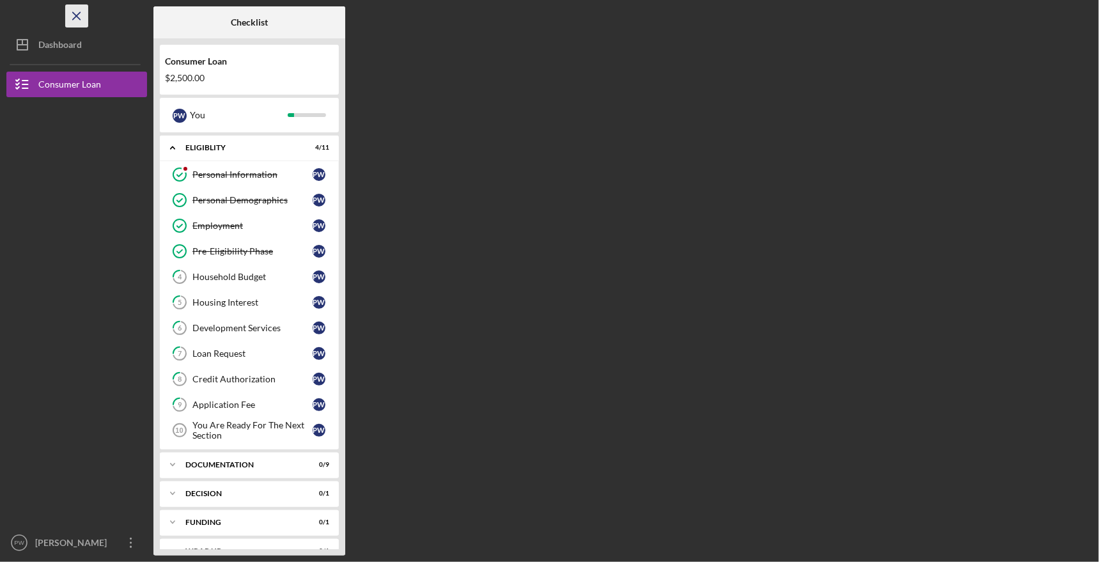
click at [74, 12] on icon "Icon/Menu Close" at bounding box center [77, 16] width 29 height 29
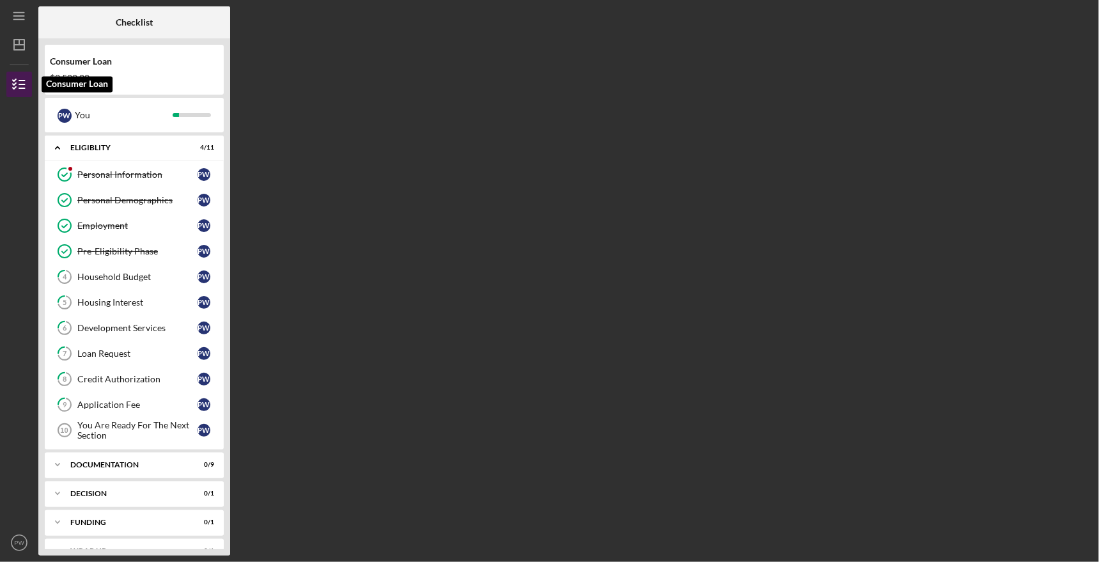
click at [18, 84] on icon "button" at bounding box center [19, 84] width 32 height 32
click at [16, 19] on line "button" at bounding box center [18, 19] width 10 height 0
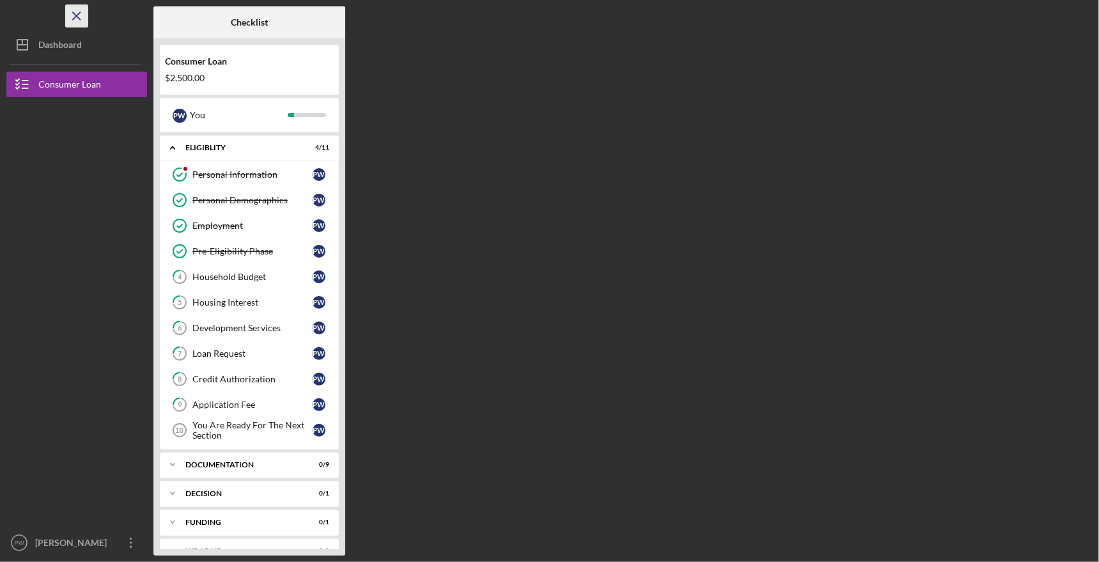
click at [84, 16] on icon "Icon/Menu Close" at bounding box center [77, 16] width 29 height 29
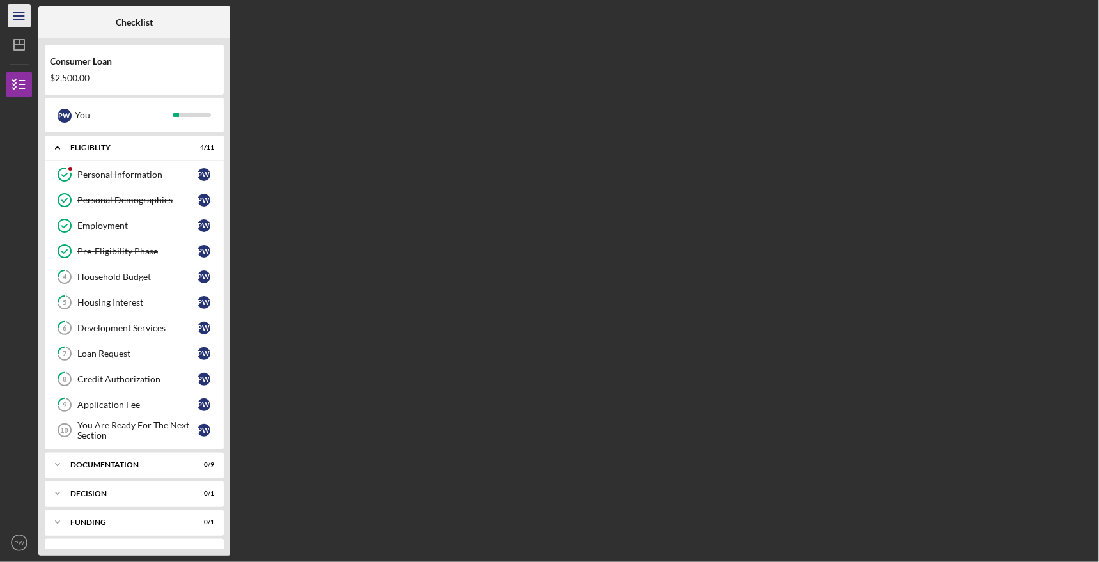
click at [20, 20] on icon "Icon/Menu" at bounding box center [19, 16] width 29 height 29
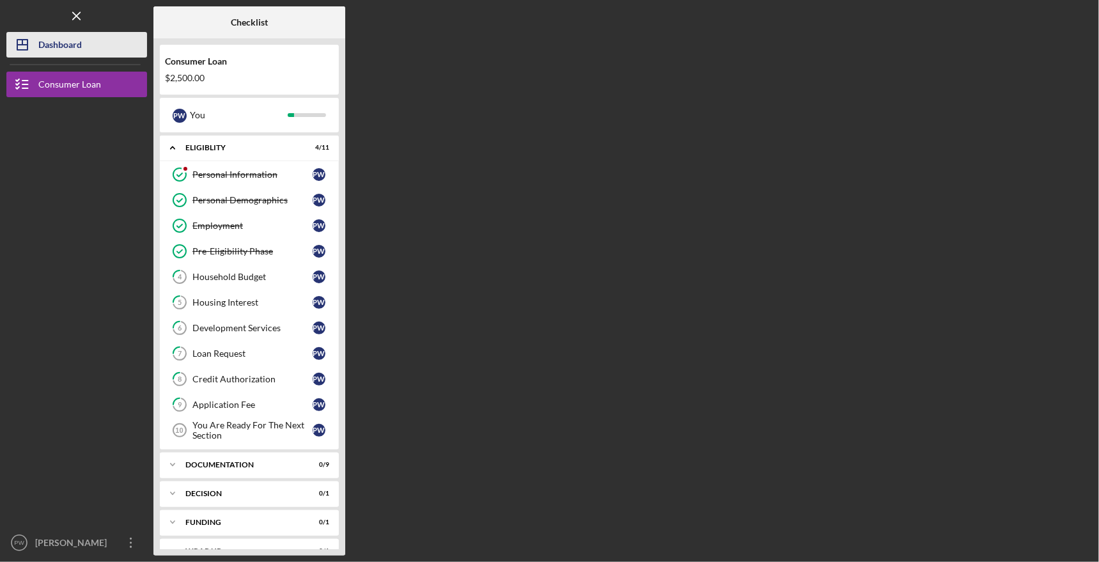
click at [57, 45] on div "Dashboard" at bounding box center [59, 46] width 43 height 29
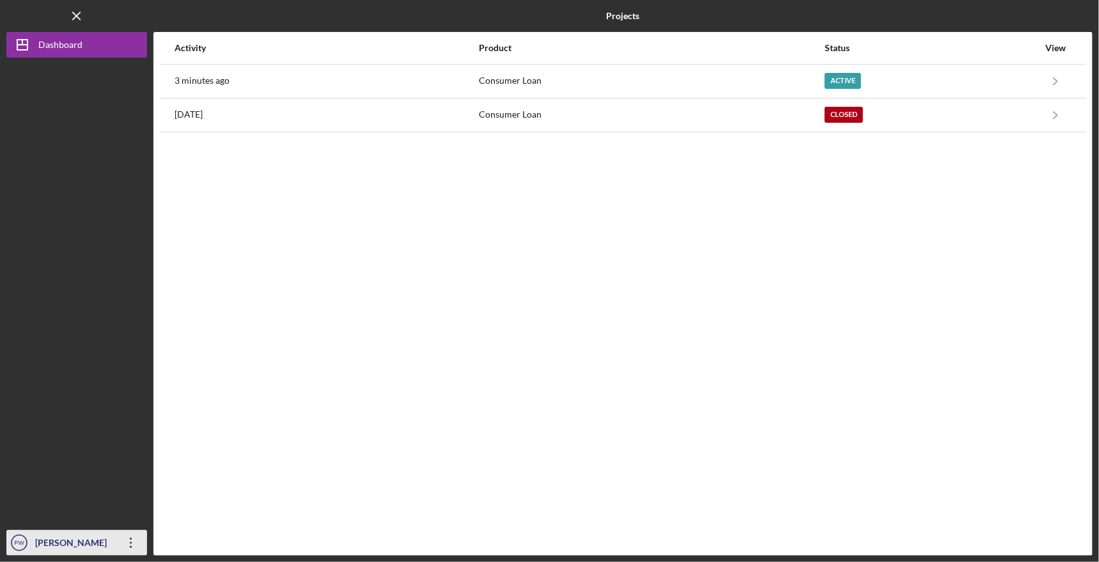
click at [129, 540] on icon "Icon/Overflow" at bounding box center [131, 543] width 32 height 32
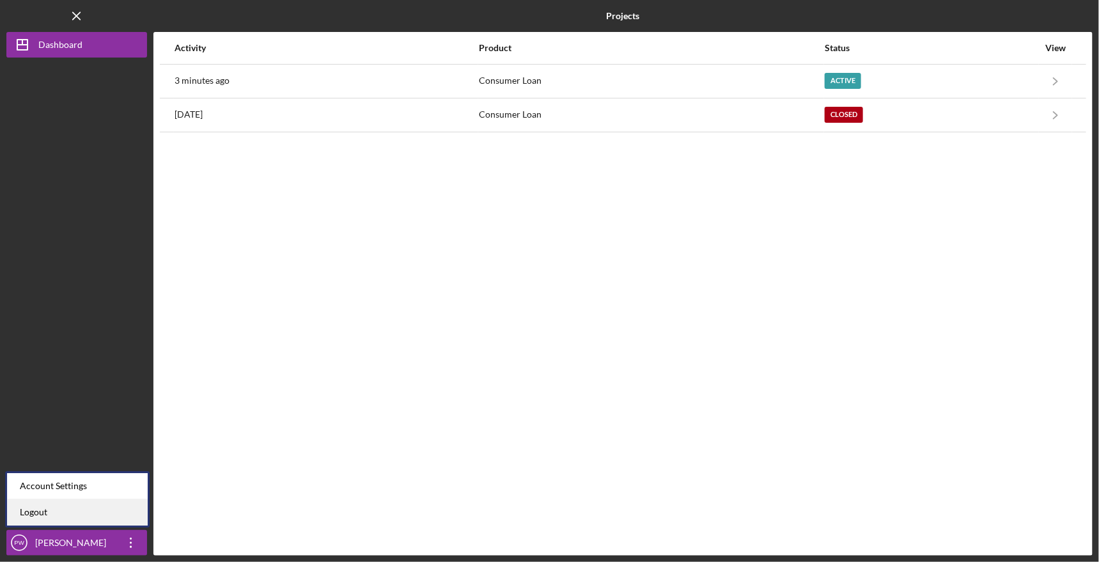
click at [102, 515] on link "Logout" at bounding box center [77, 512] width 141 height 26
